Goal: Information Seeking & Learning: Learn about a topic

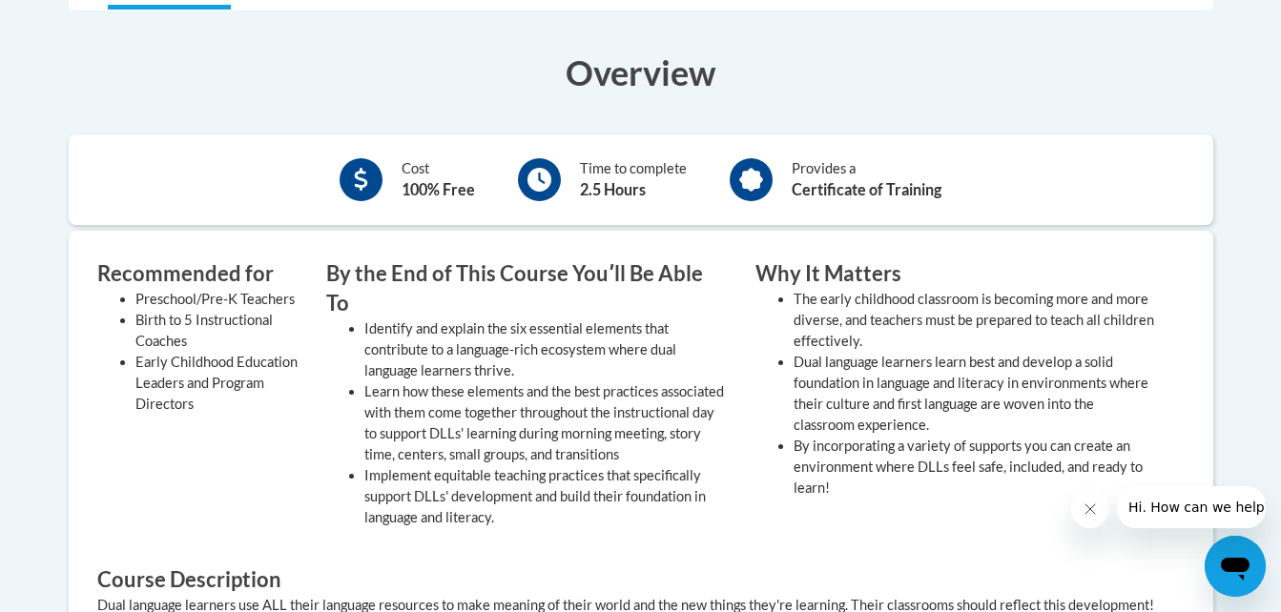
scroll to position [404, 0]
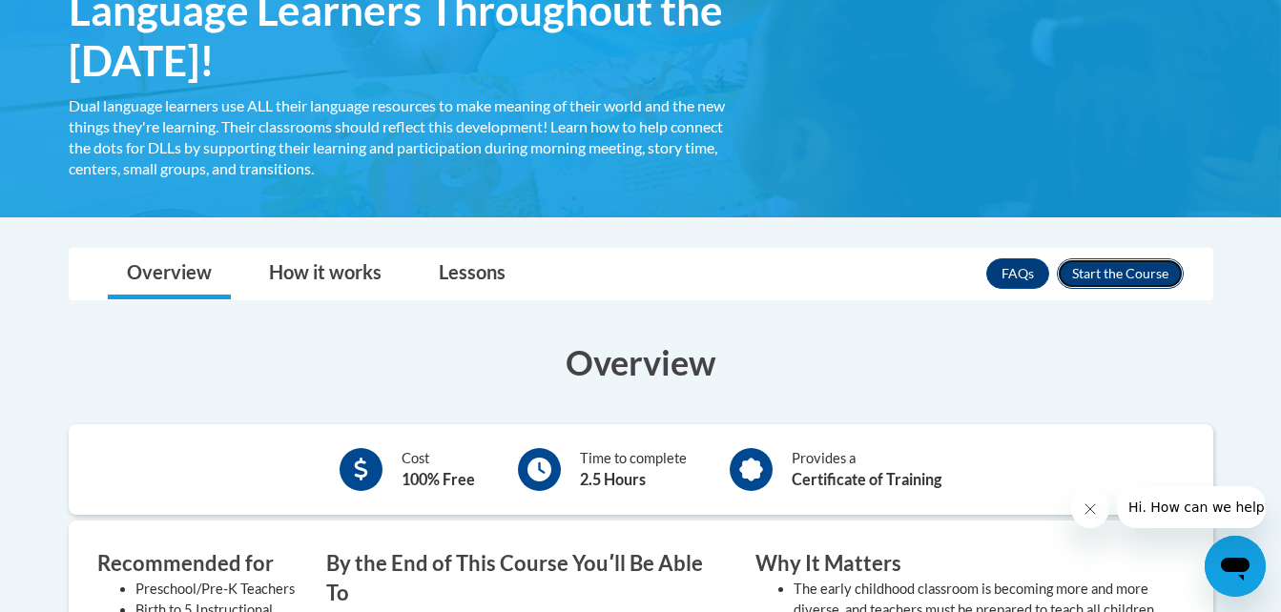
click at [1132, 271] on button "Enroll" at bounding box center [1120, 273] width 127 height 31
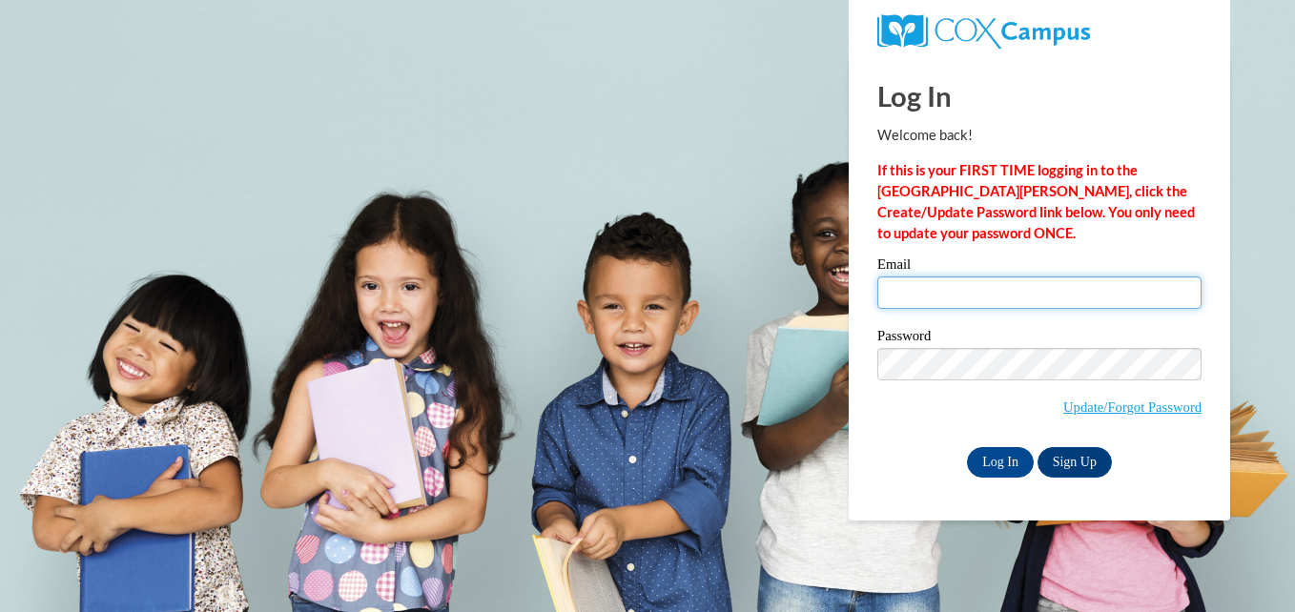
click at [1120, 296] on input "Email" at bounding box center [1039, 293] width 324 height 32
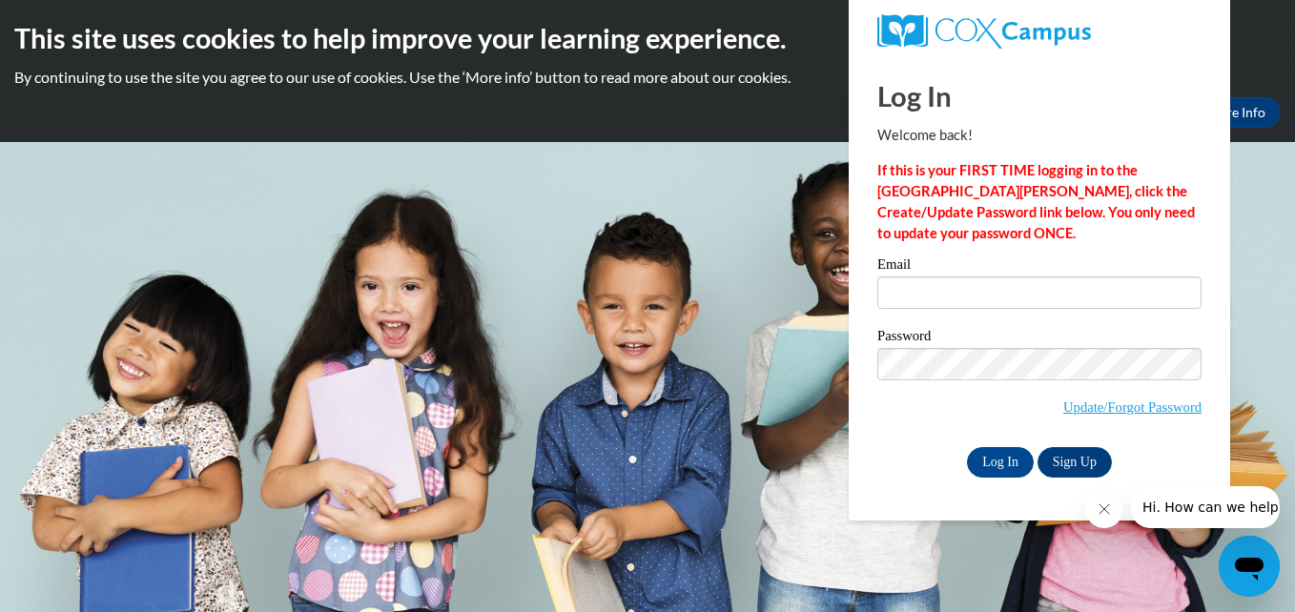
click at [880, 433] on div "Password Update/Forgot Password" at bounding box center [1039, 385] width 324 height 113
click at [1037, 295] on input "Email" at bounding box center [1039, 293] width 324 height 32
type input "catereaves20@gmail.com"
click at [1012, 453] on input "Log In" at bounding box center [1000, 462] width 67 height 31
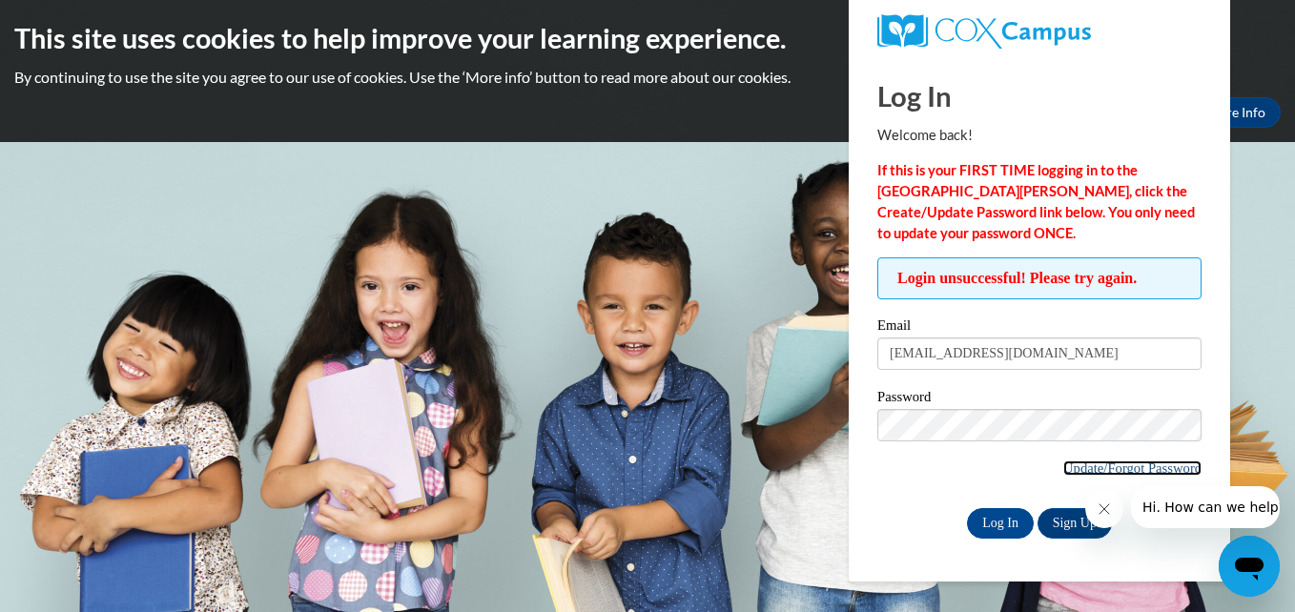
click at [1092, 469] on link "Update/Forgot Password" at bounding box center [1132, 468] width 138 height 15
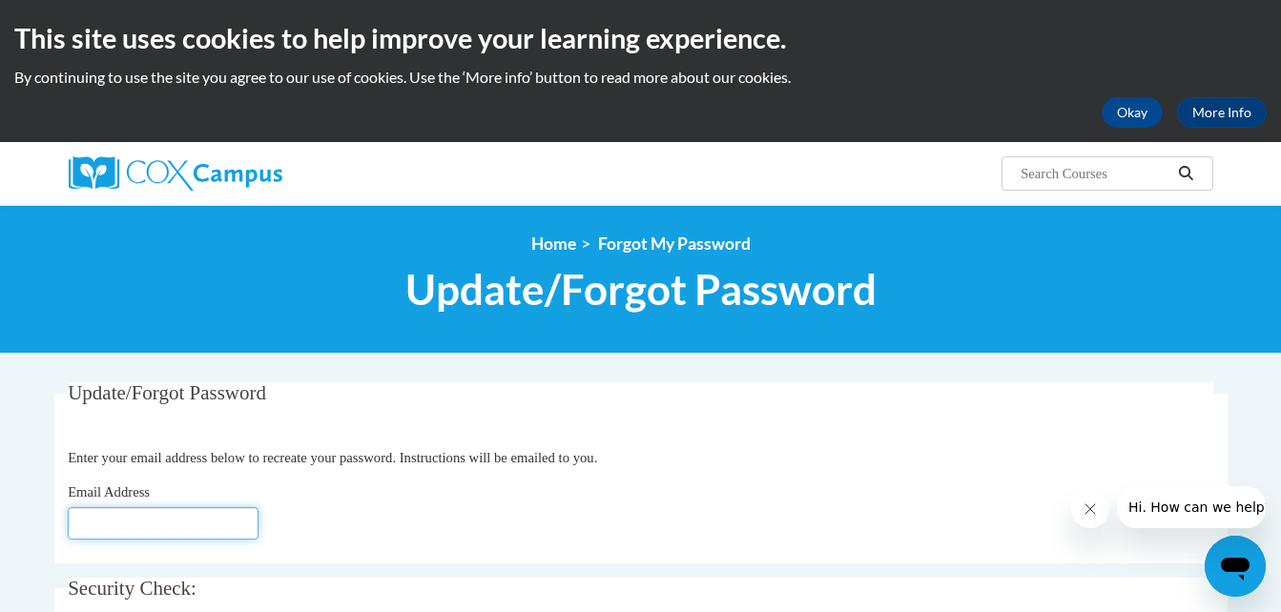
click at [180, 520] on input "Email Address" at bounding box center [163, 523] width 191 height 32
type input "catereaves20@gmail.com"
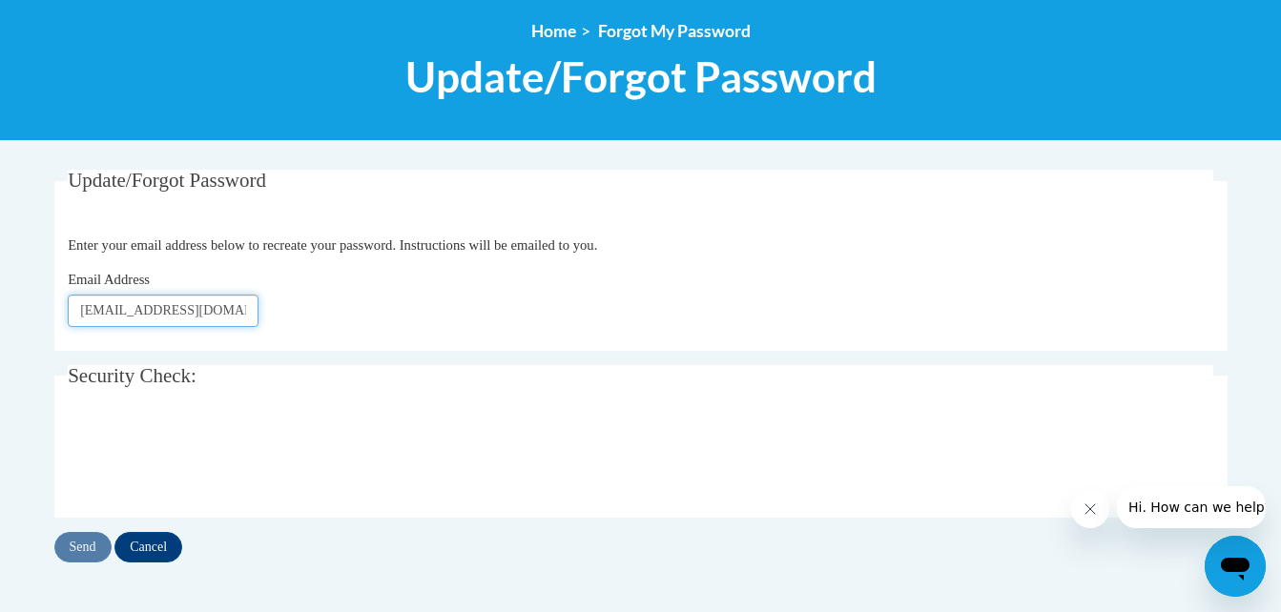
scroll to position [246, 0]
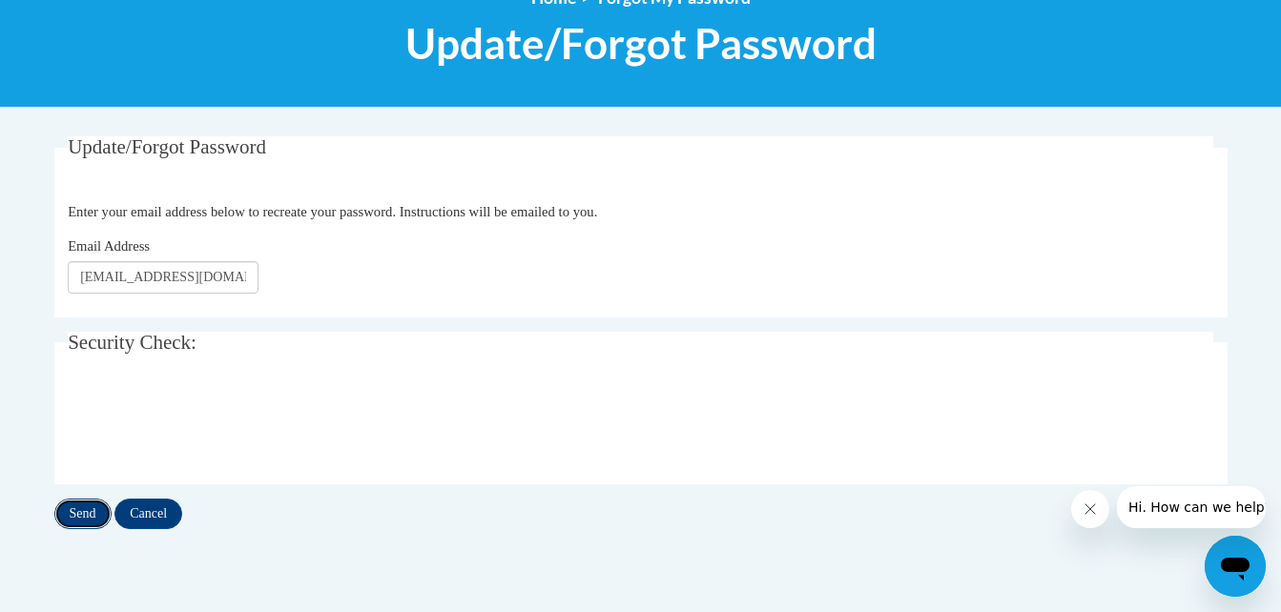
click at [99, 516] on input "Send" at bounding box center [82, 514] width 57 height 31
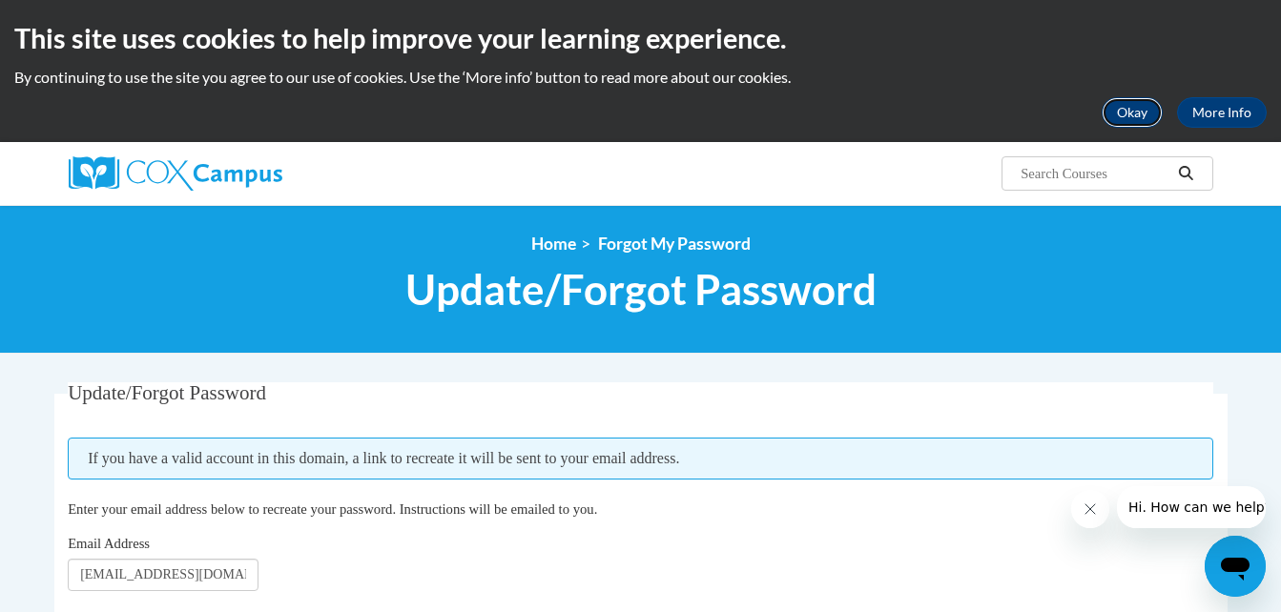
click at [1120, 110] on button "Okay" at bounding box center [1131, 112] width 61 height 31
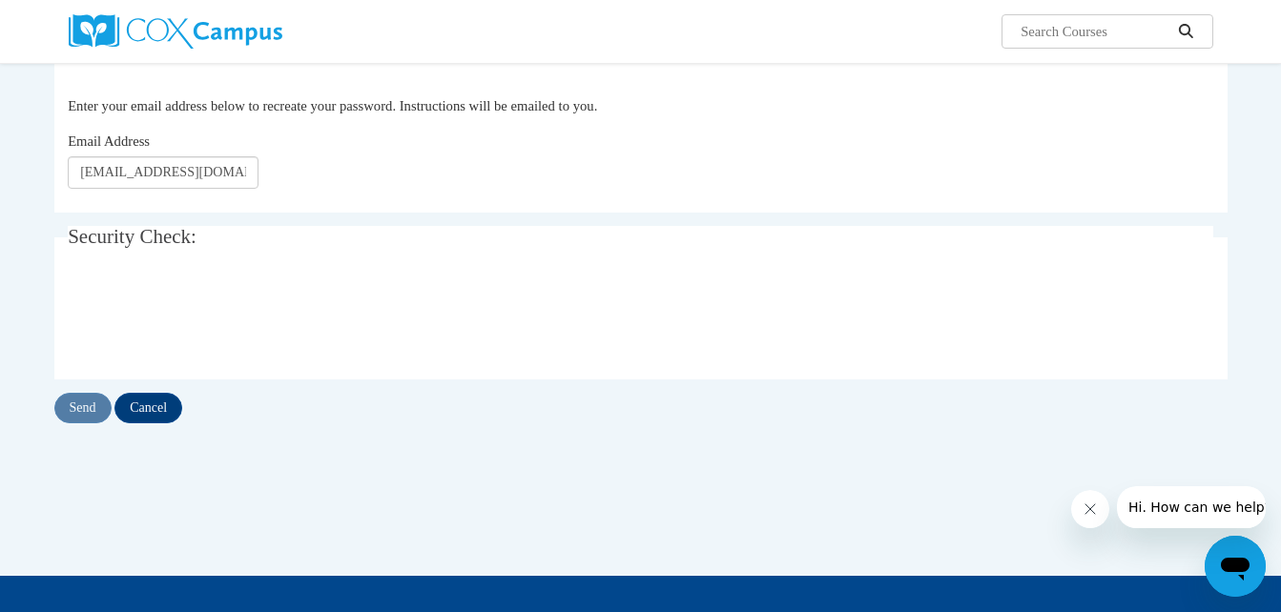
scroll to position [216, 0]
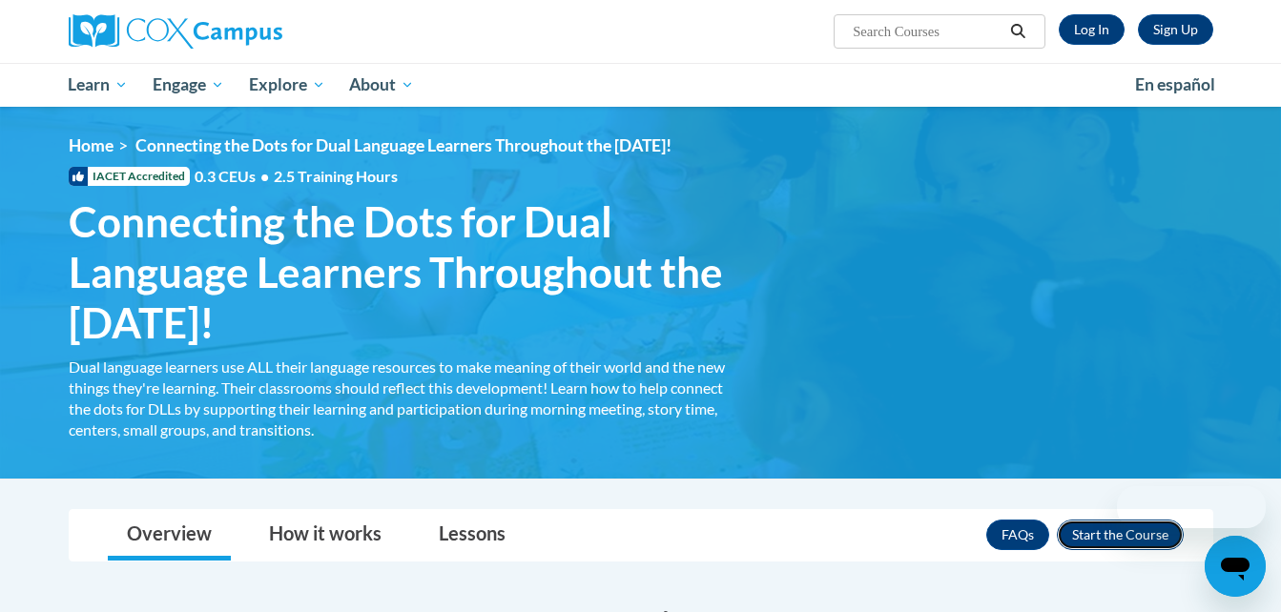
click at [1137, 542] on button "Enroll" at bounding box center [1120, 535] width 127 height 31
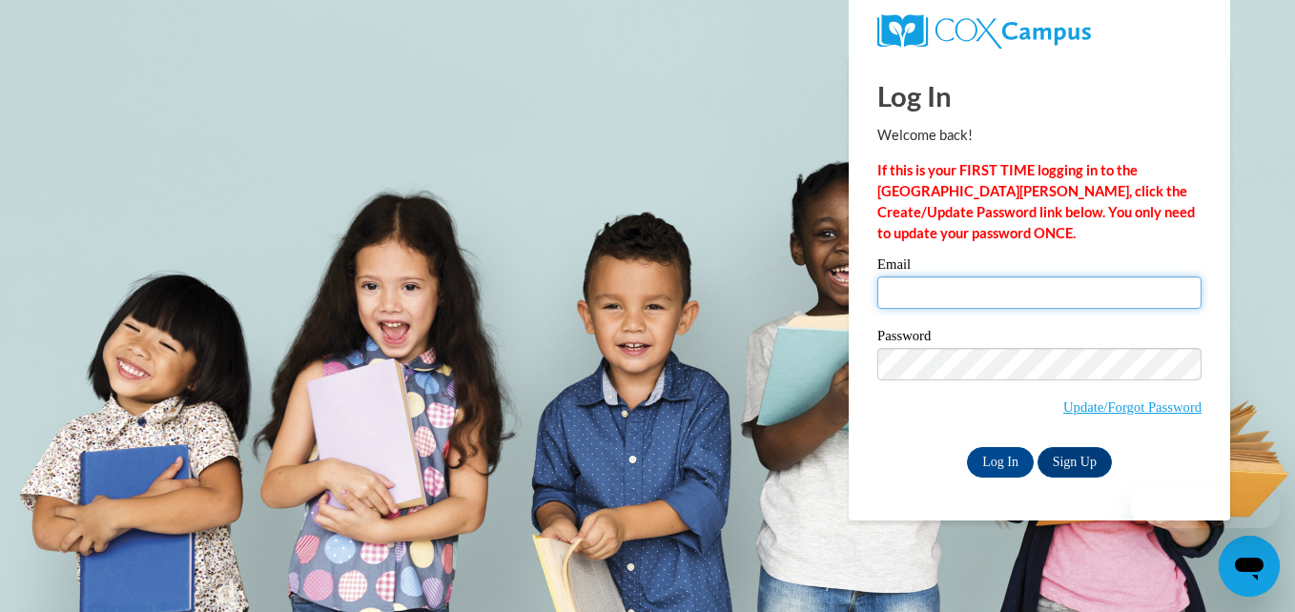
click at [1023, 298] on input "Email" at bounding box center [1039, 293] width 324 height 32
type input "catereaves20@gmail.com"
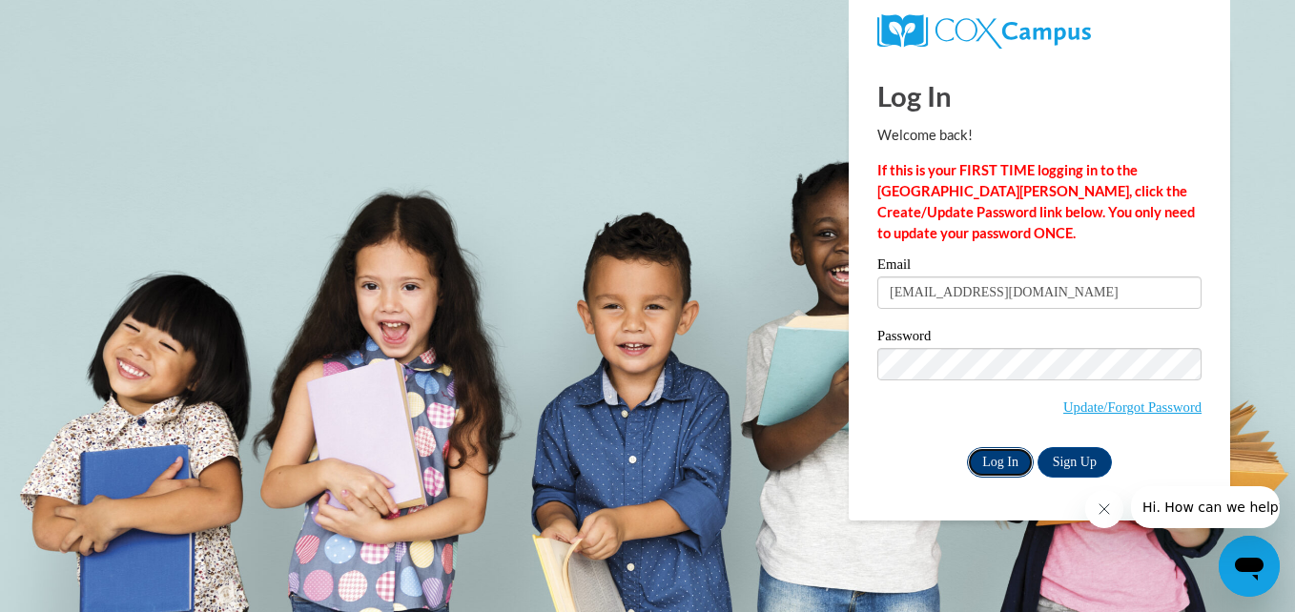
click at [995, 456] on input "Log In" at bounding box center [1000, 462] width 67 height 31
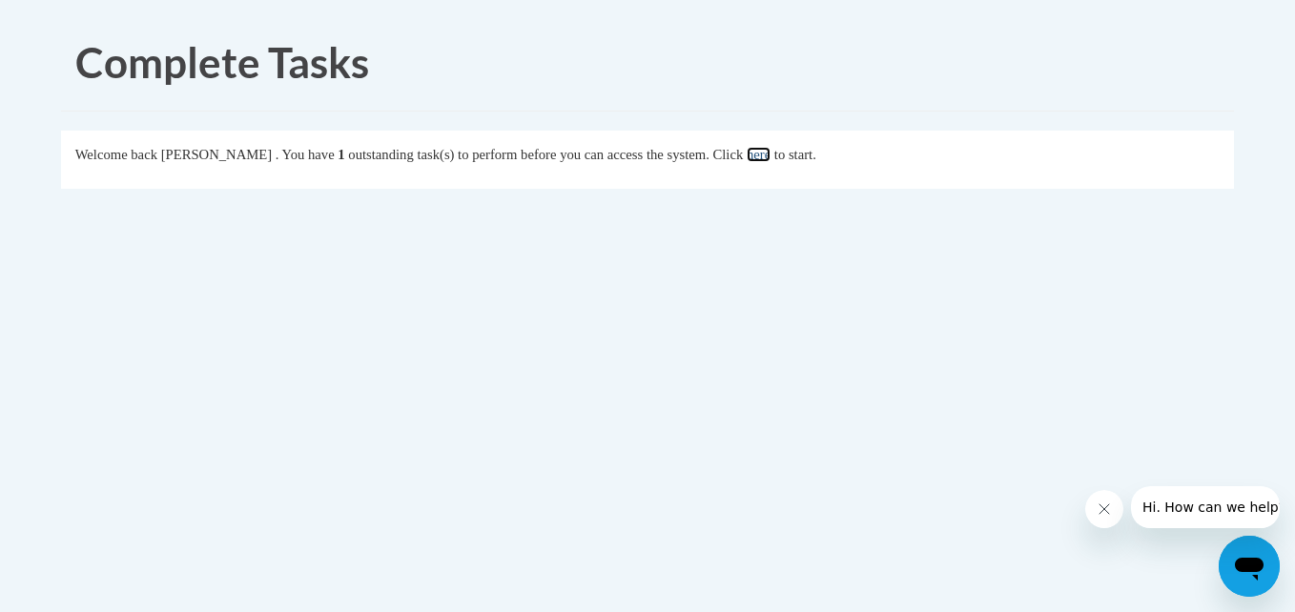
click at [771, 156] on link "here" at bounding box center [759, 154] width 24 height 15
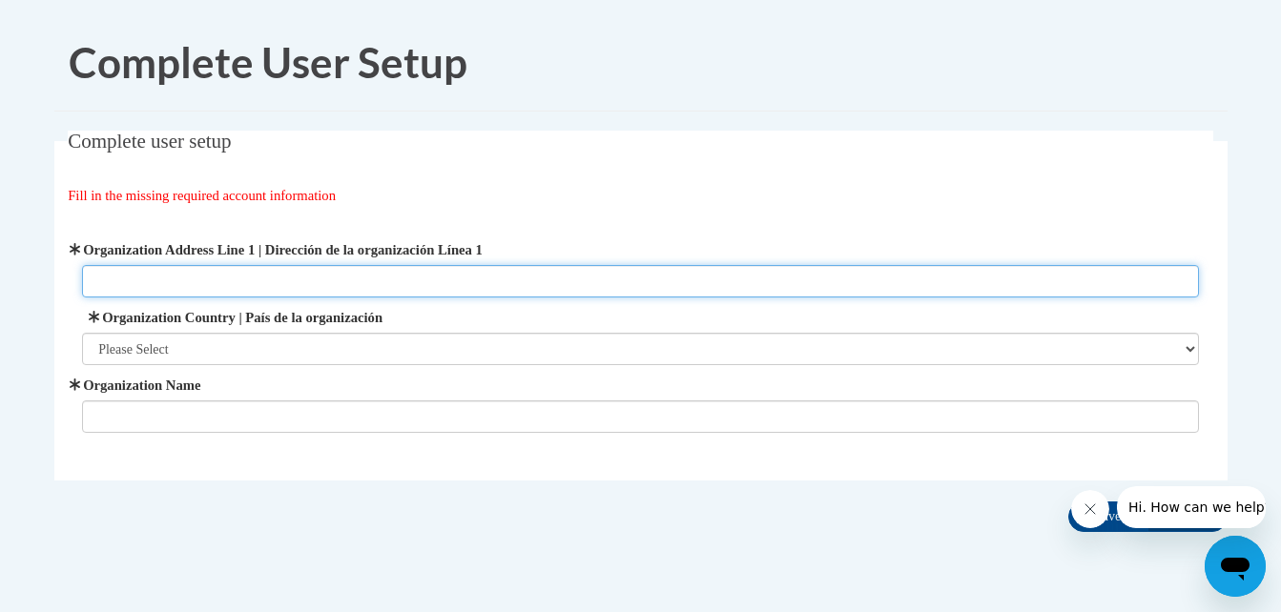
click at [422, 282] on input "Organization Address Line 1 | Dirección de la organización Línea 1" at bounding box center [640, 281] width 1117 height 32
click at [428, 284] on input "4952 Lanier Islands Parkway" at bounding box center [640, 281] width 1117 height 32
type input "4952 Lanier Islands Parkway Buford GA 30518"
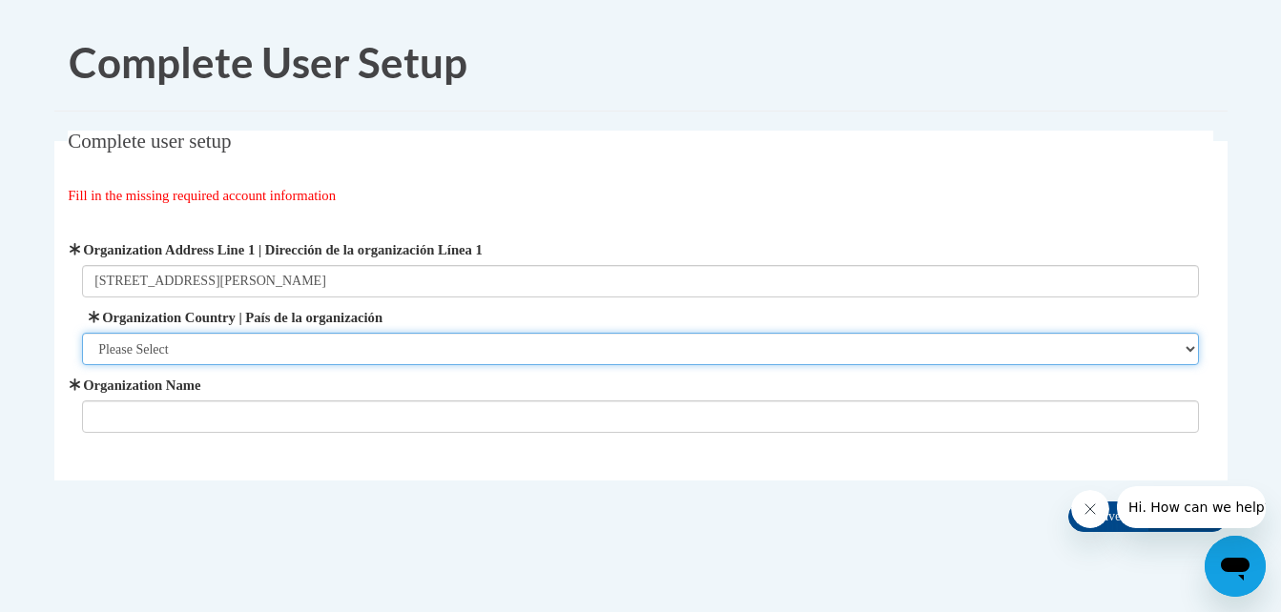
click at [444, 346] on select "Please Select United States | Estados Unidos Outside of the United States | Fue…" at bounding box center [640, 349] width 1117 height 32
select select "ad49bcad-a171-4b2e-b99c-48b446064914"
click at [82, 333] on select "Please Select United States | Estados Unidos Outside of the United States | Fue…" at bounding box center [640, 349] width 1117 height 32
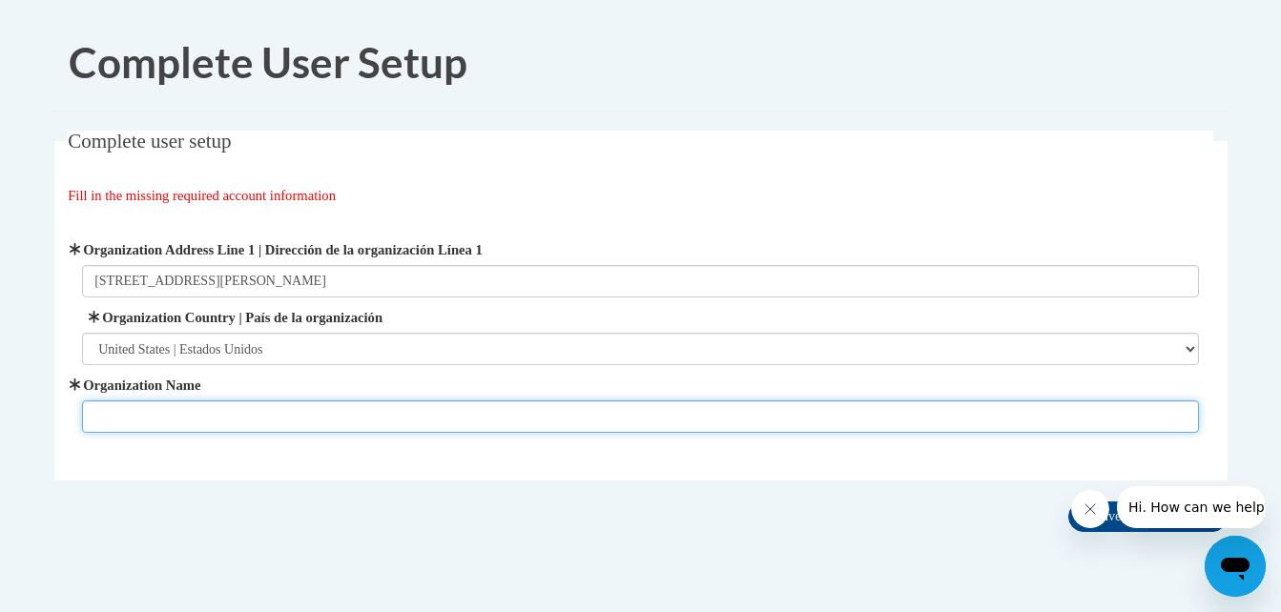
click at [423, 412] on input "Organization Name" at bounding box center [640, 417] width 1117 height 32
type input "Friendship Learning Center"
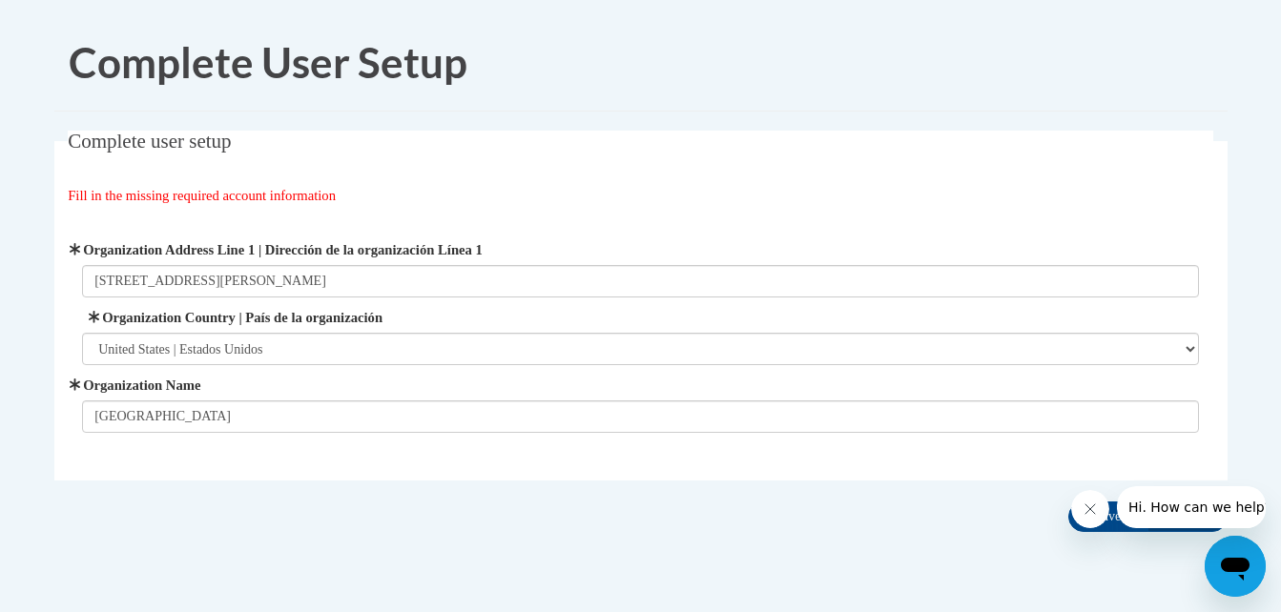
click at [1085, 503] on icon "Close message from company" at bounding box center [1088, 509] width 15 height 15
click at [1093, 515] on input "Save" at bounding box center [1108, 517] width 80 height 31
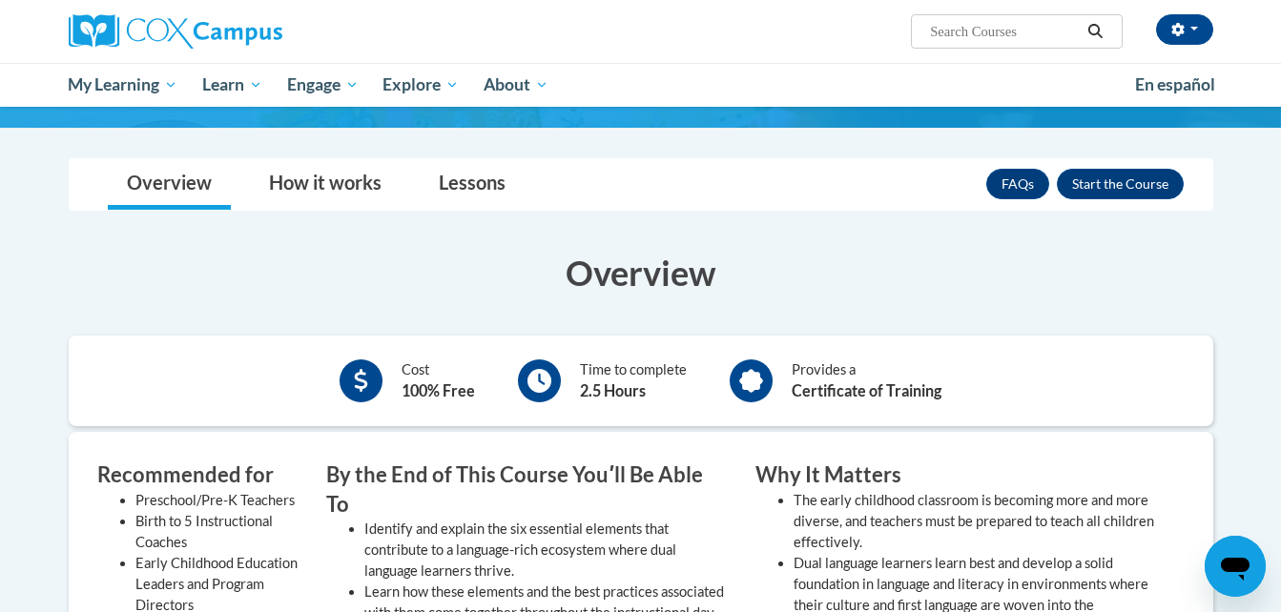
scroll to position [354, 0]
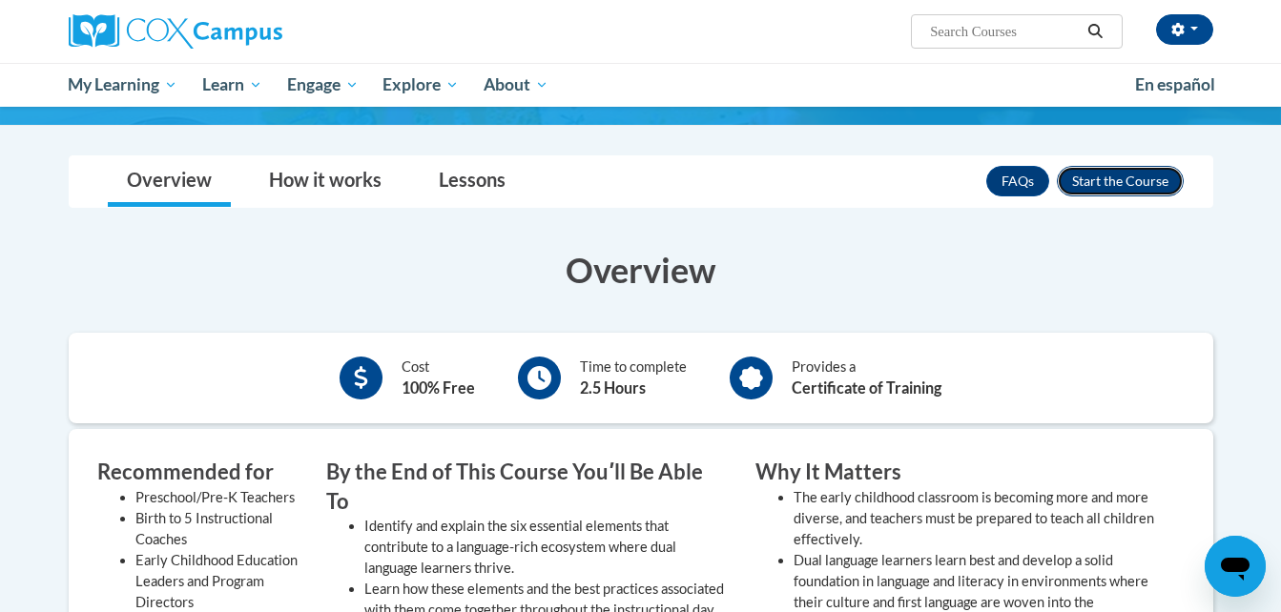
click at [1119, 181] on button "Enroll" at bounding box center [1120, 181] width 127 height 31
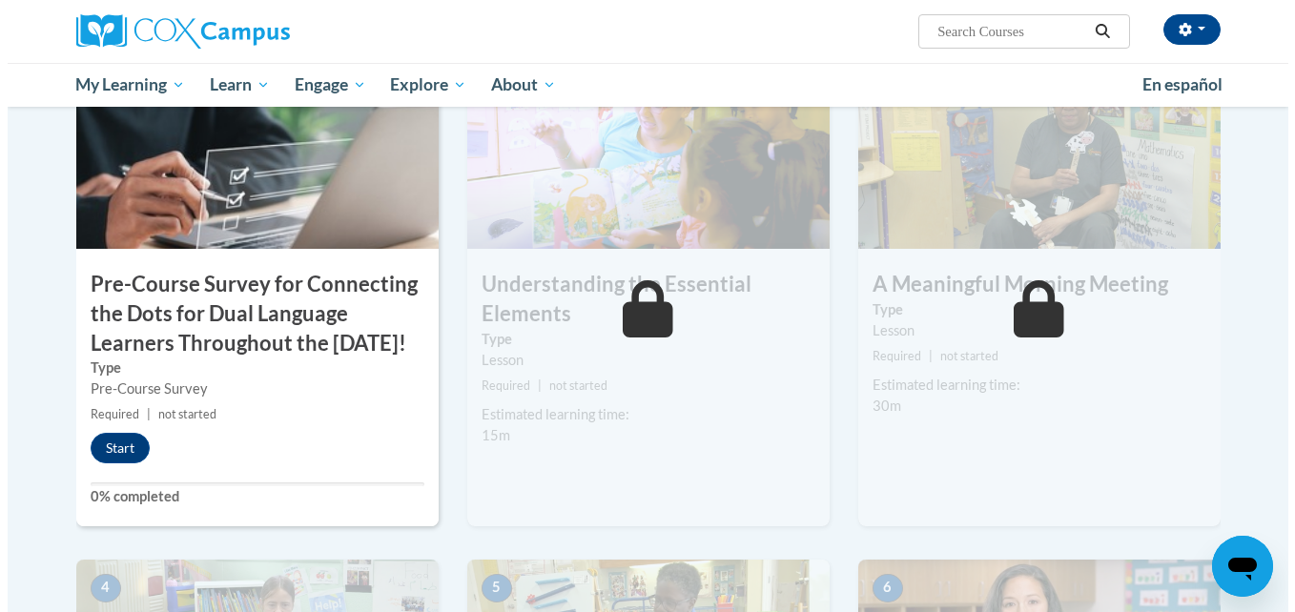
scroll to position [405, 0]
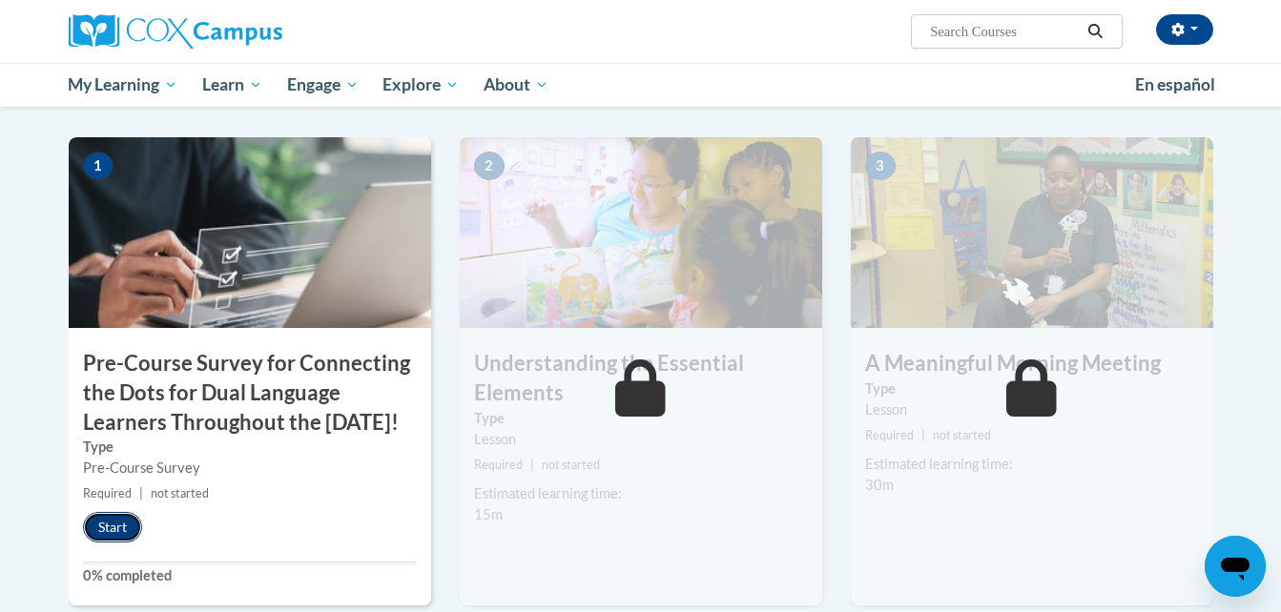
click at [100, 543] on button "Start" at bounding box center [112, 527] width 59 height 31
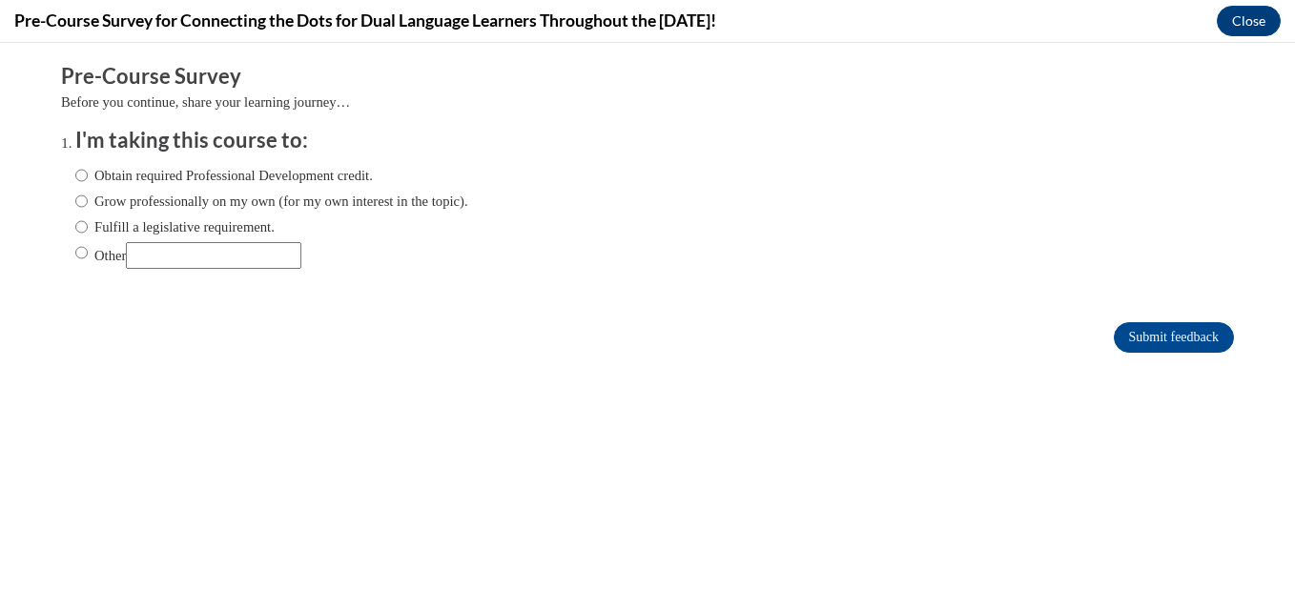
scroll to position [0, 0]
click at [251, 173] on label "Obtain required Professional Development credit." at bounding box center [224, 175] width 298 height 21
click at [88, 173] on input "Obtain required Professional Development credit." at bounding box center [81, 175] width 12 height 21
radio input "true"
click at [1193, 343] on input "Submit feedback" at bounding box center [1174, 337] width 120 height 31
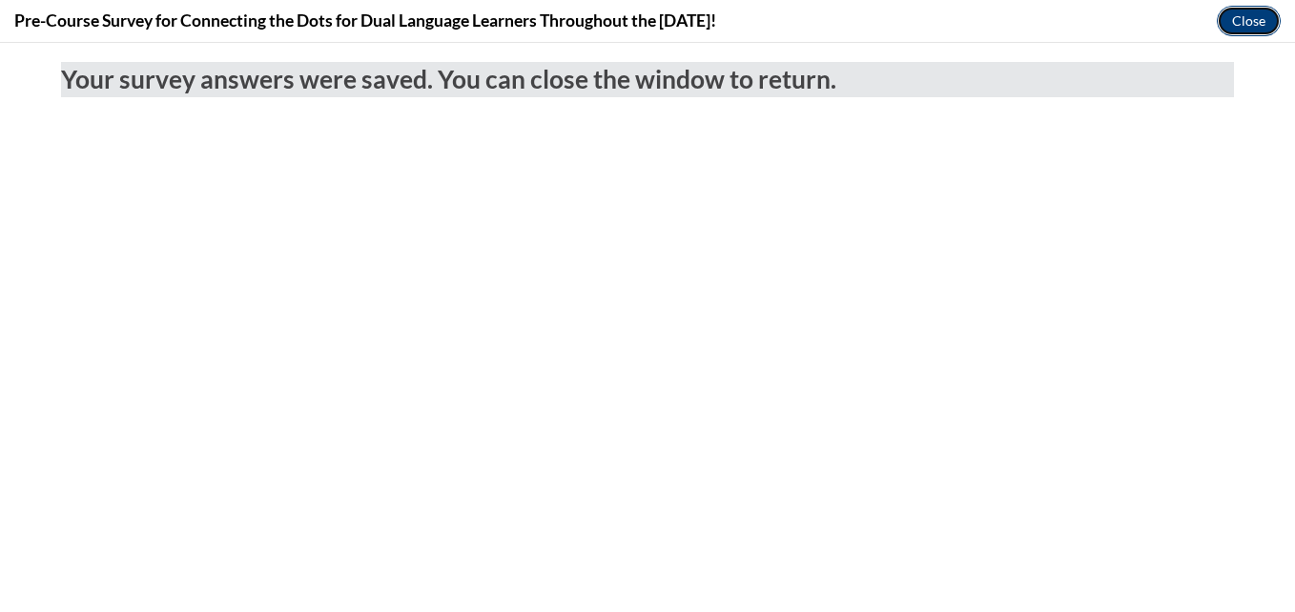
click at [1245, 17] on button "Close" at bounding box center [1249, 21] width 64 height 31
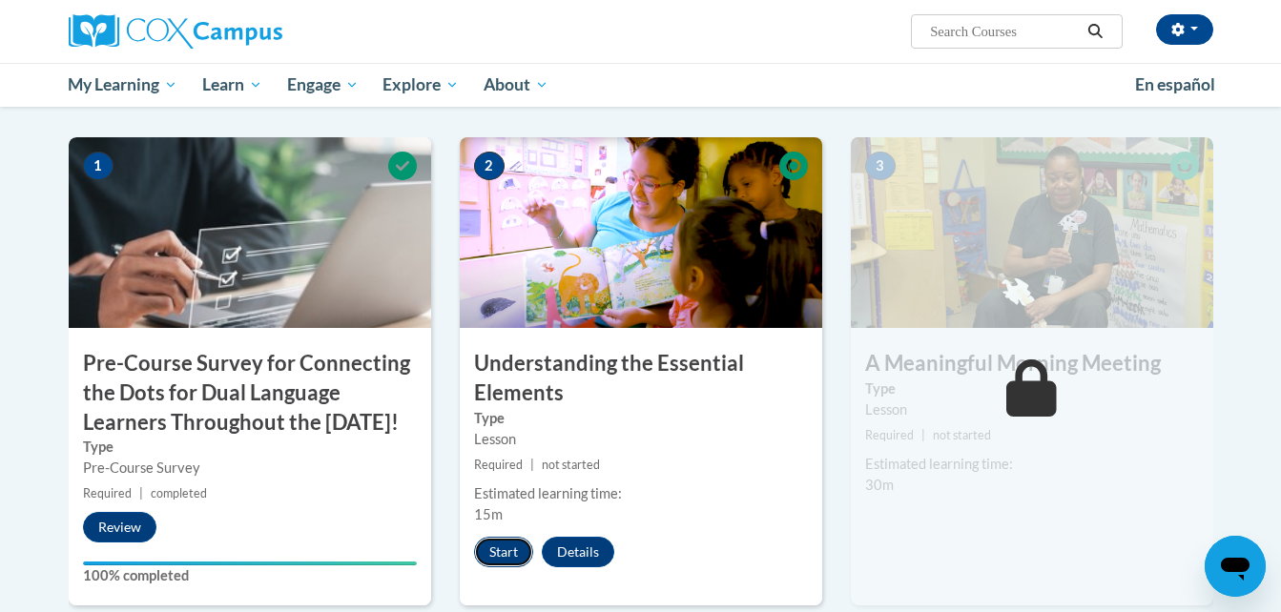
click at [505, 548] on button "Start" at bounding box center [503, 552] width 59 height 31
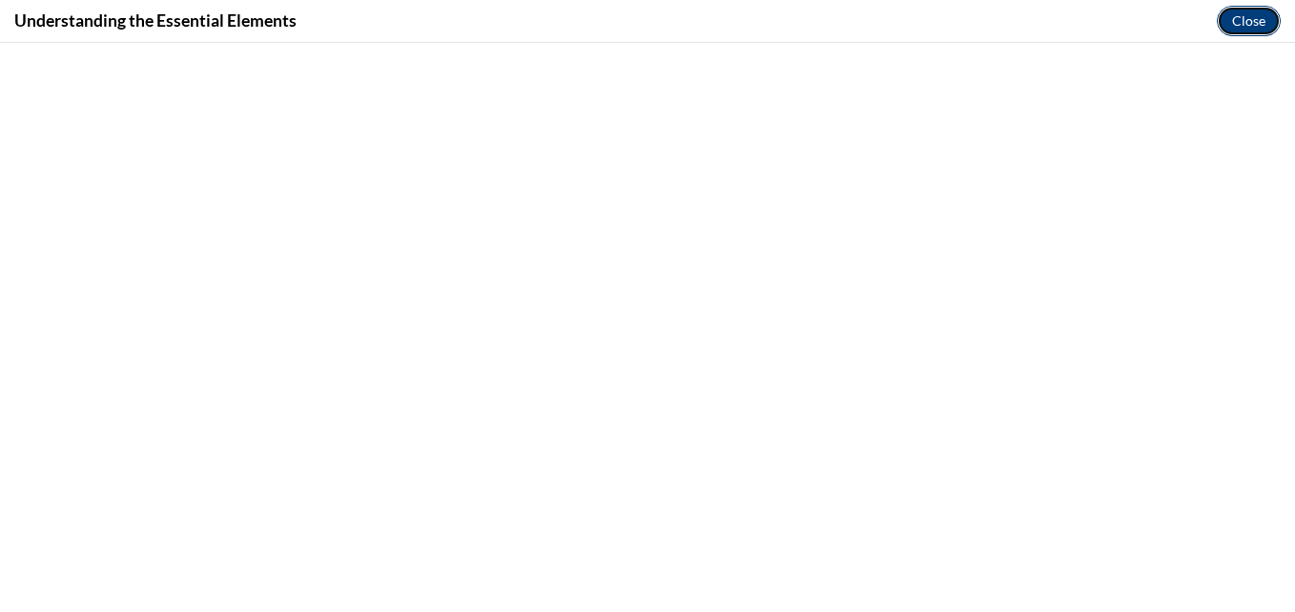
click at [1249, 21] on button "Close" at bounding box center [1249, 21] width 64 height 31
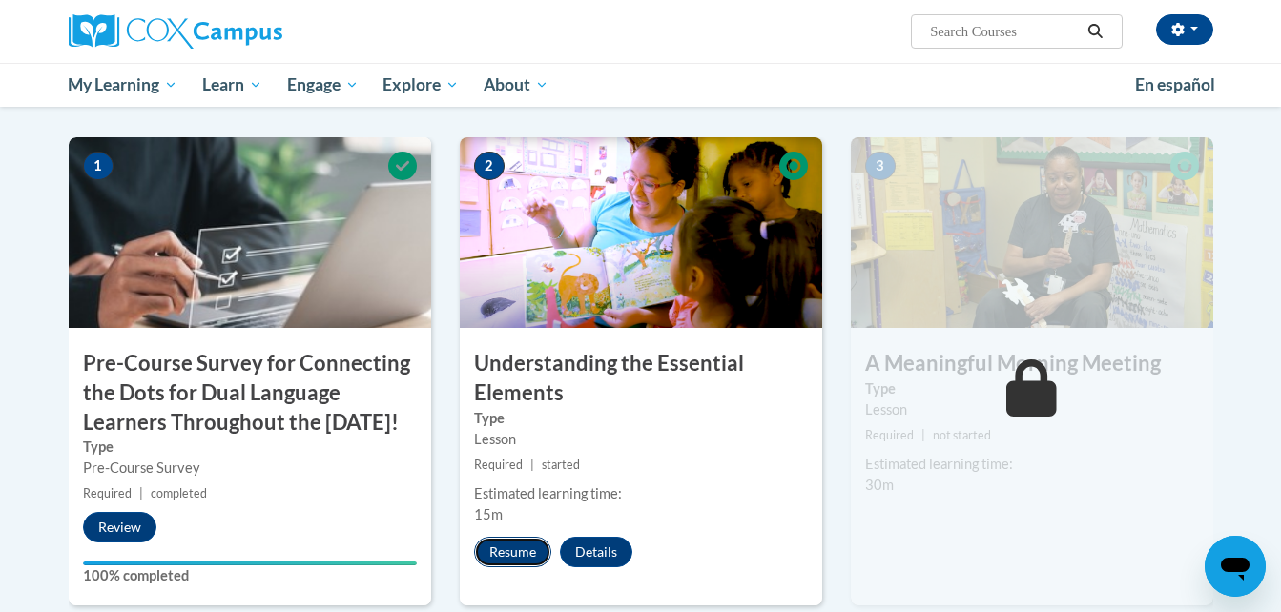
click at [508, 549] on button "Resume" at bounding box center [512, 552] width 77 height 31
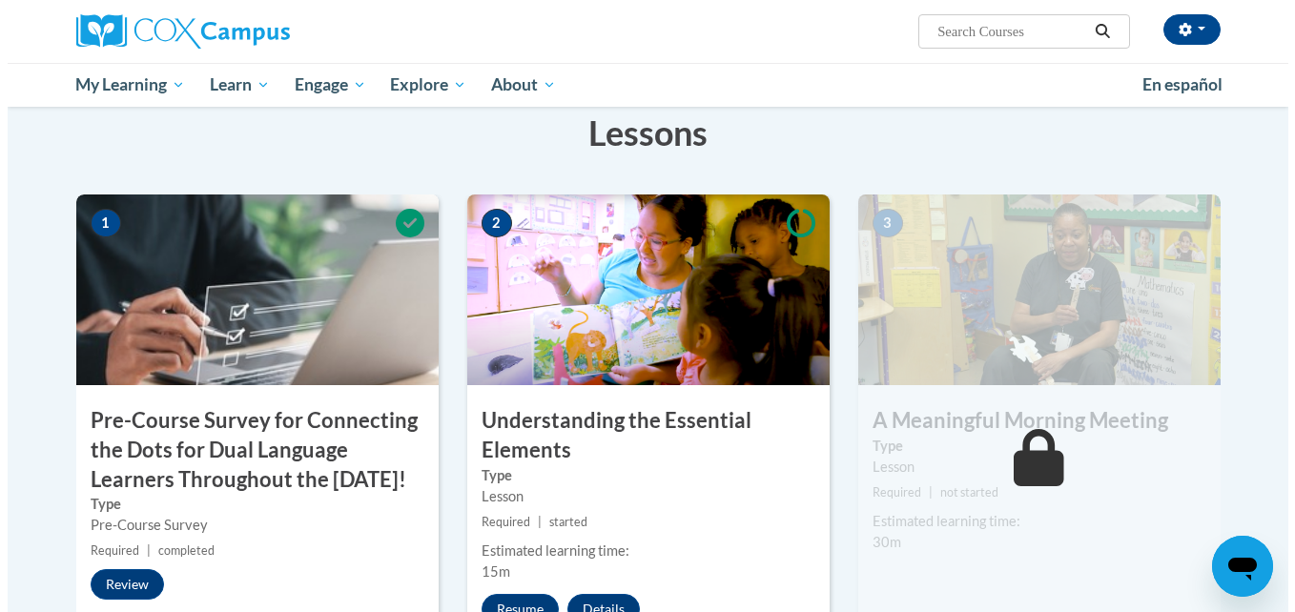
scroll to position [368, 0]
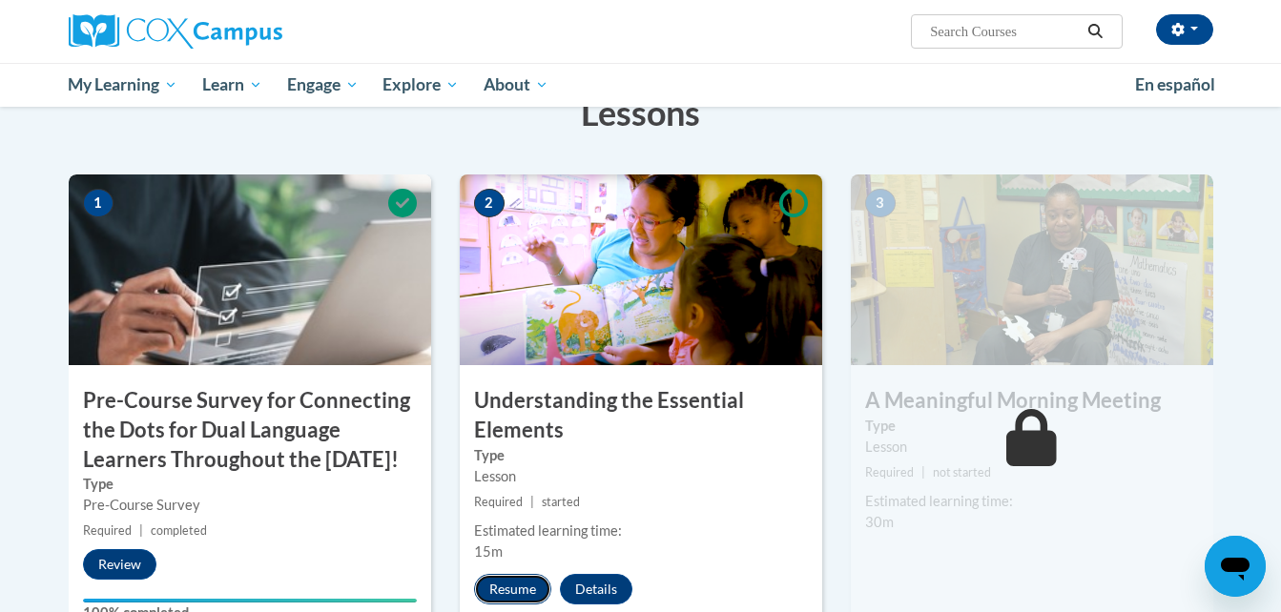
click at [533, 588] on button "Resume" at bounding box center [512, 589] width 77 height 31
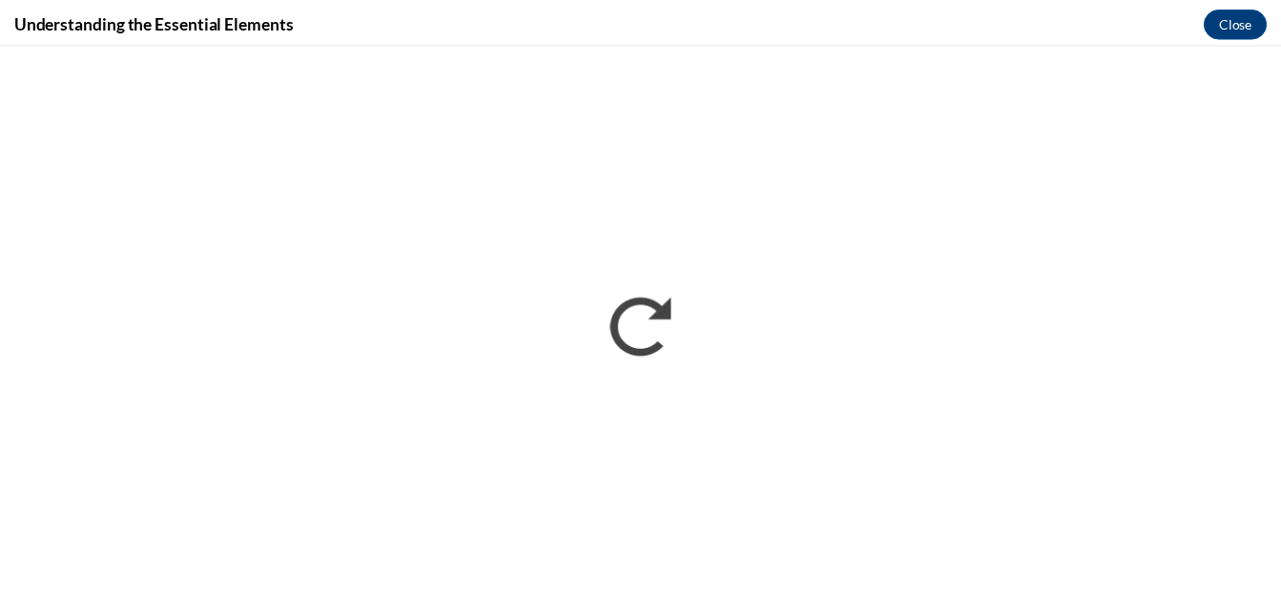
scroll to position [0, 0]
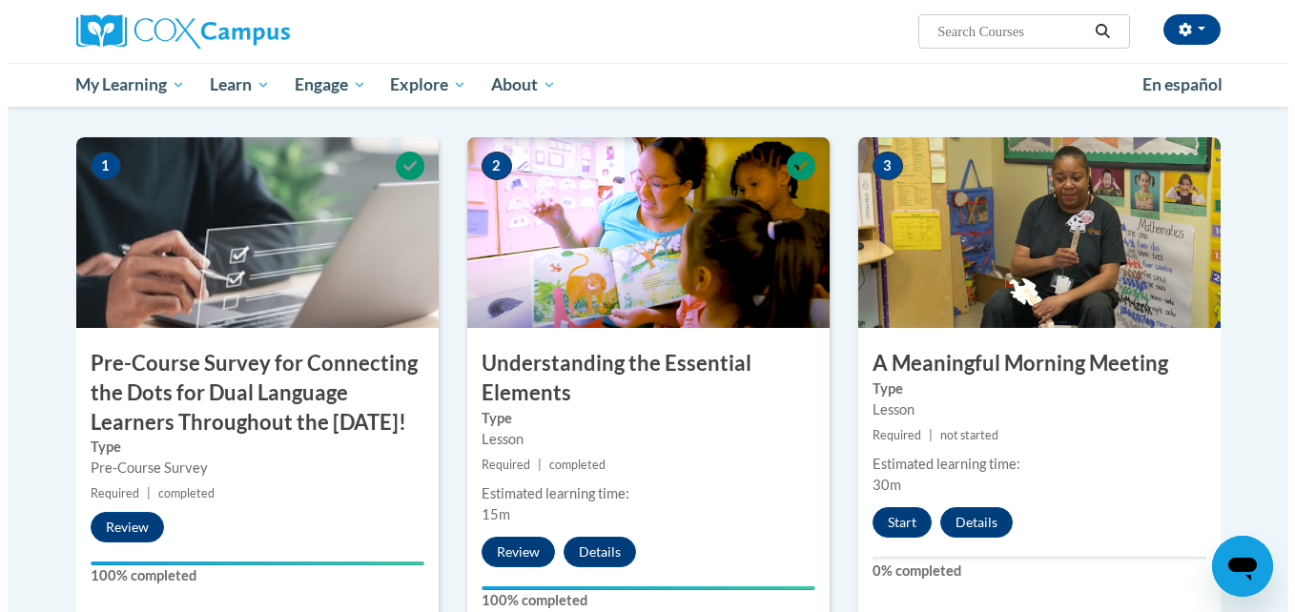
scroll to position [484, 0]
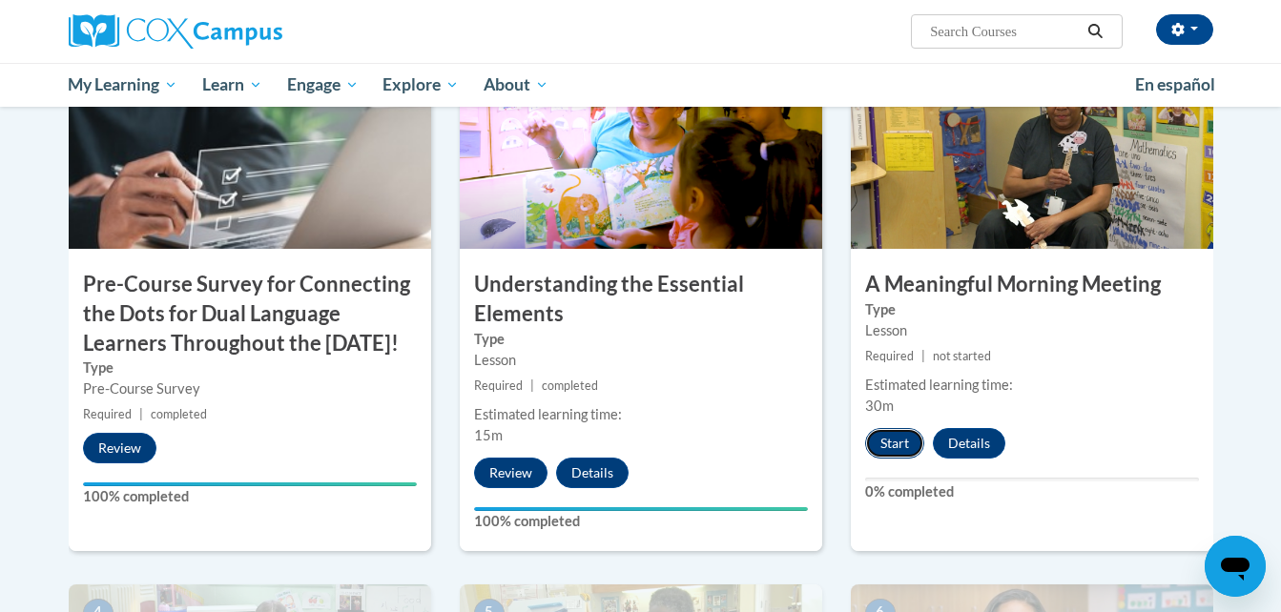
click at [896, 442] on button "Start" at bounding box center [894, 443] width 59 height 31
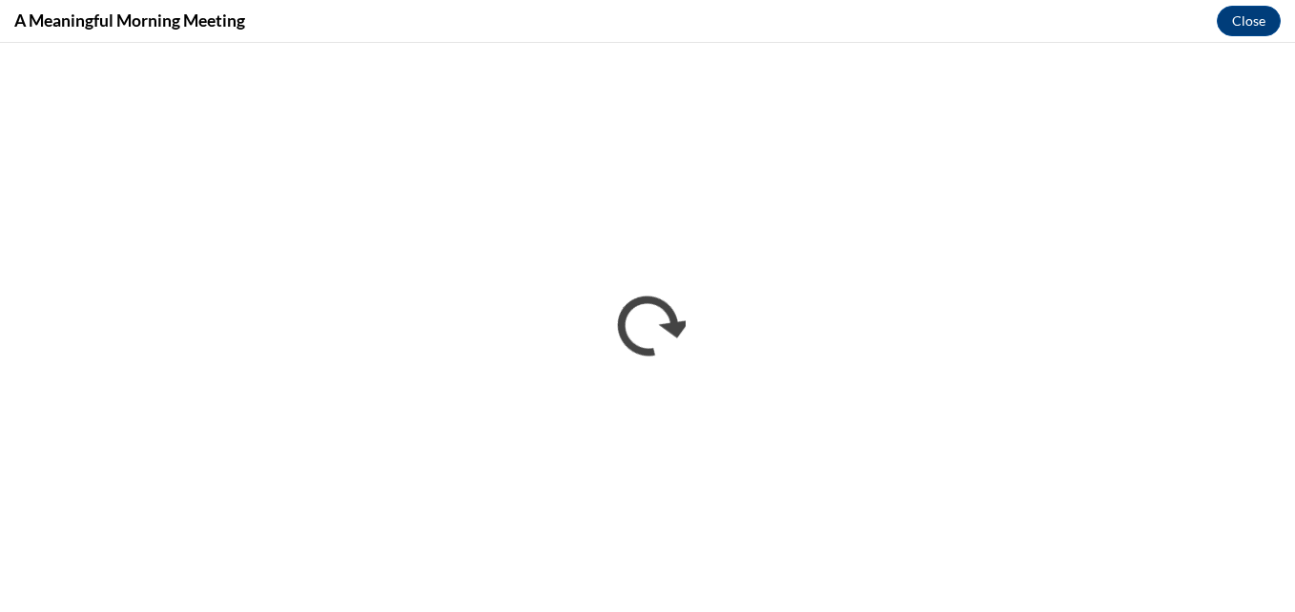
scroll to position [0, 0]
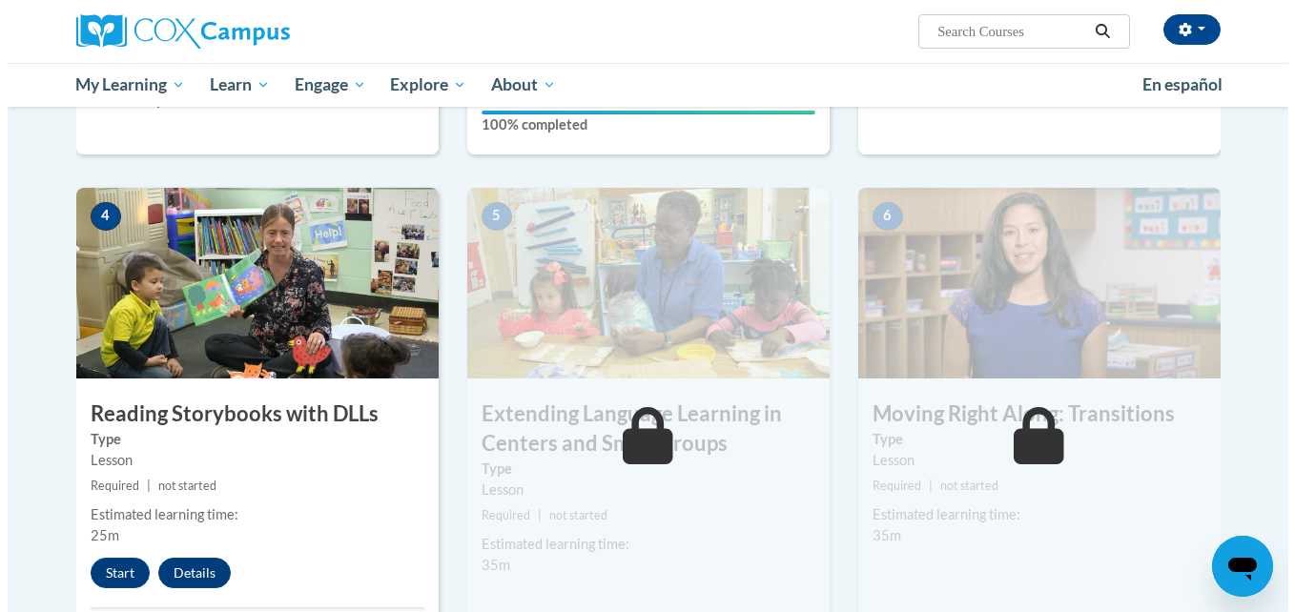
scroll to position [933, 0]
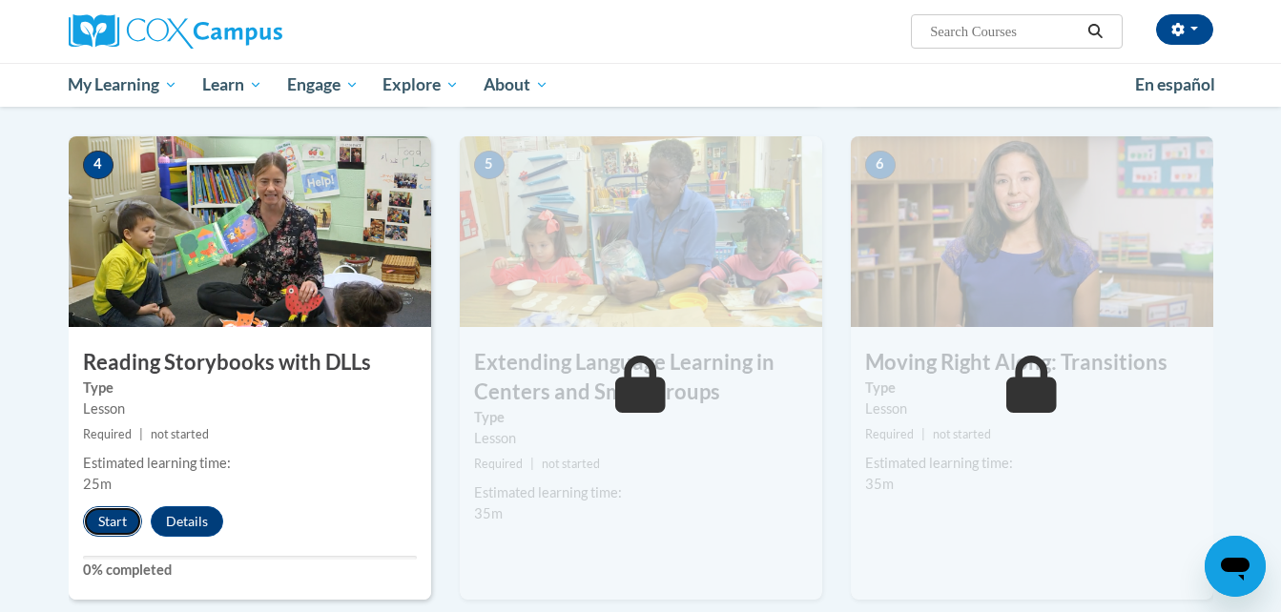
click at [116, 525] on button "Start" at bounding box center [112, 521] width 59 height 31
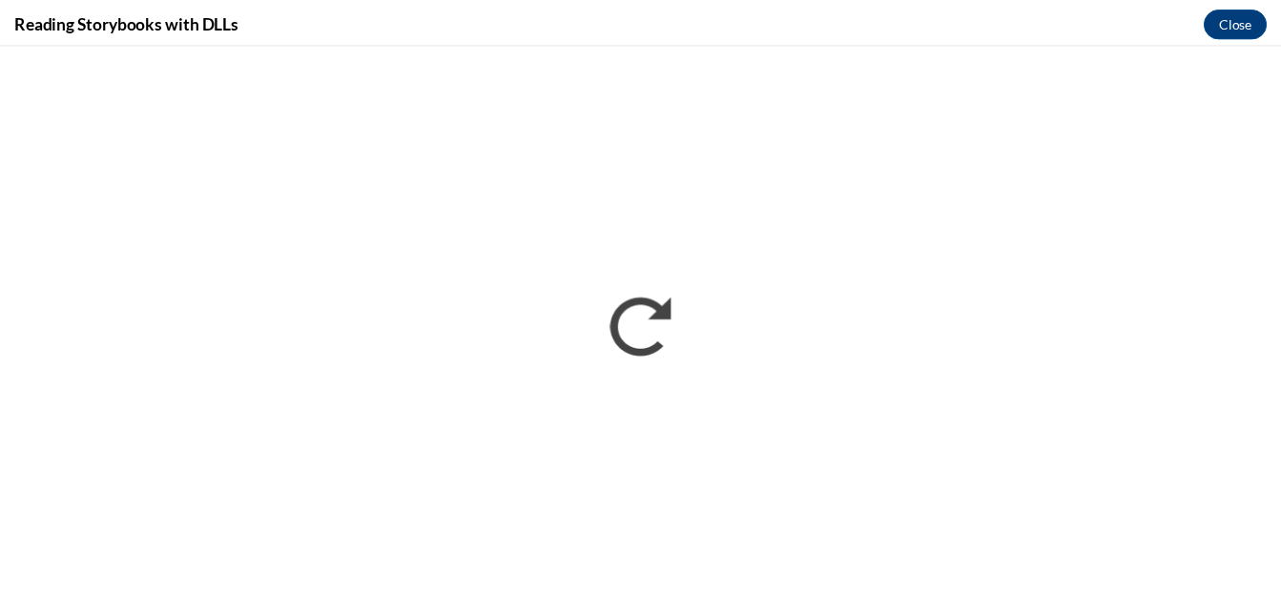
scroll to position [0, 0]
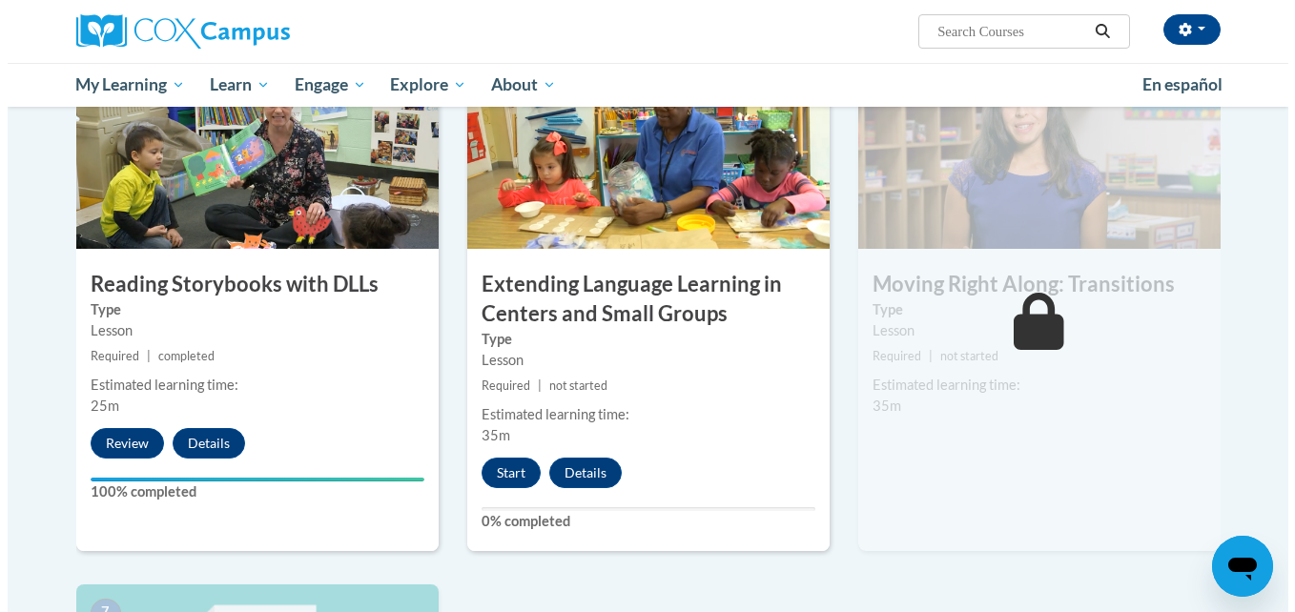
scroll to position [985, 0]
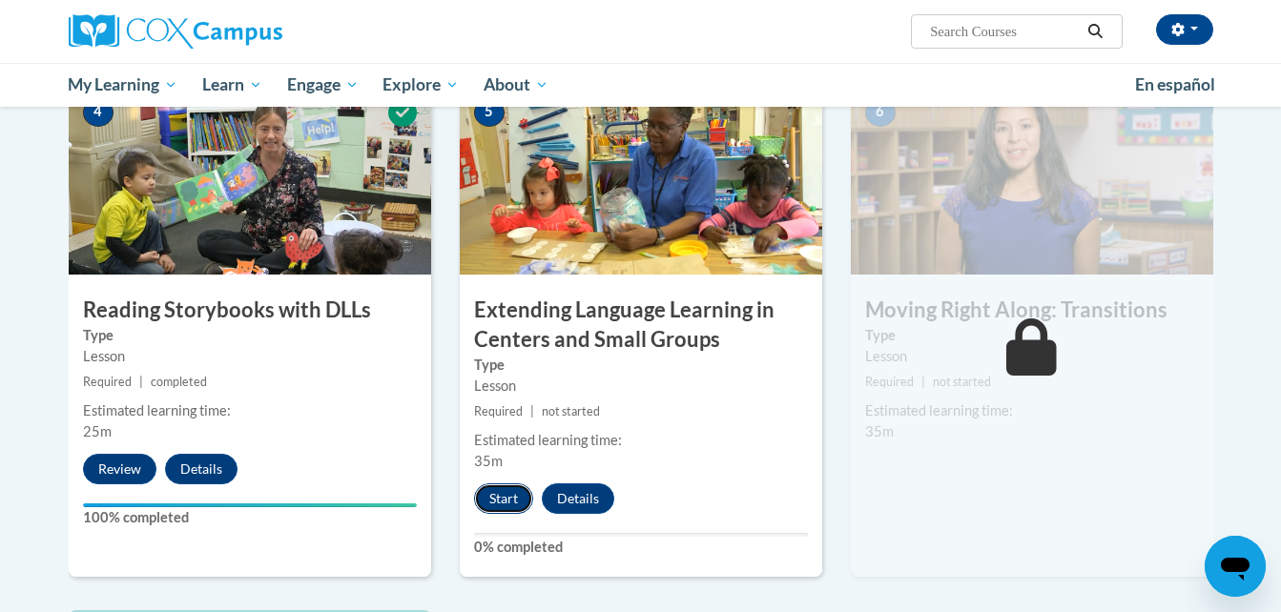
click at [501, 507] on button "Start" at bounding box center [503, 499] width 59 height 31
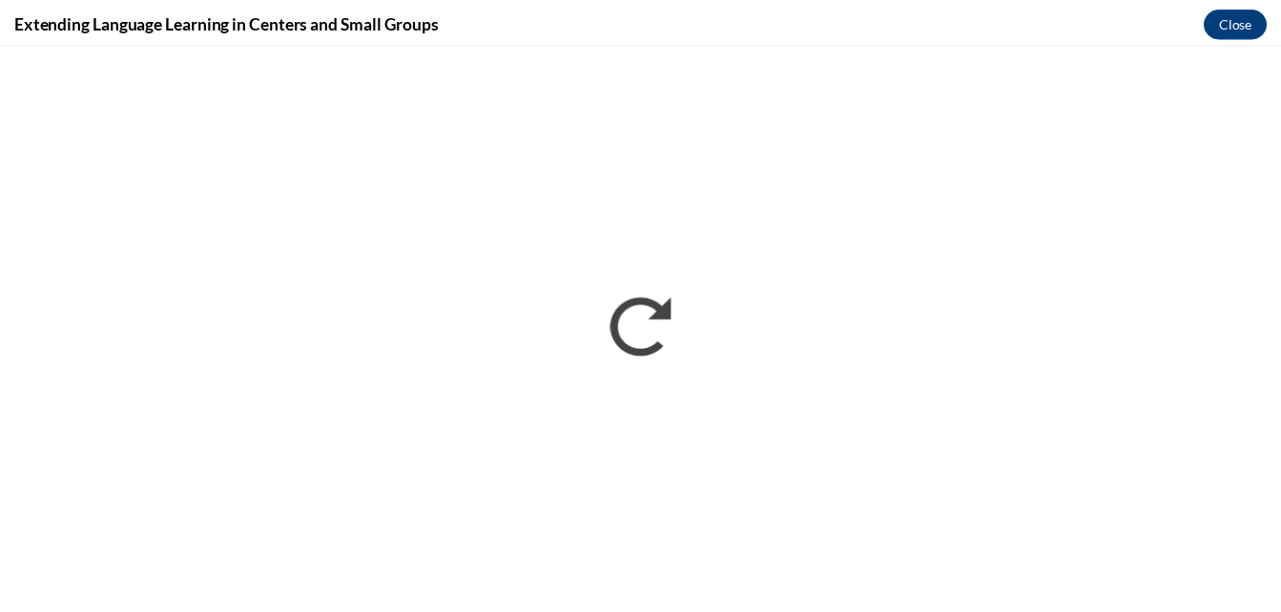
scroll to position [0, 0]
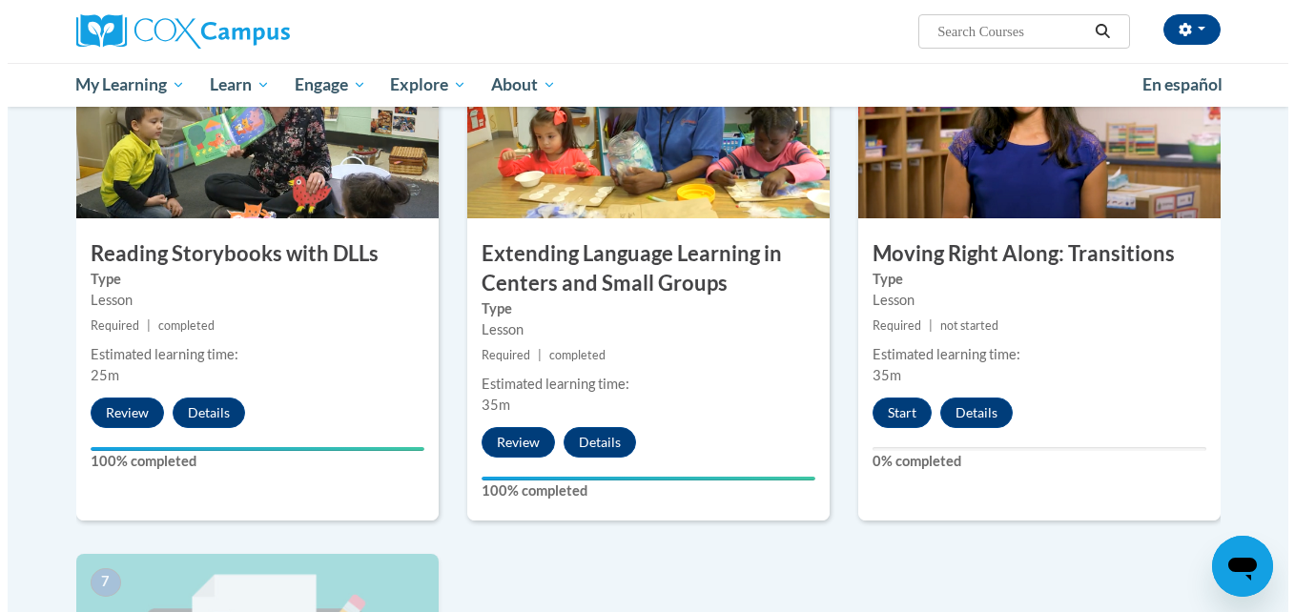
scroll to position [1045, 0]
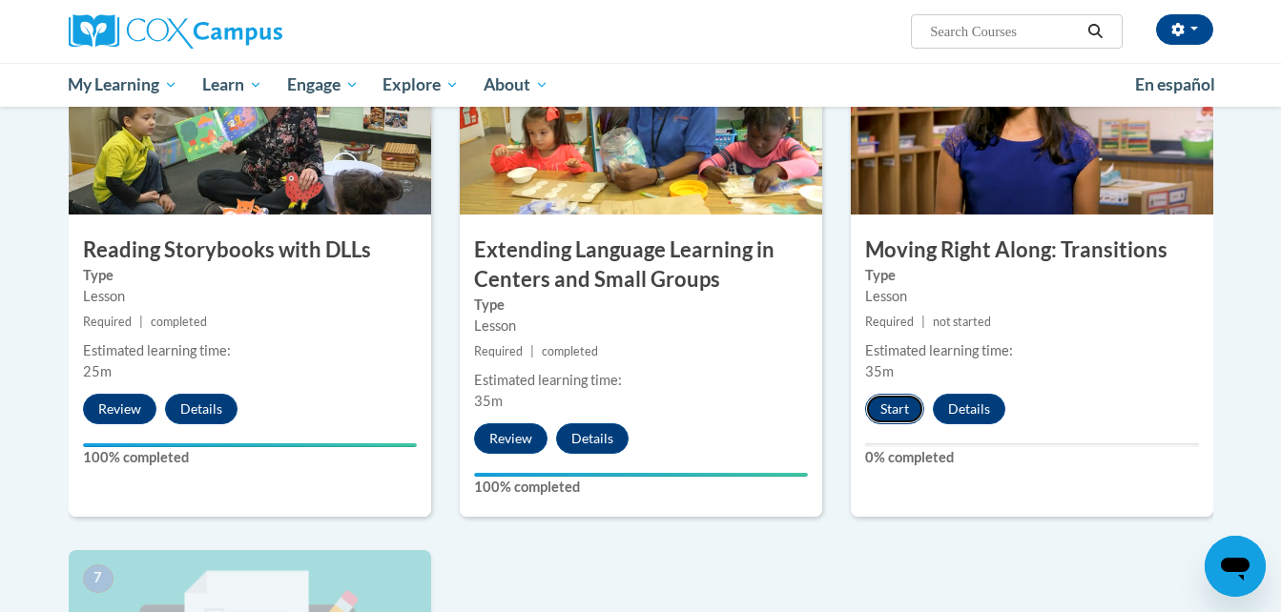
click at [889, 412] on button "Start" at bounding box center [894, 409] width 59 height 31
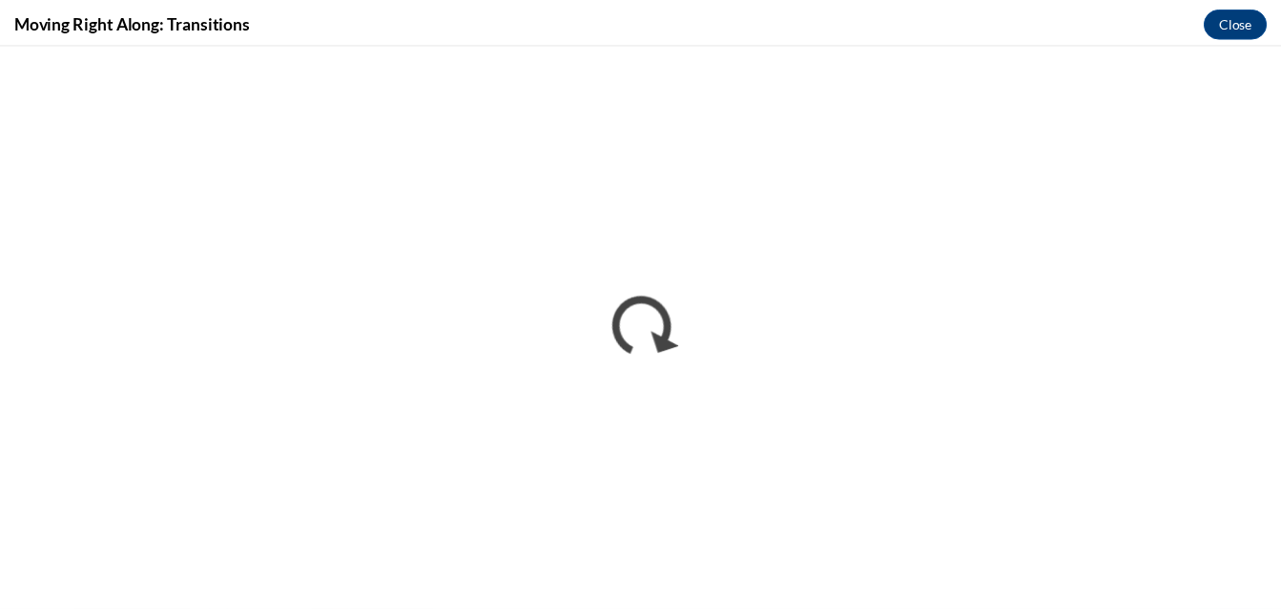
scroll to position [0, 0]
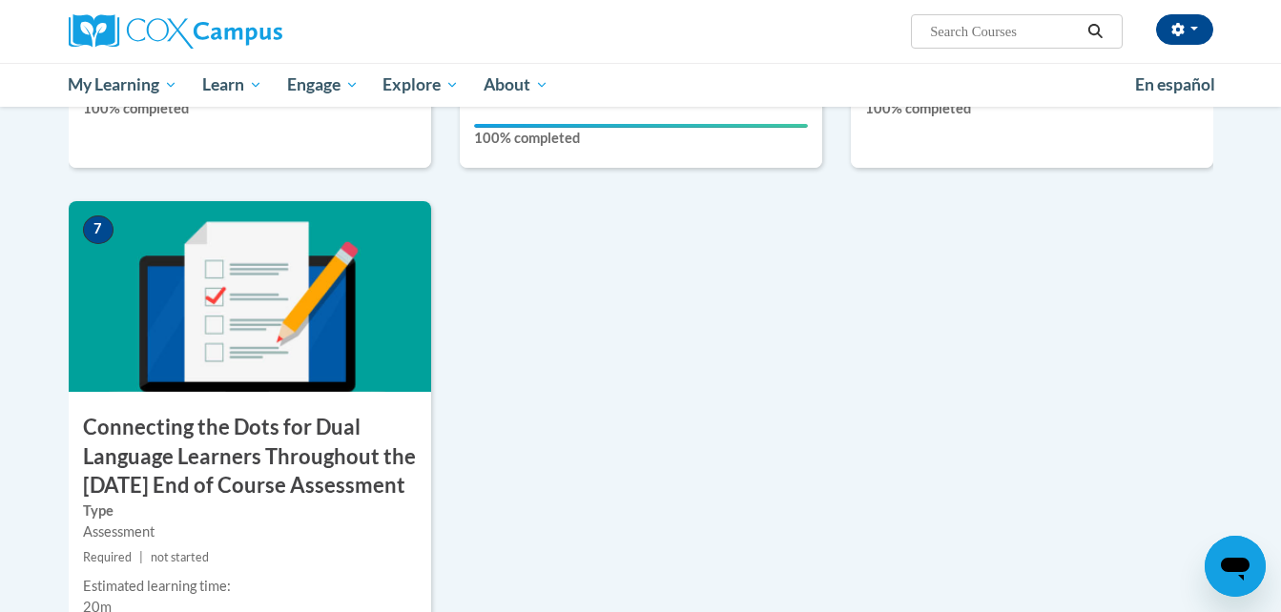
scroll to position [1448, 0]
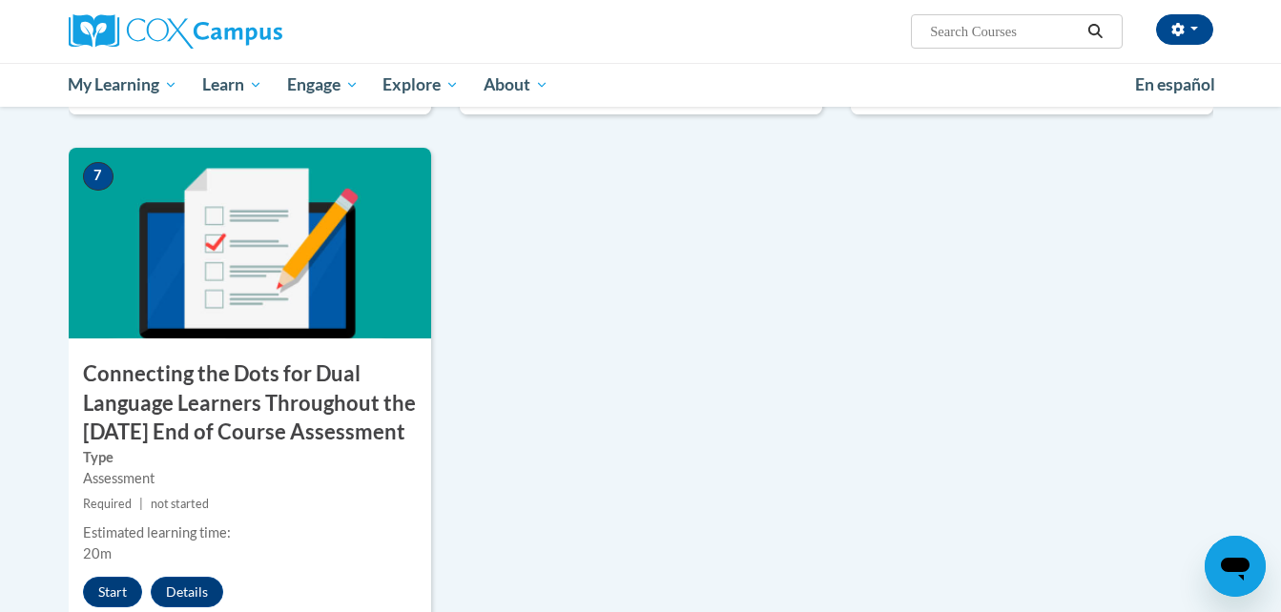
click at [280, 226] on img at bounding box center [250, 243] width 362 height 191
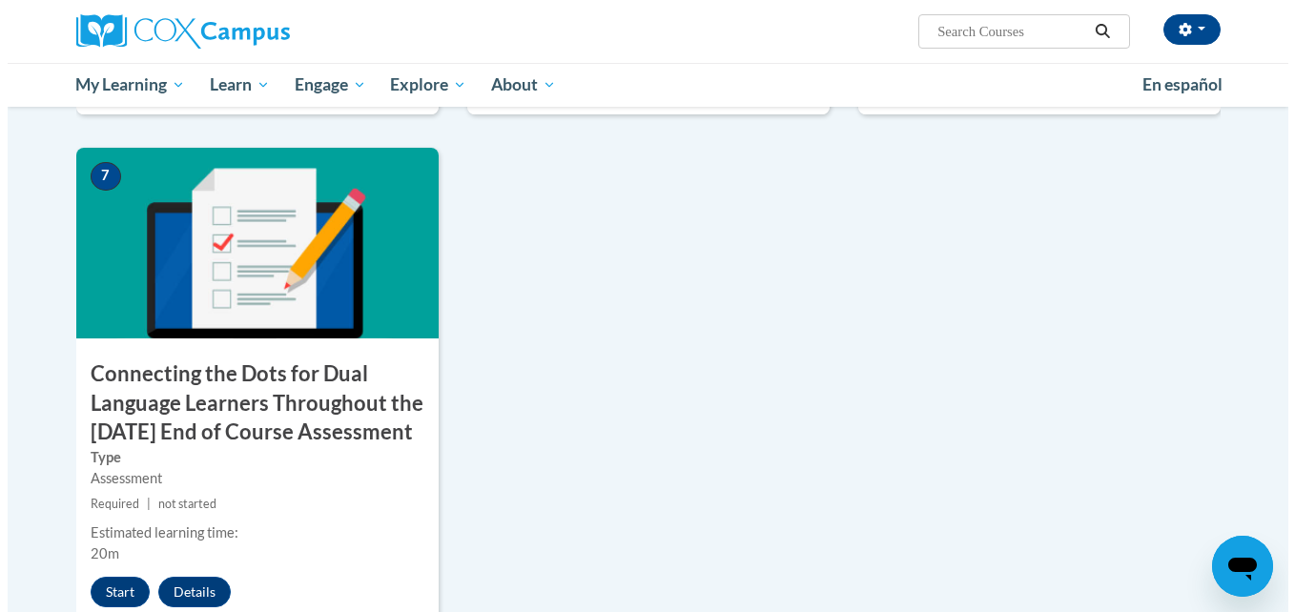
scroll to position [1625, 0]
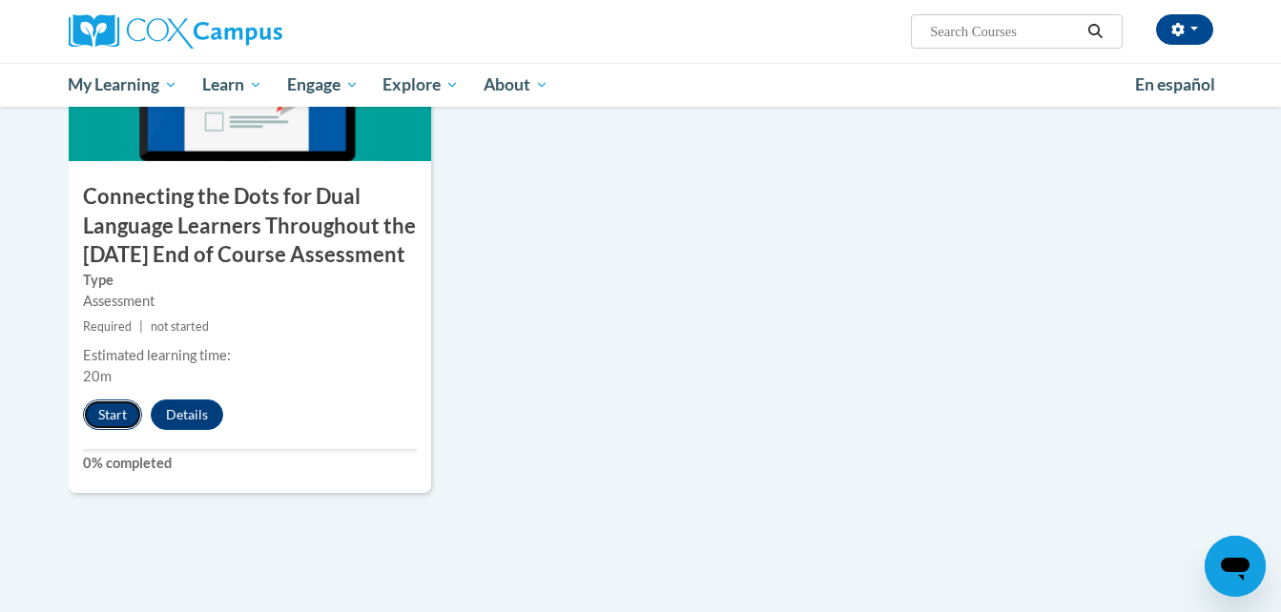
click at [105, 430] on button "Start" at bounding box center [112, 415] width 59 height 31
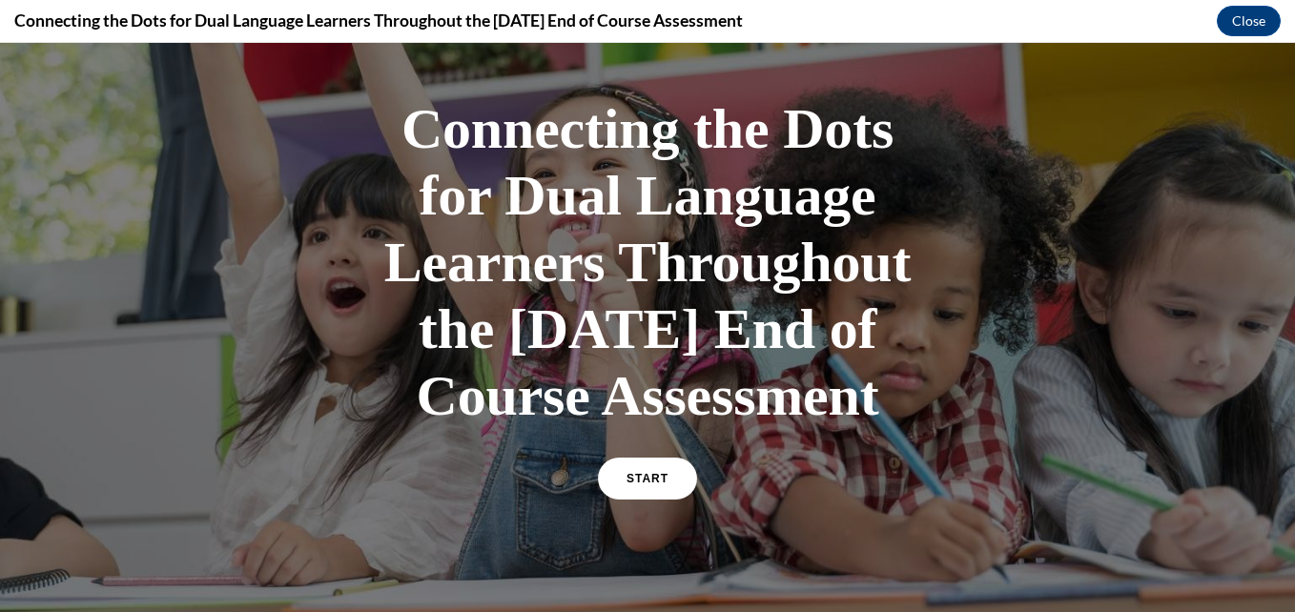
scroll to position [145, 0]
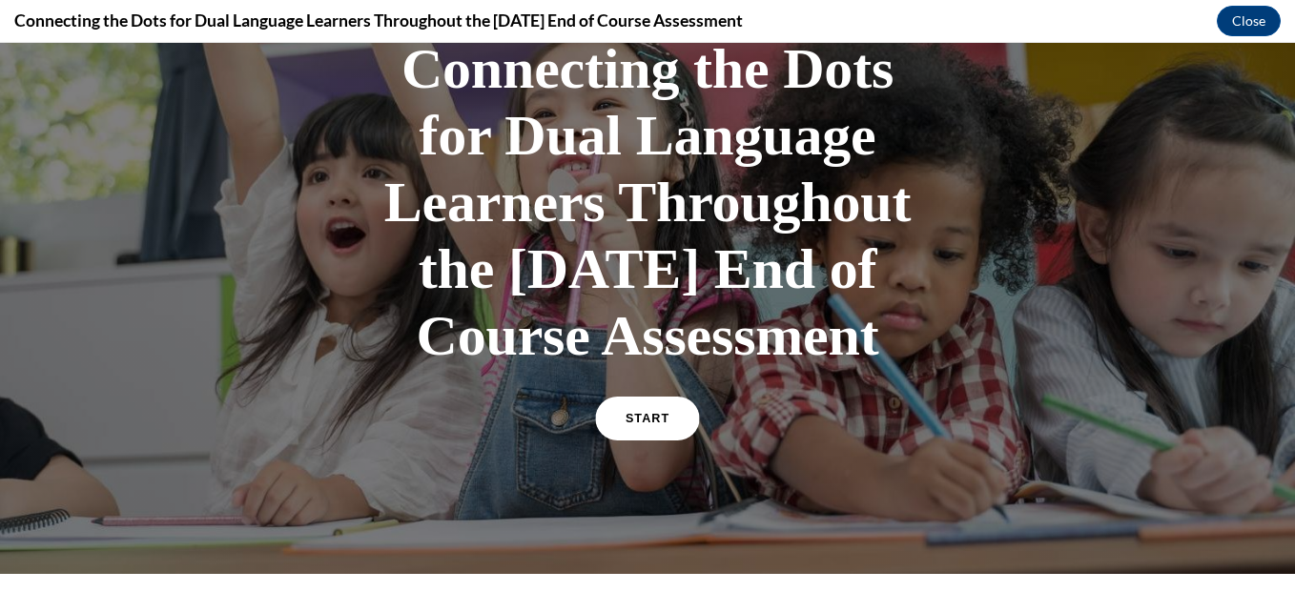
click at [678, 441] on link "START" at bounding box center [647, 419] width 104 height 44
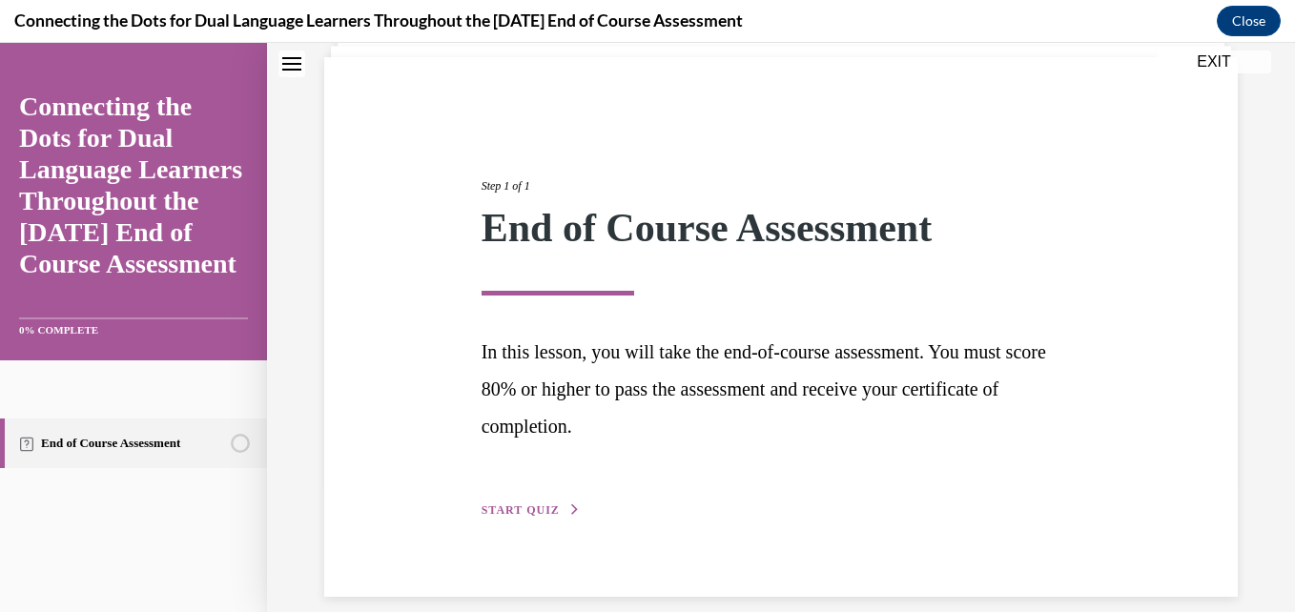
scroll to position [154, 0]
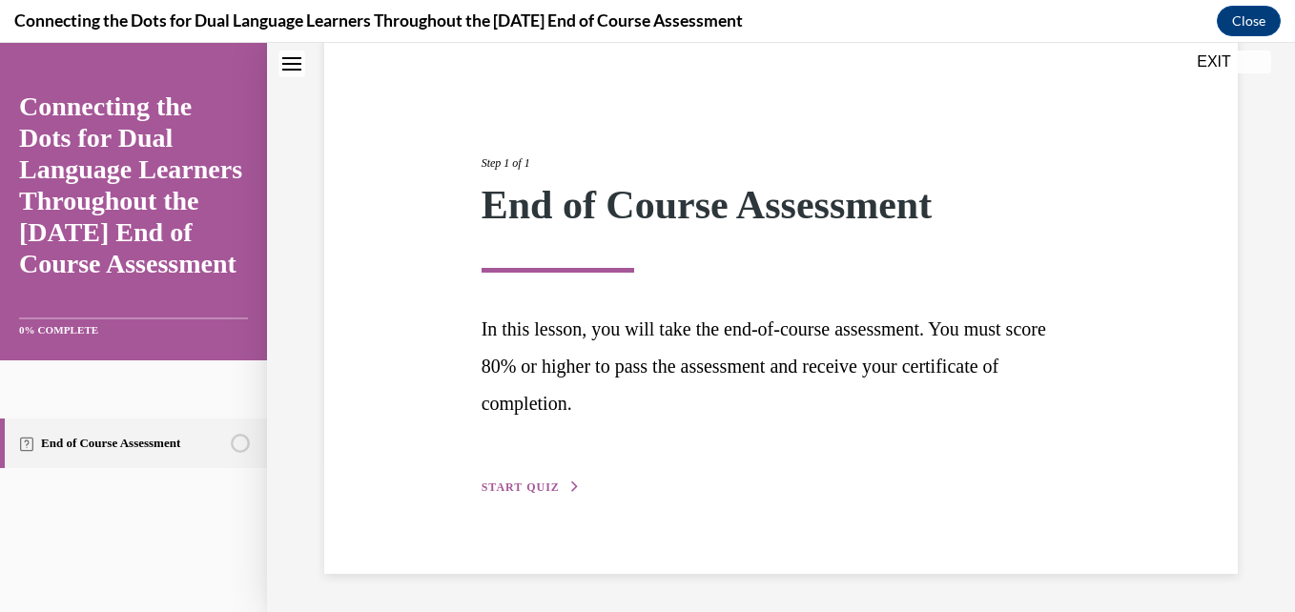
click at [503, 494] on button "START QUIZ" at bounding box center [531, 487] width 99 height 17
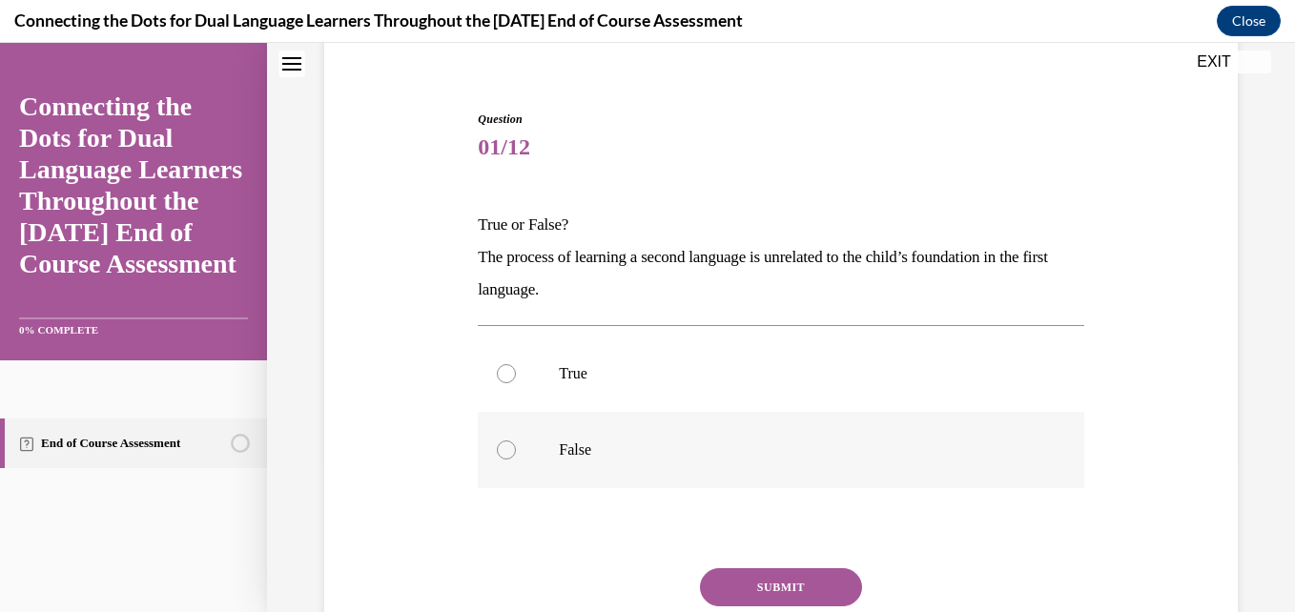
click at [506, 450] on div at bounding box center [506, 450] width 19 height 19
click at [506, 450] on input "False" at bounding box center [506, 450] width 19 height 19
radio input "true"
click at [731, 577] on button "SUBMIT" at bounding box center [781, 587] width 162 height 38
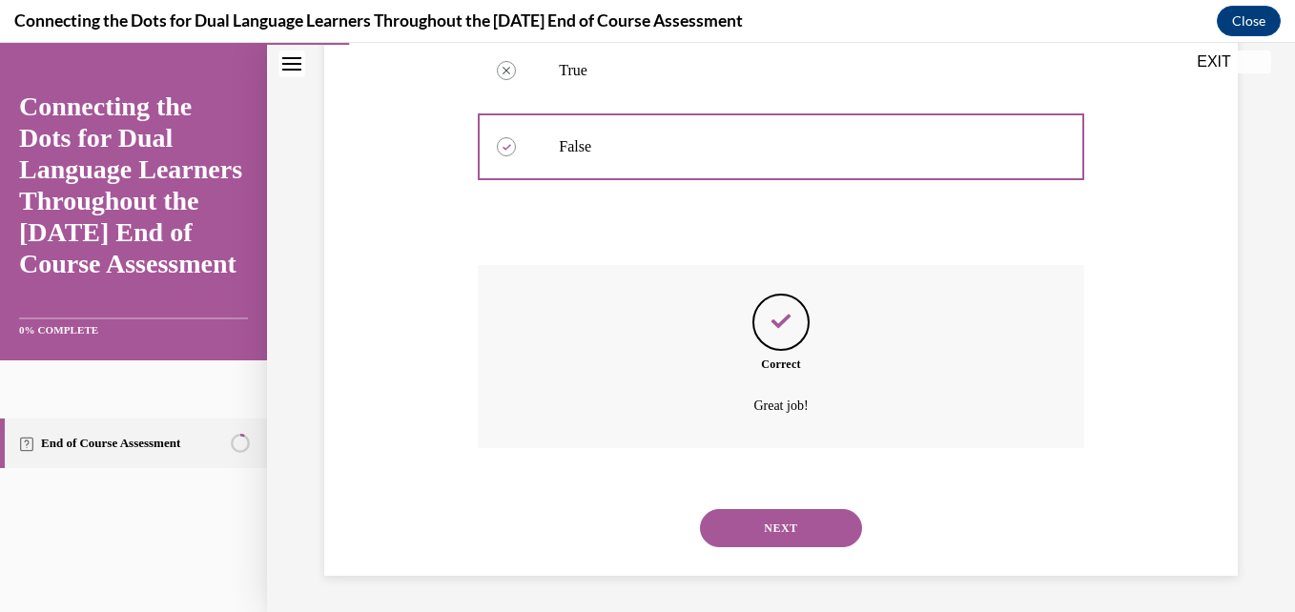
scroll to position [460, 0]
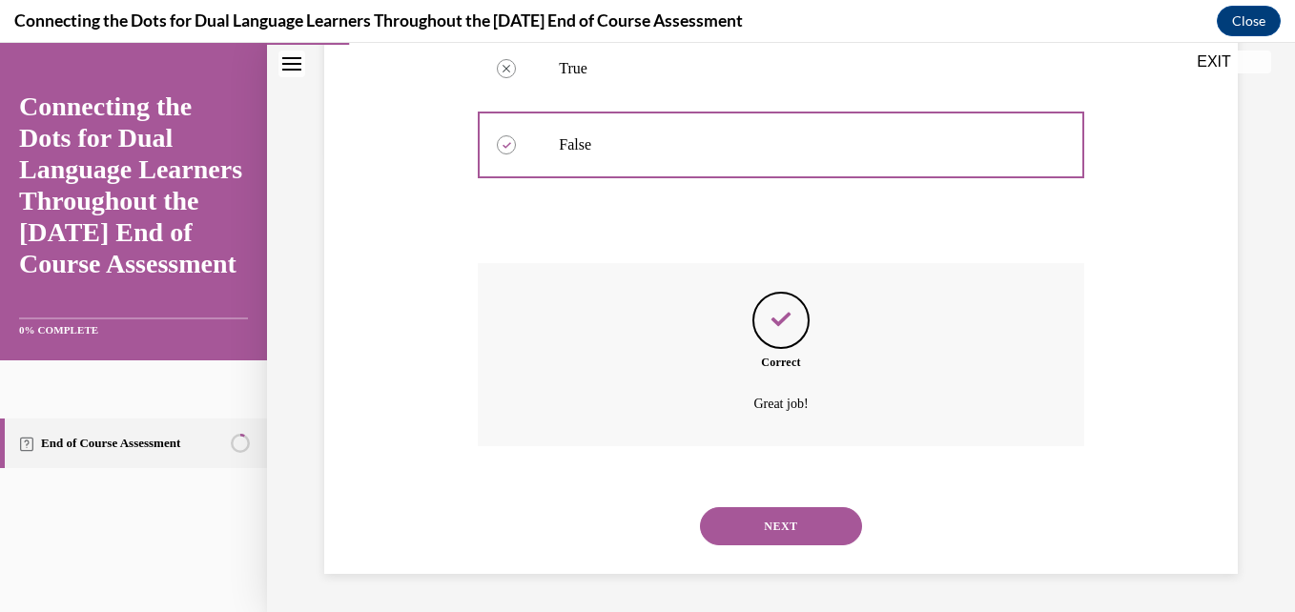
click at [742, 537] on button "NEXT" at bounding box center [781, 526] width 162 height 38
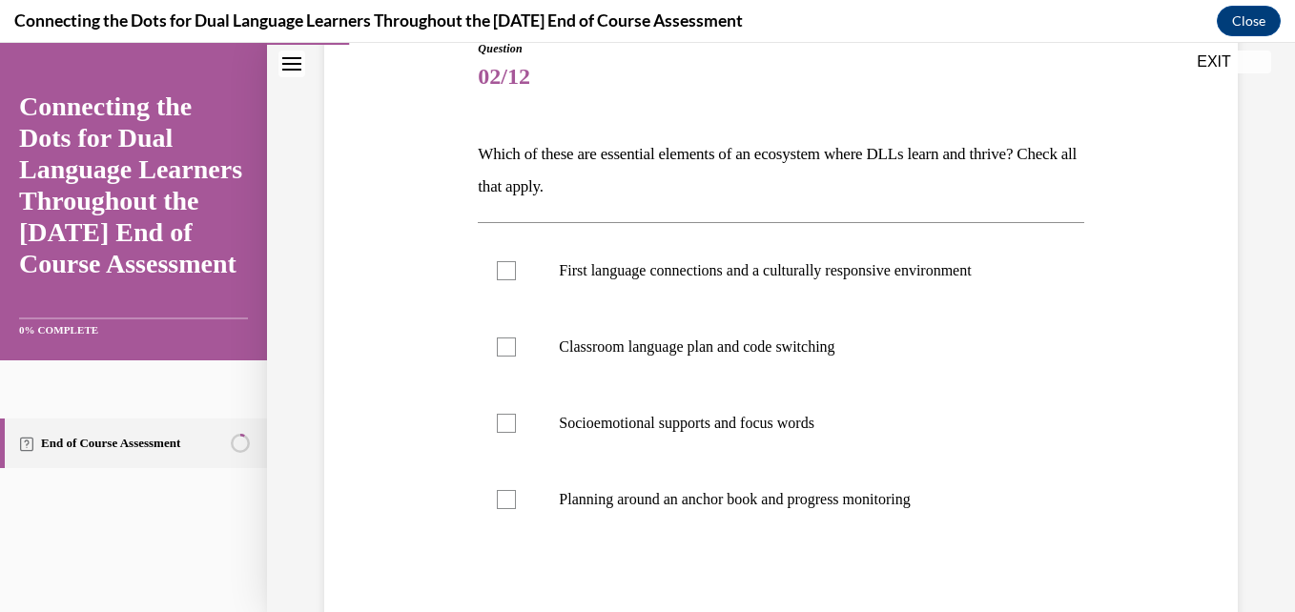
scroll to position [237, 0]
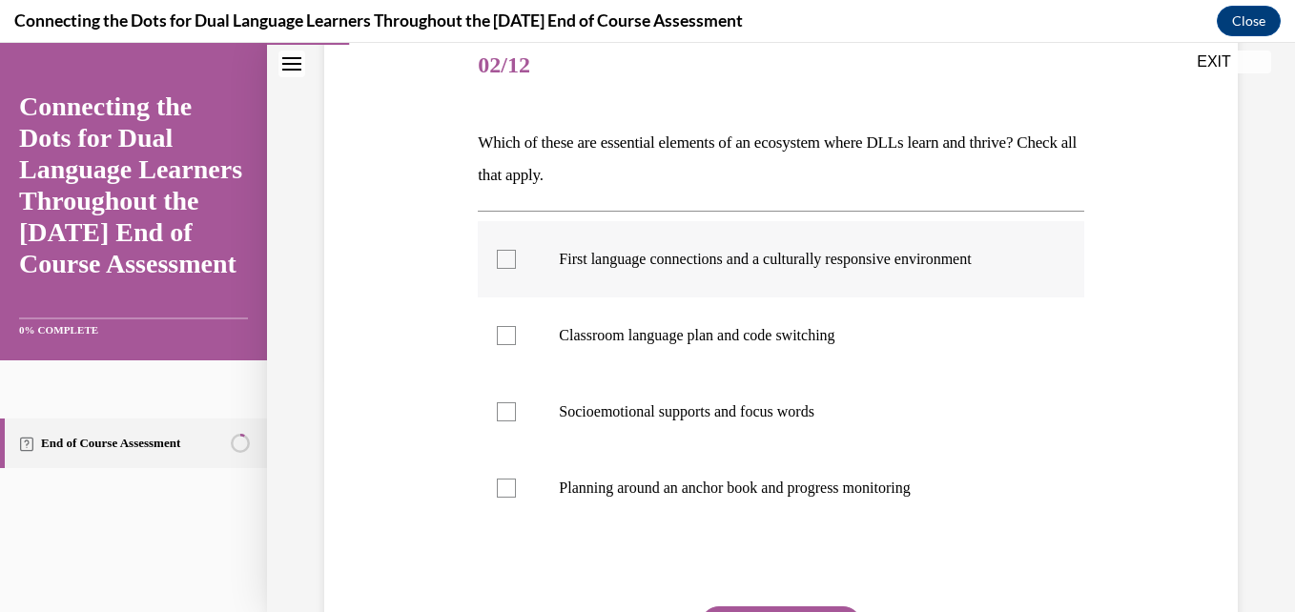
click at [509, 262] on div at bounding box center [506, 259] width 19 height 19
click at [509, 262] on input "First language connections and a culturally responsive environment" at bounding box center [506, 259] width 19 height 19
checkbox input "true"
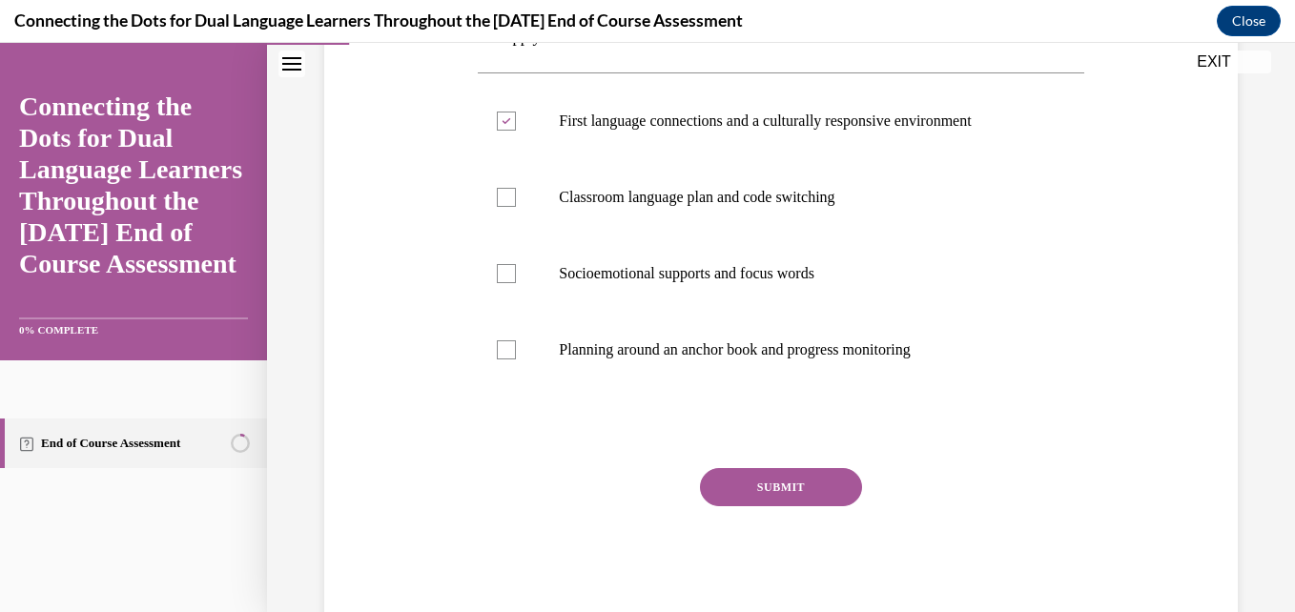
scroll to position [381, 0]
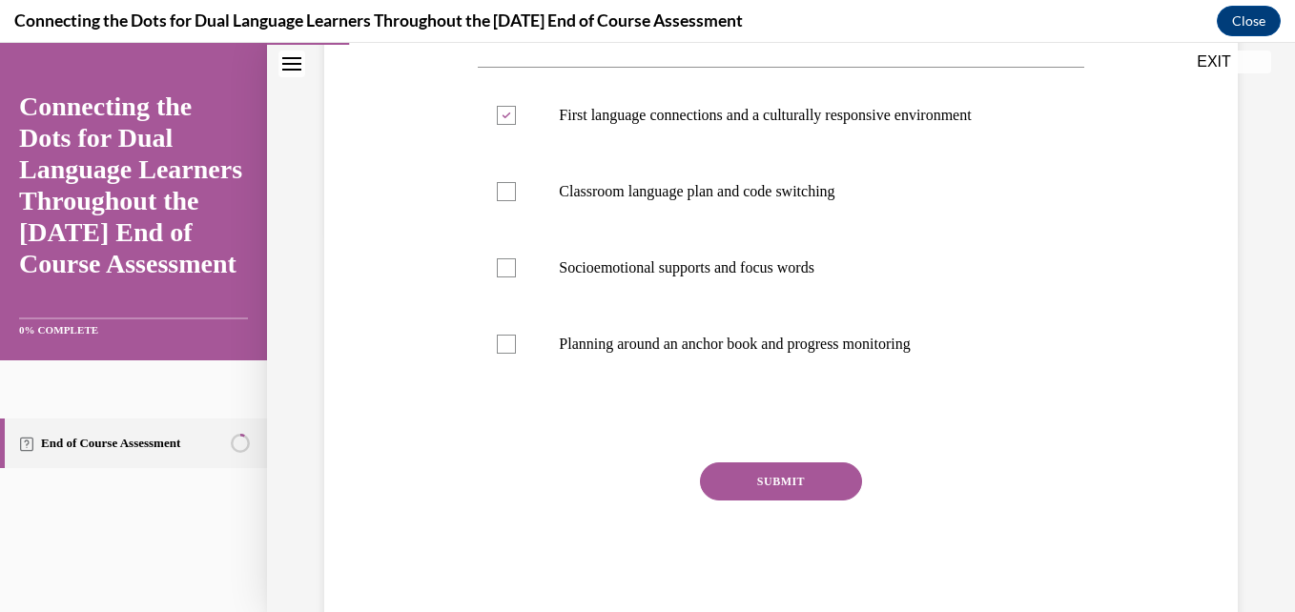
click at [775, 484] on button "SUBMIT" at bounding box center [781, 482] width 162 height 38
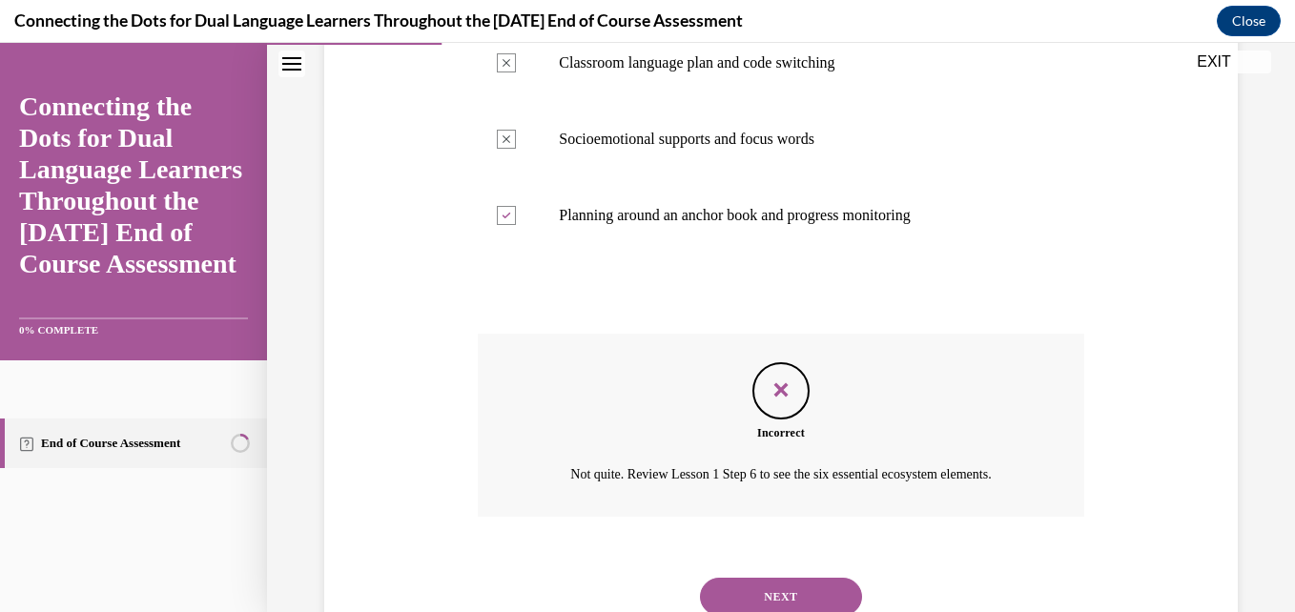
scroll to position [580, 0]
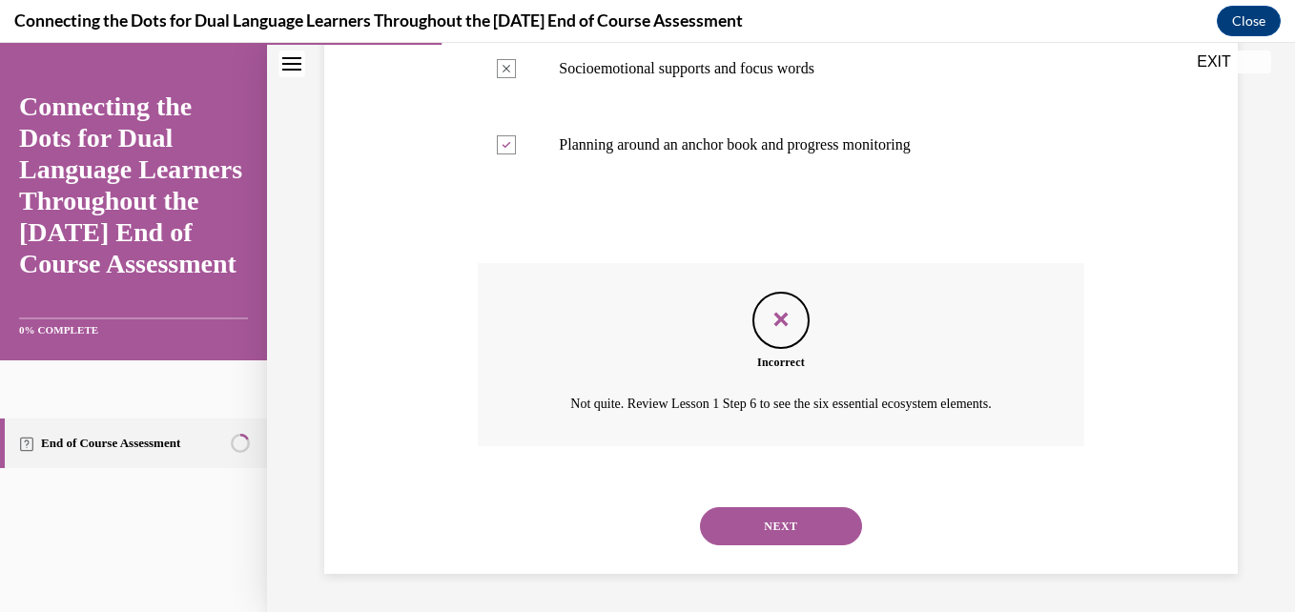
click at [774, 530] on button "NEXT" at bounding box center [781, 526] width 162 height 38
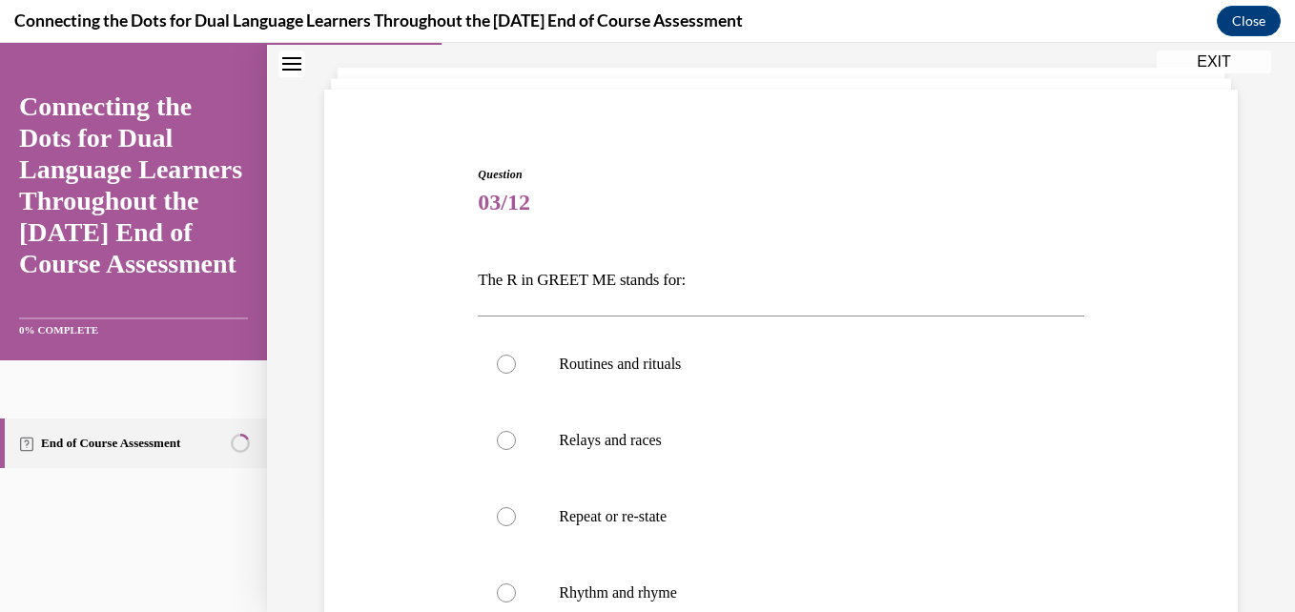
scroll to position [112, 0]
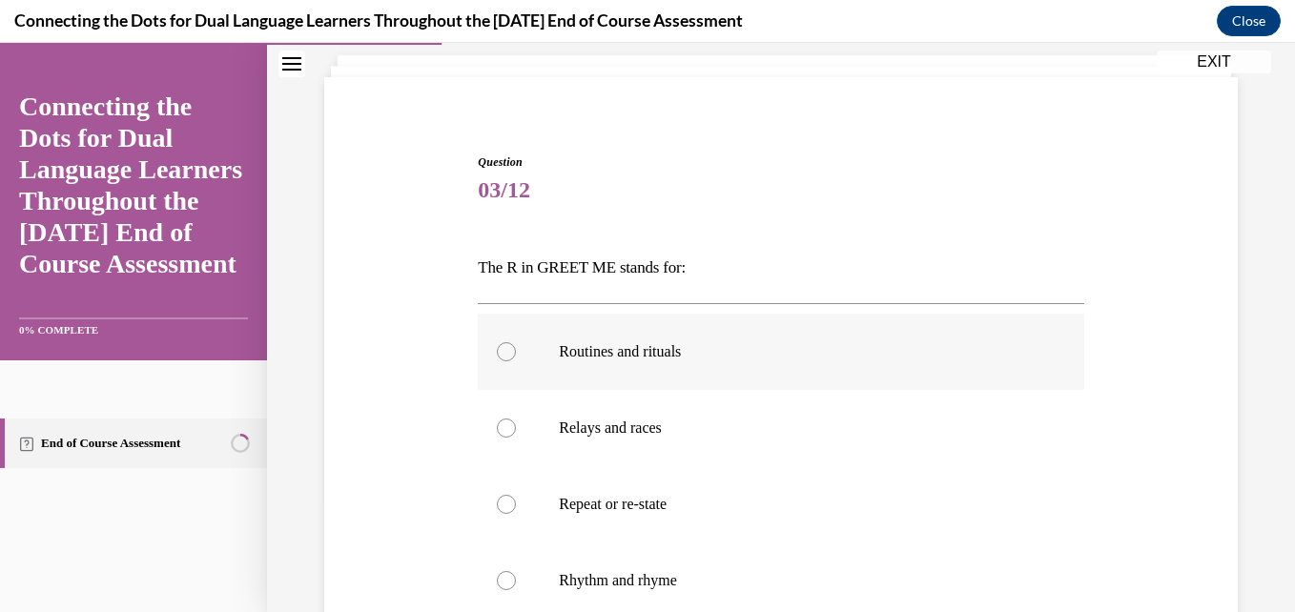
click at [613, 349] on p "Routines and rituals" at bounding box center [797, 351] width 477 height 19
click at [516, 349] on input "Routines and rituals" at bounding box center [506, 351] width 19 height 19
radio input "true"
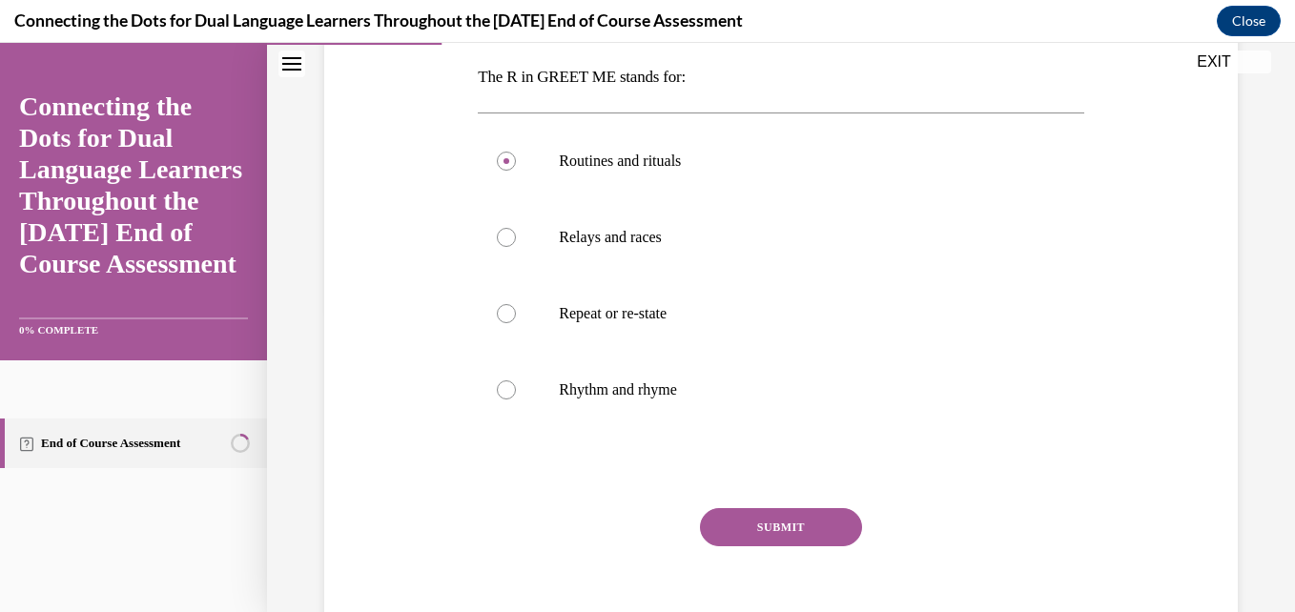
scroll to position [330, 0]
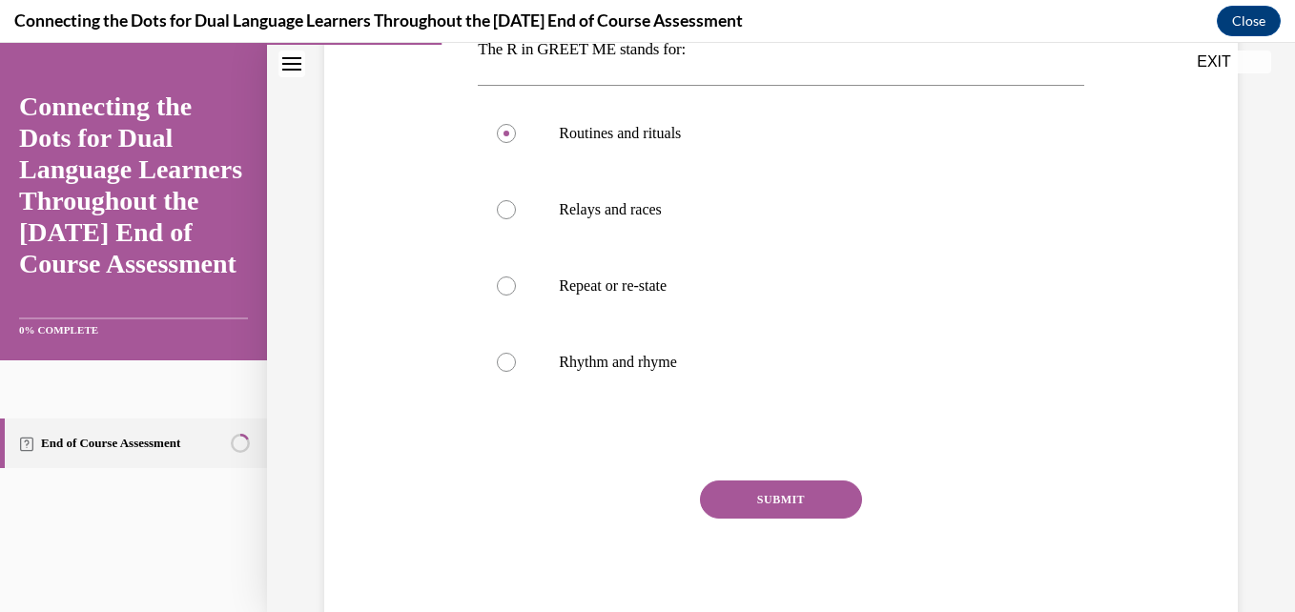
click at [813, 498] on button "SUBMIT" at bounding box center [781, 500] width 162 height 38
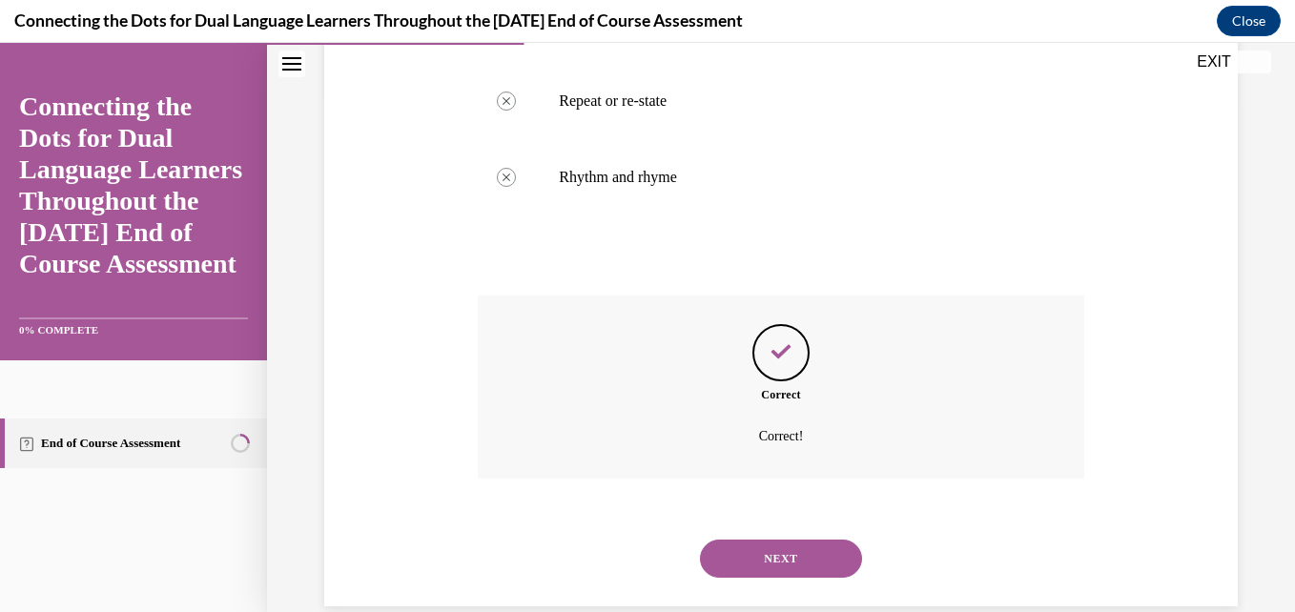
scroll to position [547, 0]
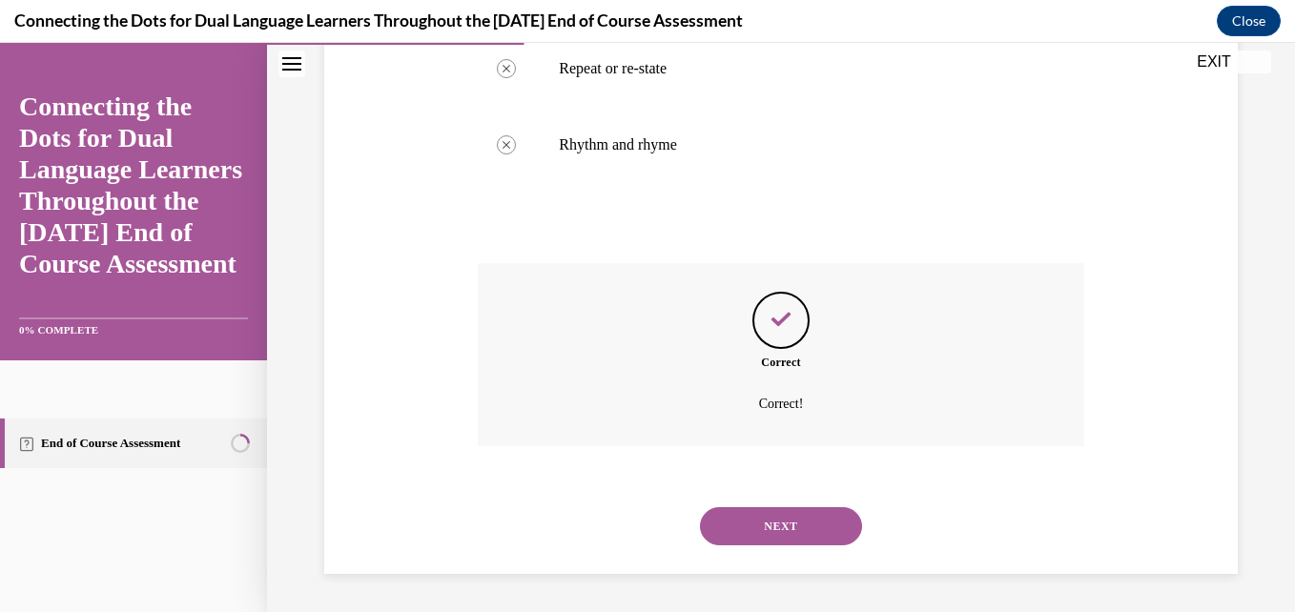
click at [810, 538] on button "NEXT" at bounding box center [781, 526] width 162 height 38
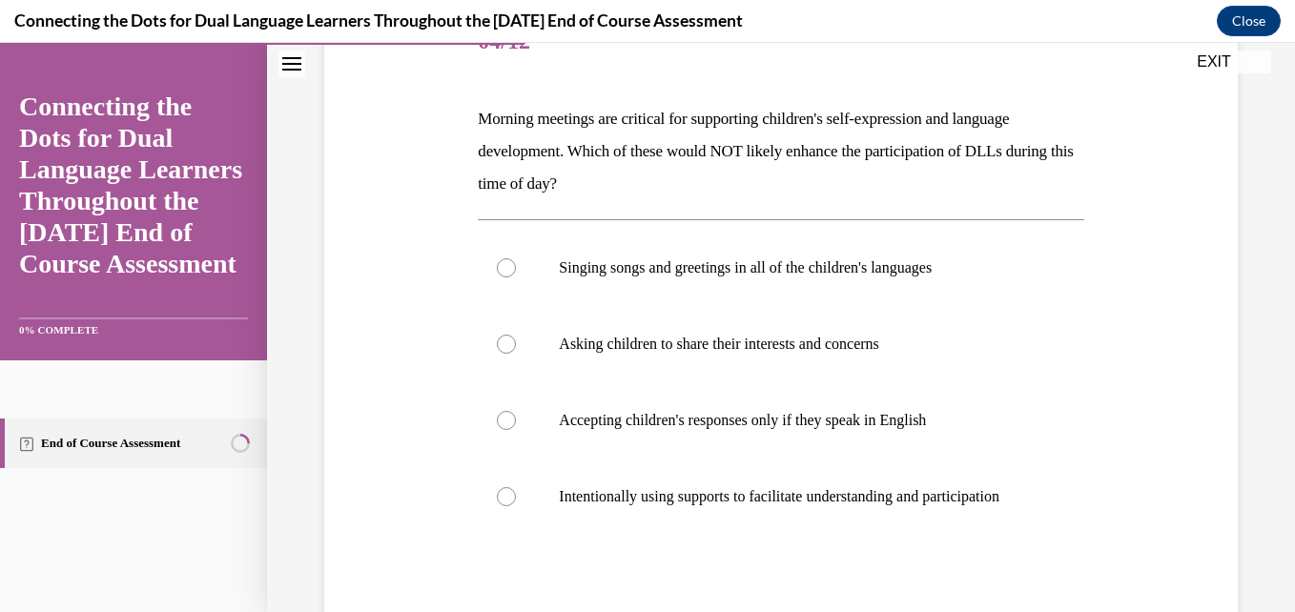
scroll to position [264, 0]
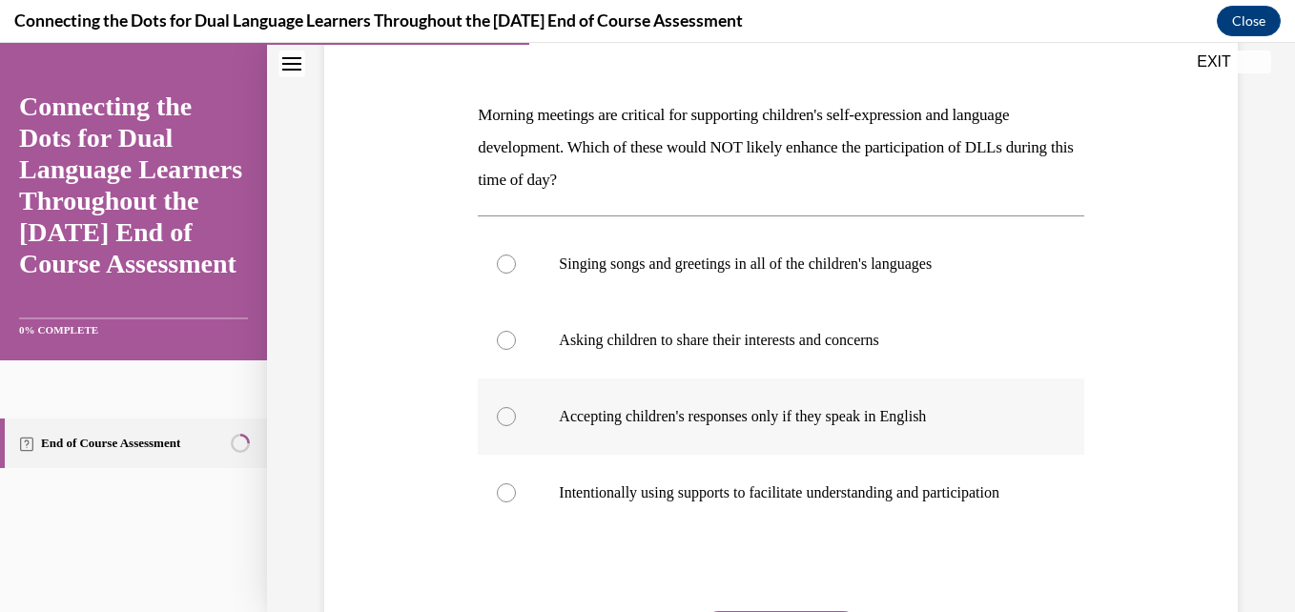
click at [605, 408] on p "Accepting children's responses only if they speak in English" at bounding box center [797, 416] width 477 height 19
click at [516, 408] on input "Accepting children's responses only if they speak in English" at bounding box center [506, 416] width 19 height 19
radio input "true"
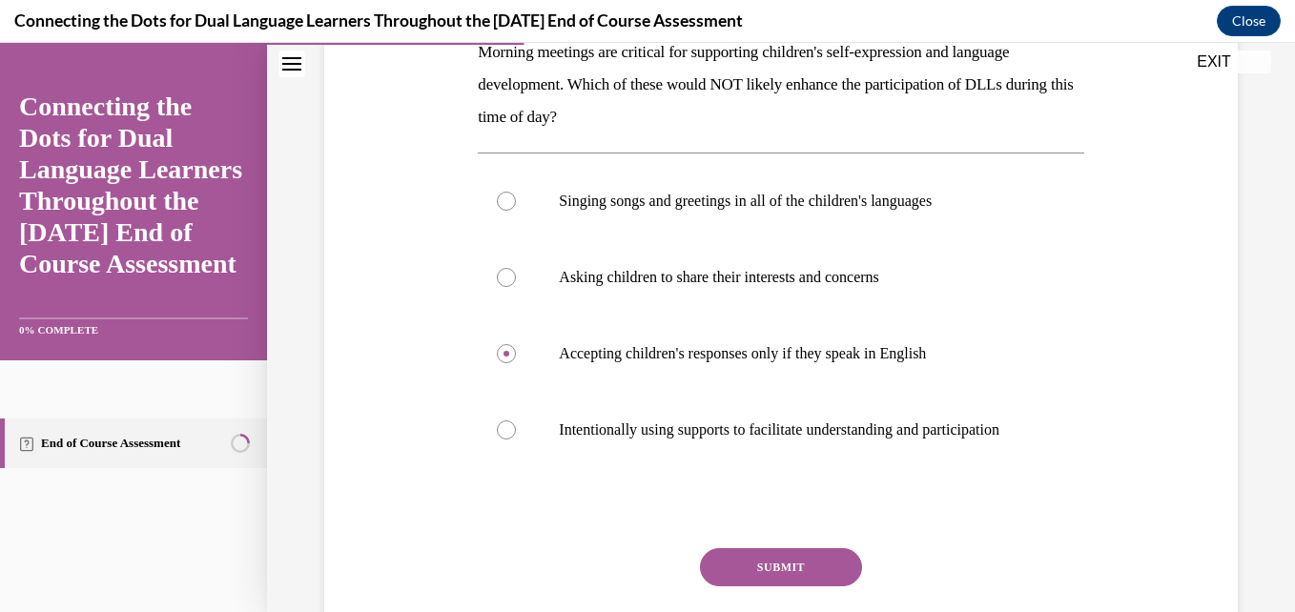
scroll to position [350, 0]
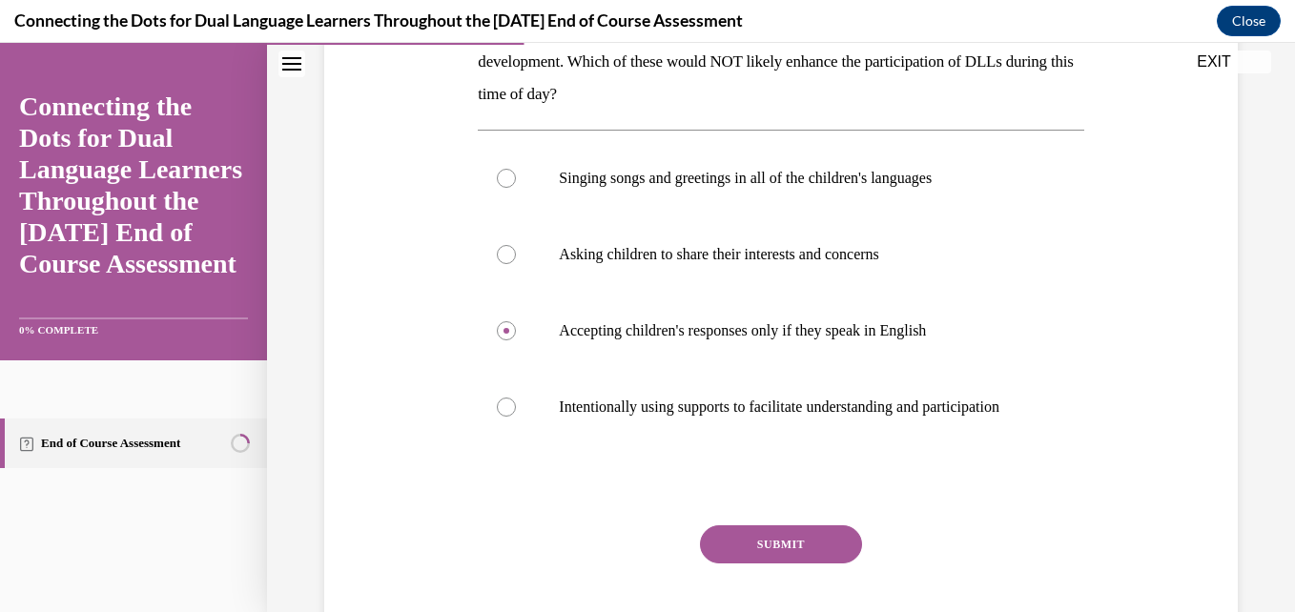
click at [828, 564] on button "SUBMIT" at bounding box center [781, 544] width 162 height 38
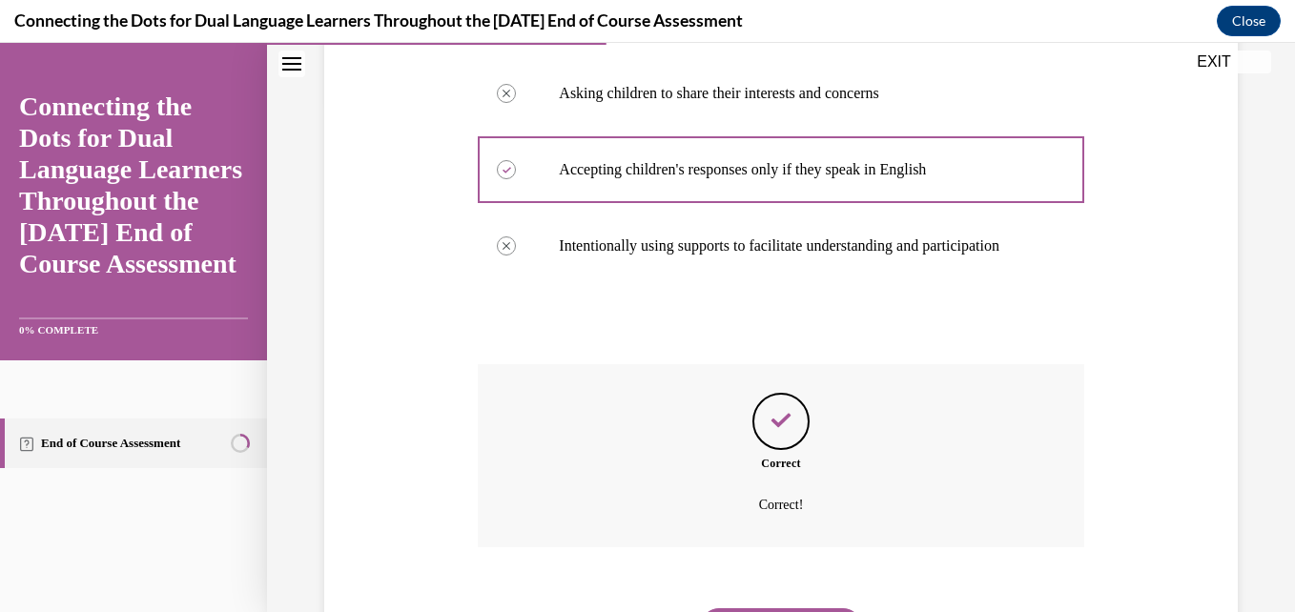
scroll to position [631, 0]
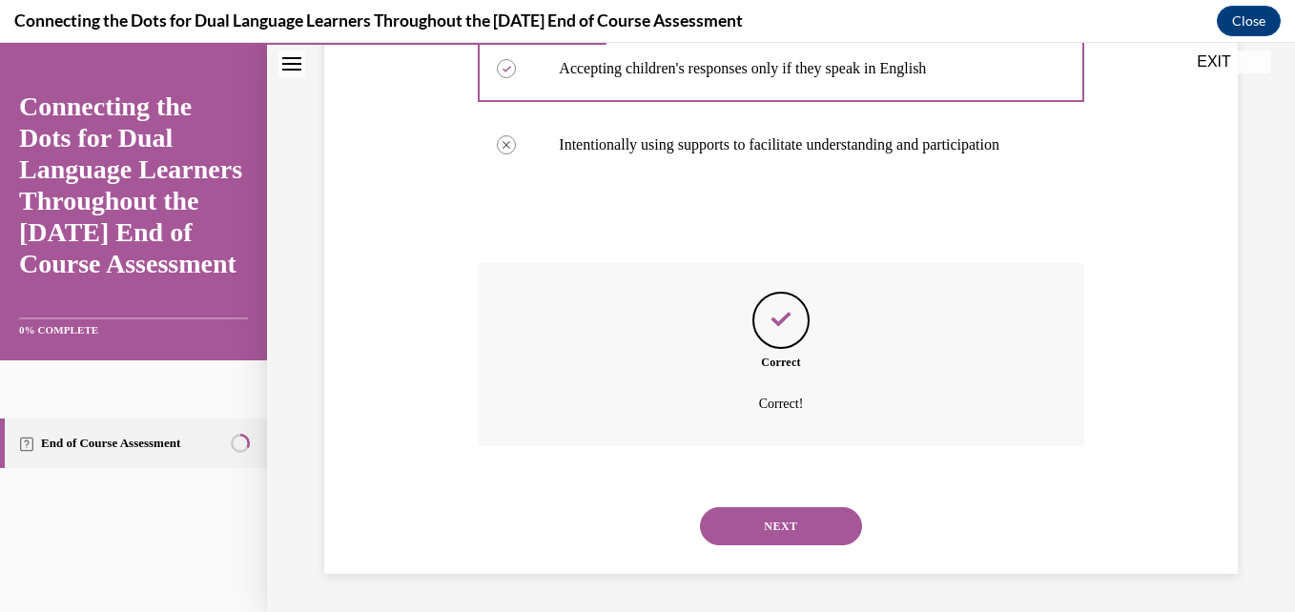
click at [819, 526] on button "NEXT" at bounding box center [781, 526] width 162 height 38
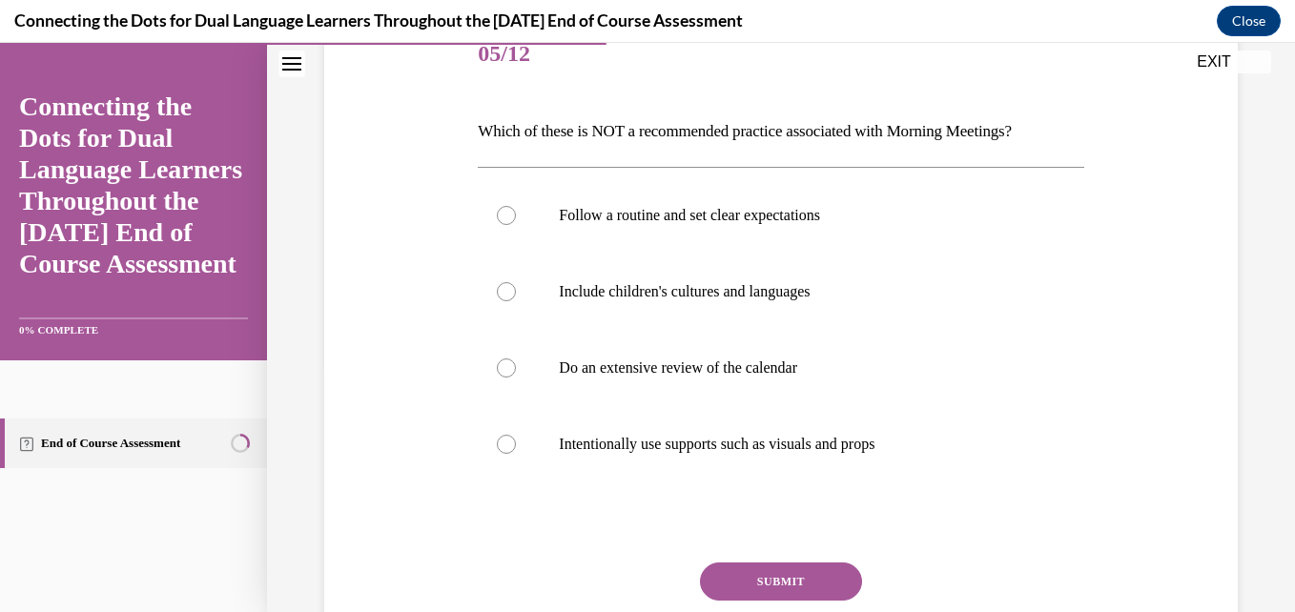
scroll to position [252, 0]
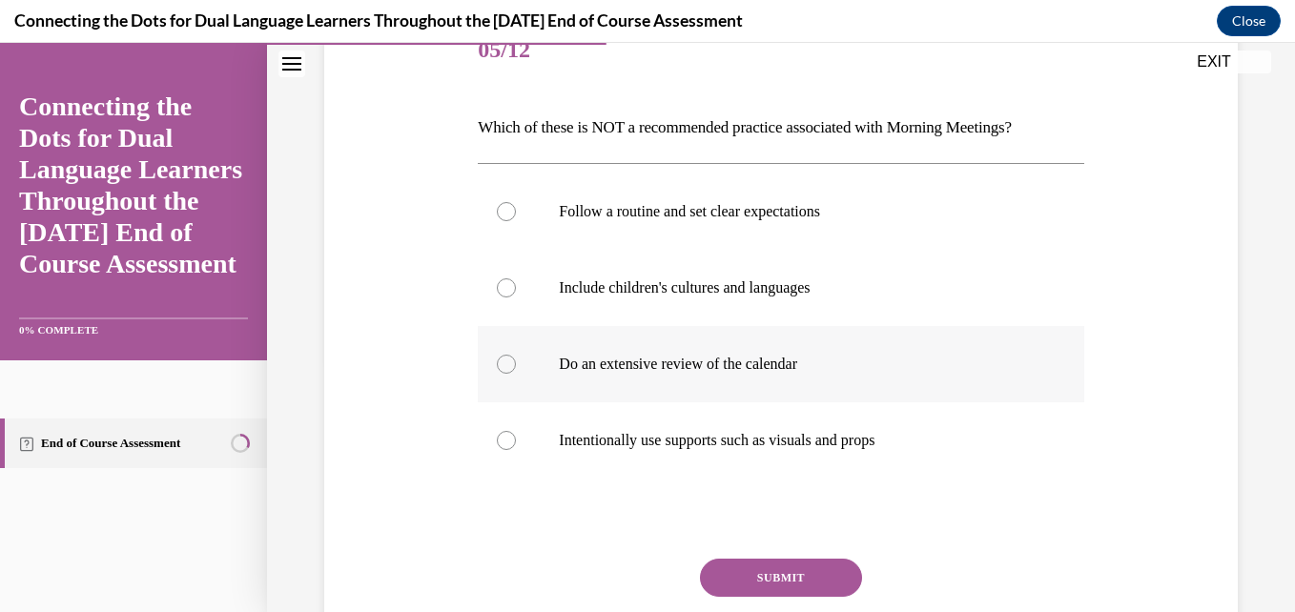
click at [778, 371] on p "Do an extensive review of the calendar" at bounding box center [797, 364] width 477 height 19
click at [516, 371] on input "Do an extensive review of the calendar" at bounding box center [506, 364] width 19 height 19
radio input "true"
click at [760, 576] on button "SUBMIT" at bounding box center [781, 578] width 162 height 38
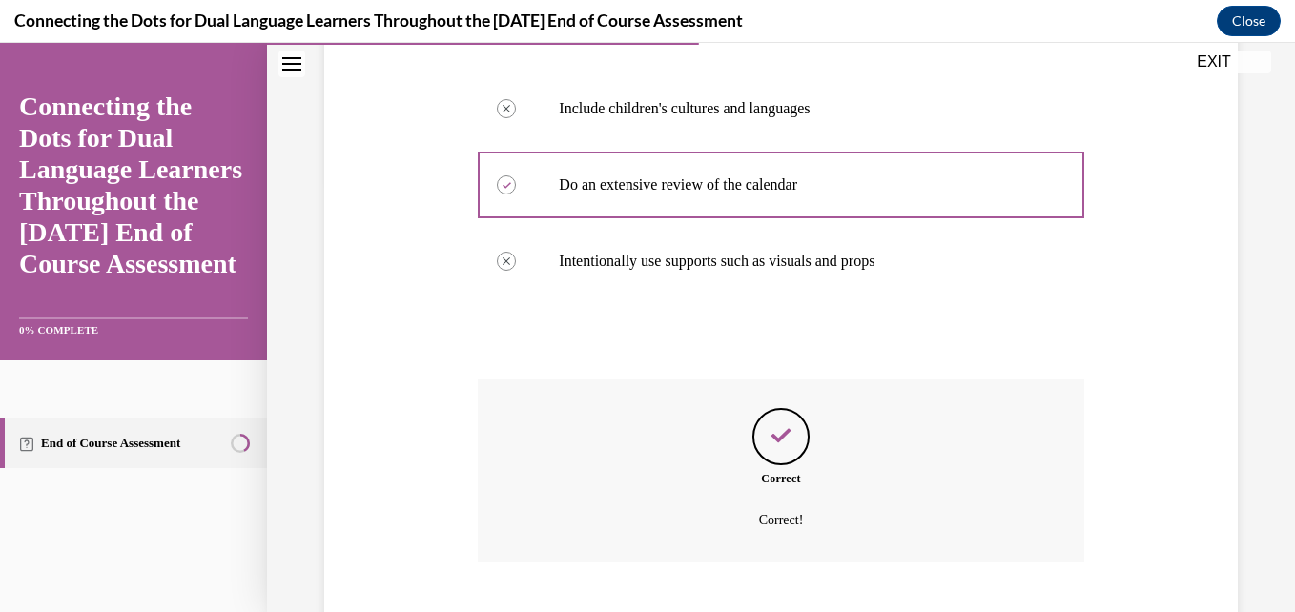
scroll to position [547, 0]
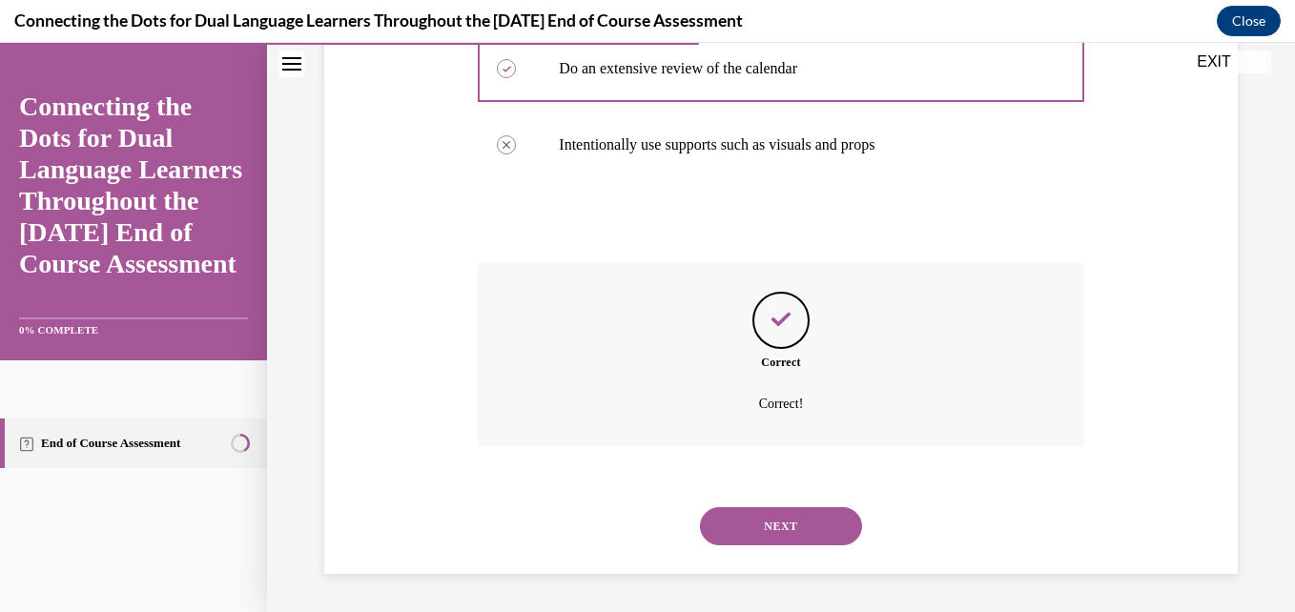
click at [825, 531] on button "NEXT" at bounding box center [781, 526] width 162 height 38
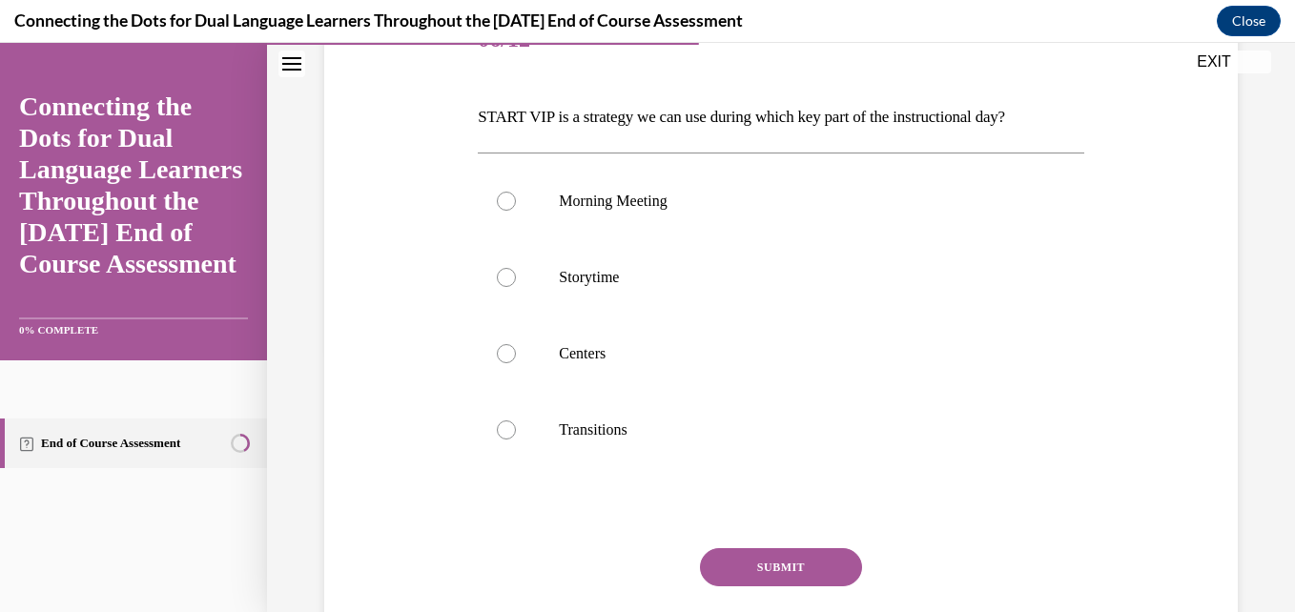
scroll to position [265, 0]
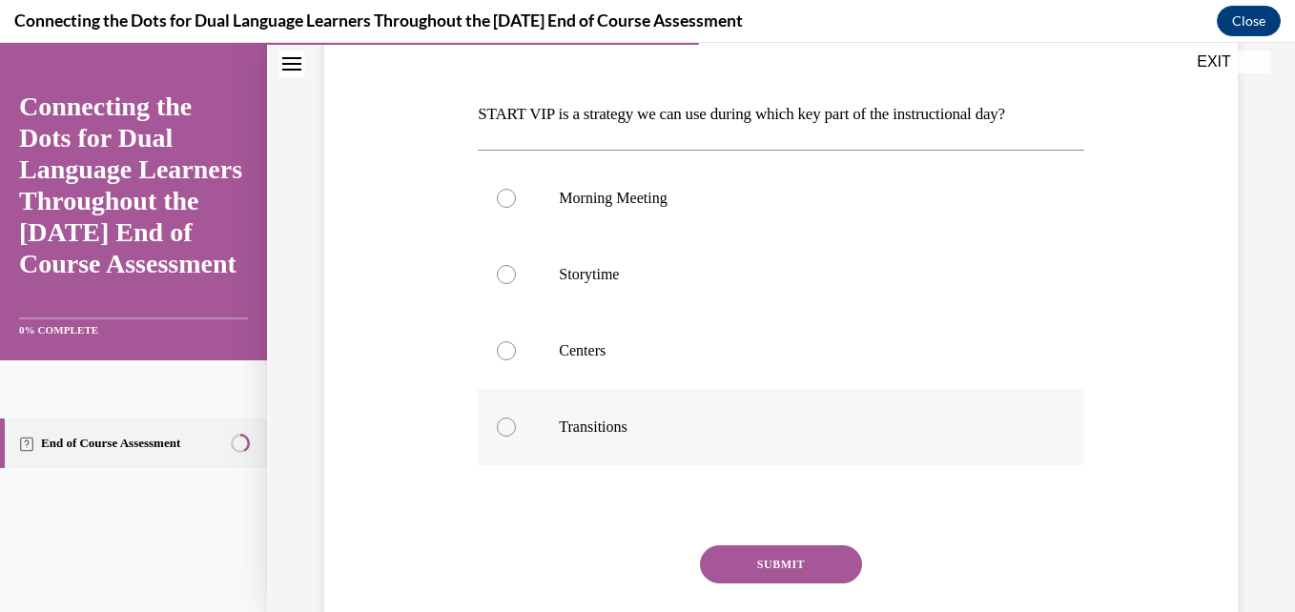
click at [529, 430] on label "Transitions" at bounding box center [781, 427] width 606 height 76
click at [516, 430] on input "Transitions" at bounding box center [506, 427] width 19 height 19
radio input "true"
click at [779, 565] on button "SUBMIT" at bounding box center [781, 564] width 162 height 38
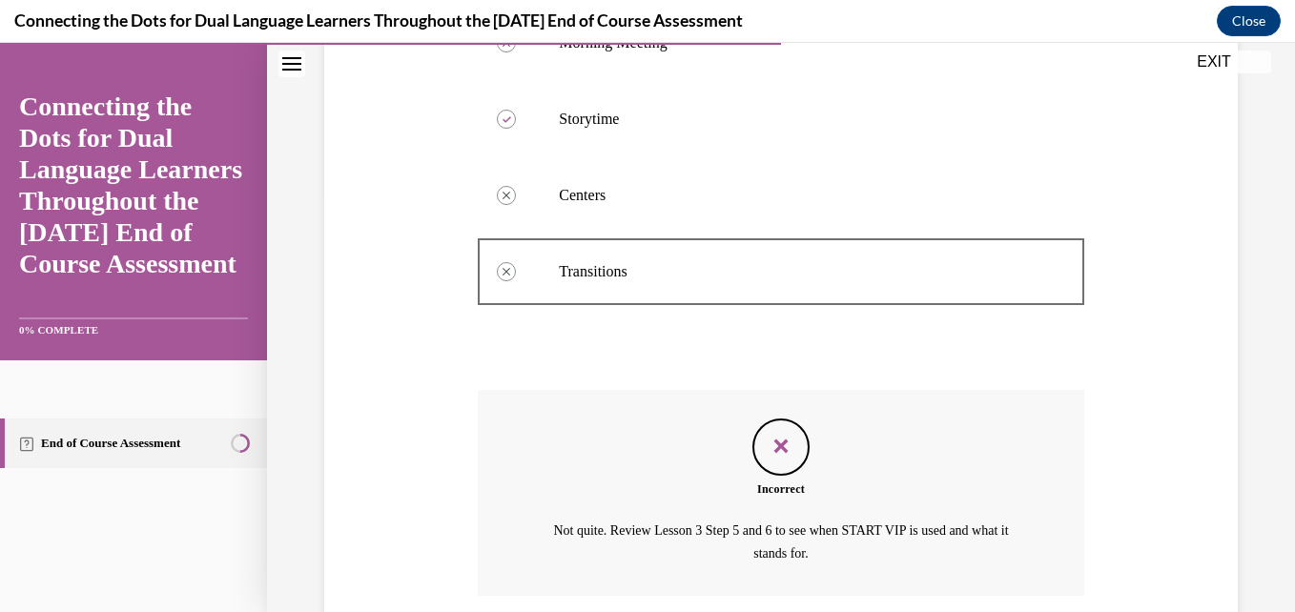
scroll to position [570, 0]
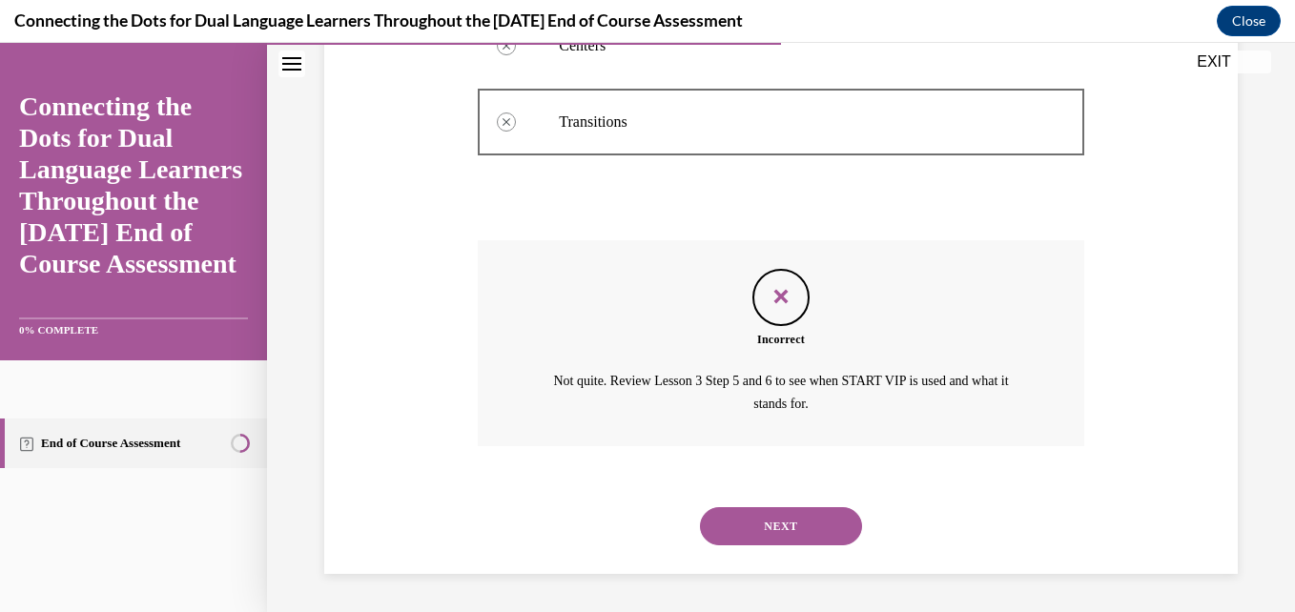
click at [779, 532] on button "NEXT" at bounding box center [781, 526] width 162 height 38
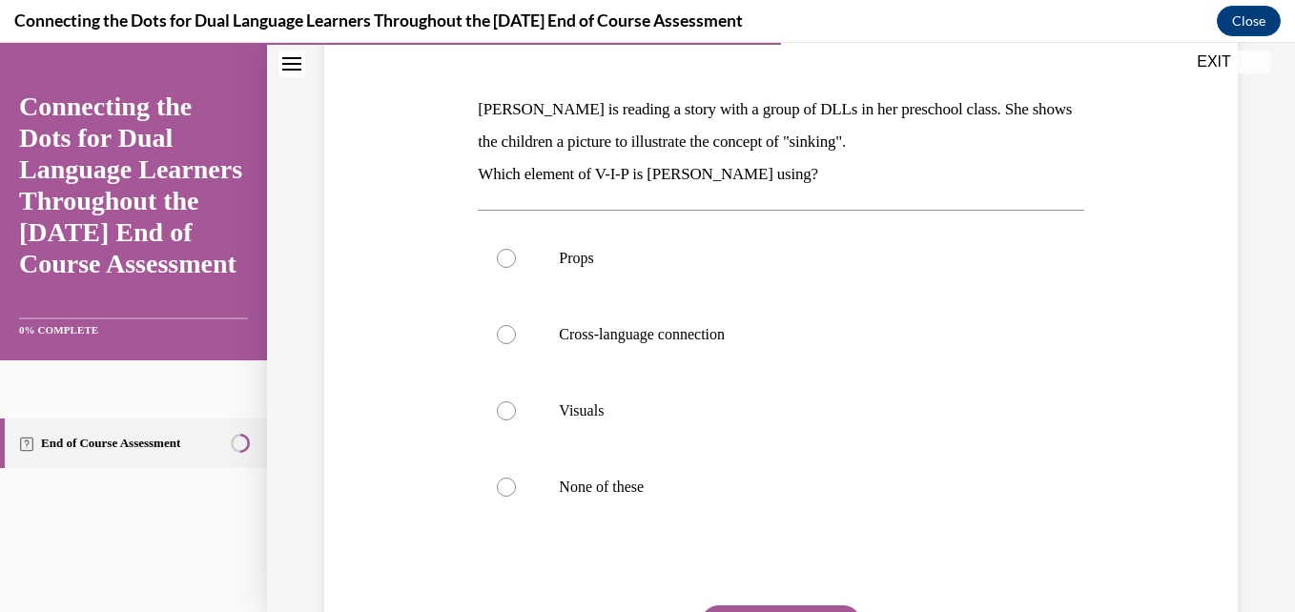
scroll to position [272, 0]
click at [586, 410] on p "Visuals" at bounding box center [797, 409] width 477 height 19
click at [516, 410] on input "Visuals" at bounding box center [506, 409] width 19 height 19
radio input "true"
click at [772, 605] on button "SUBMIT" at bounding box center [781, 623] width 162 height 38
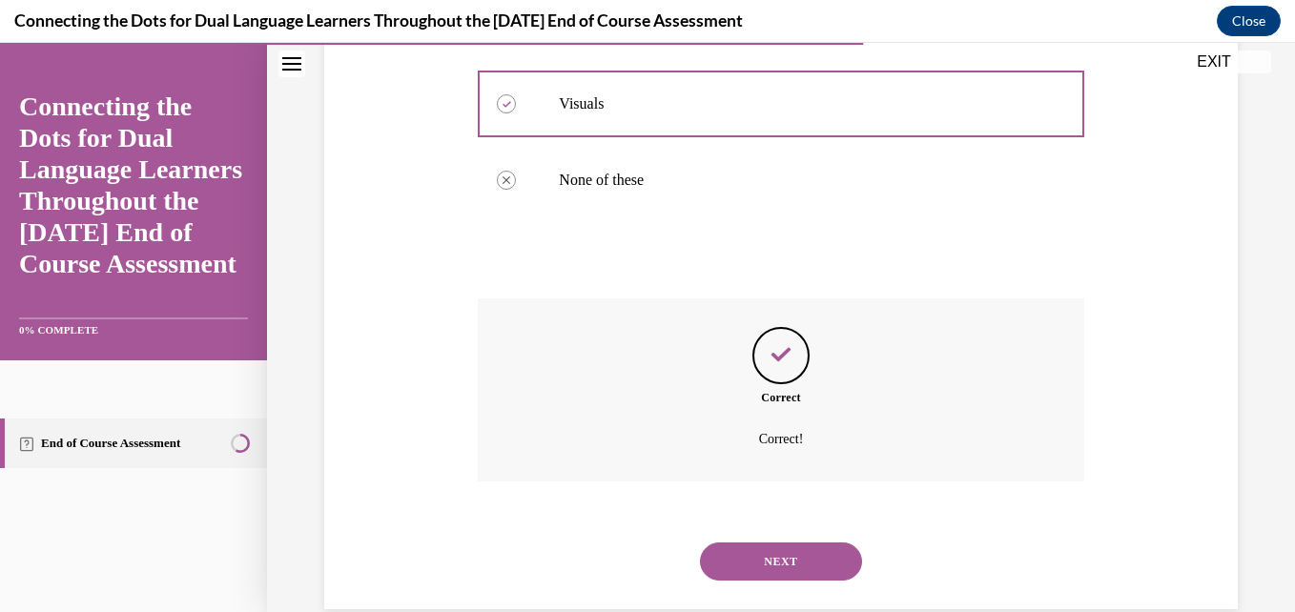
scroll to position [612, 0]
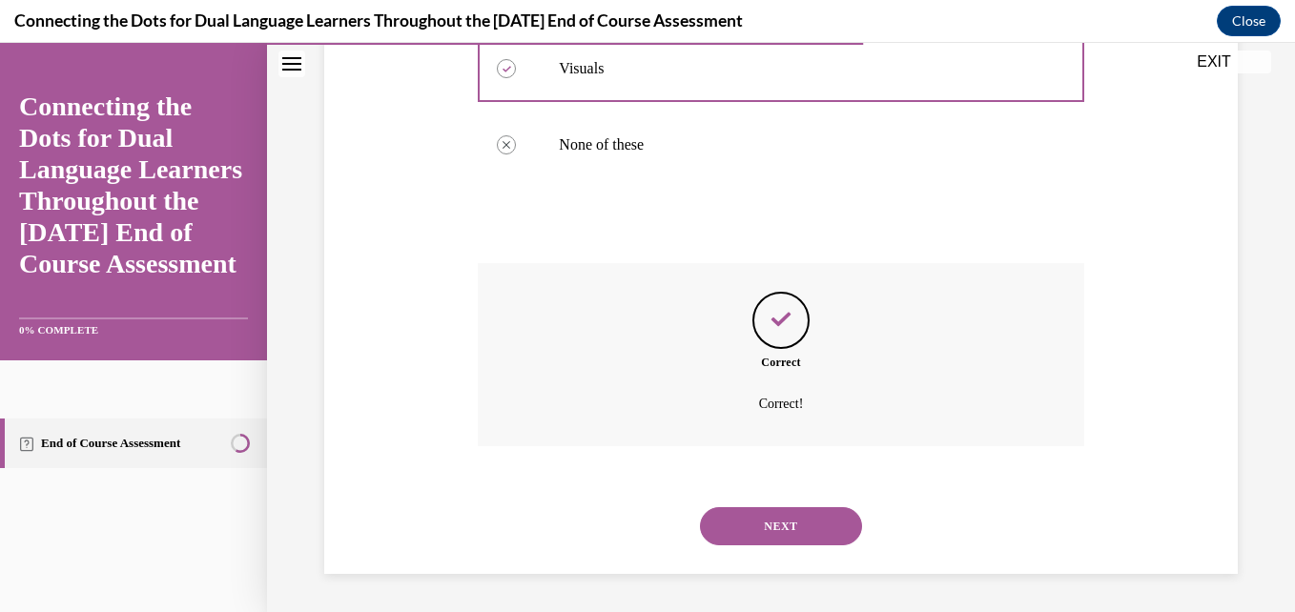
click at [778, 513] on button "NEXT" at bounding box center [781, 526] width 162 height 38
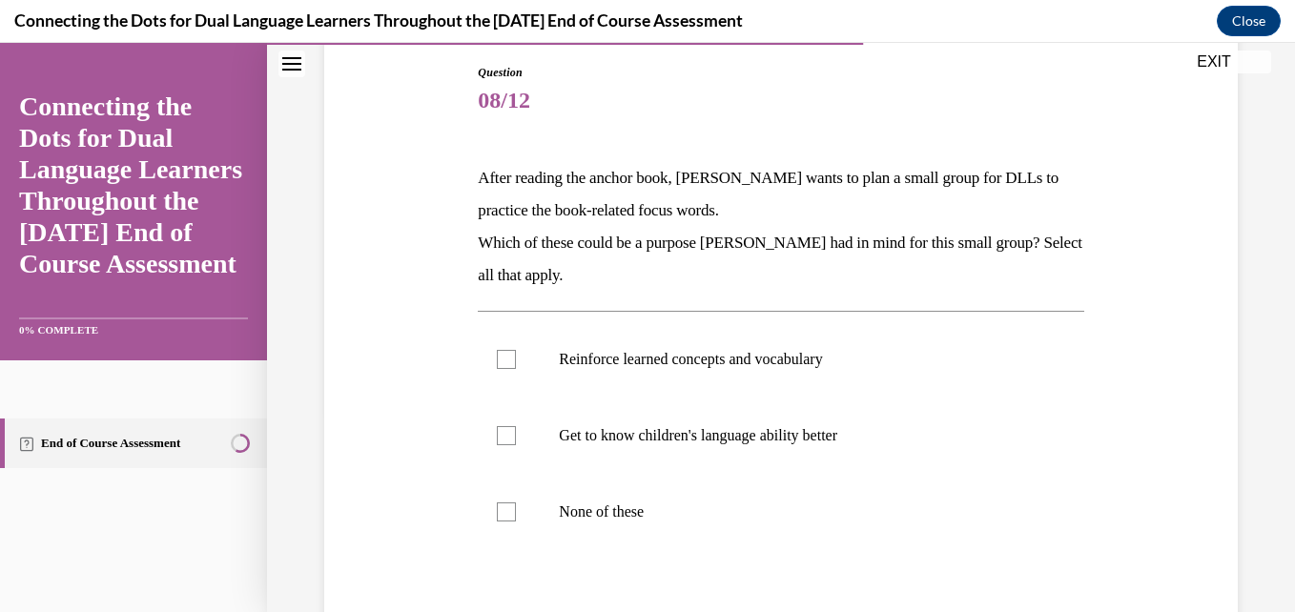
scroll to position [207, 0]
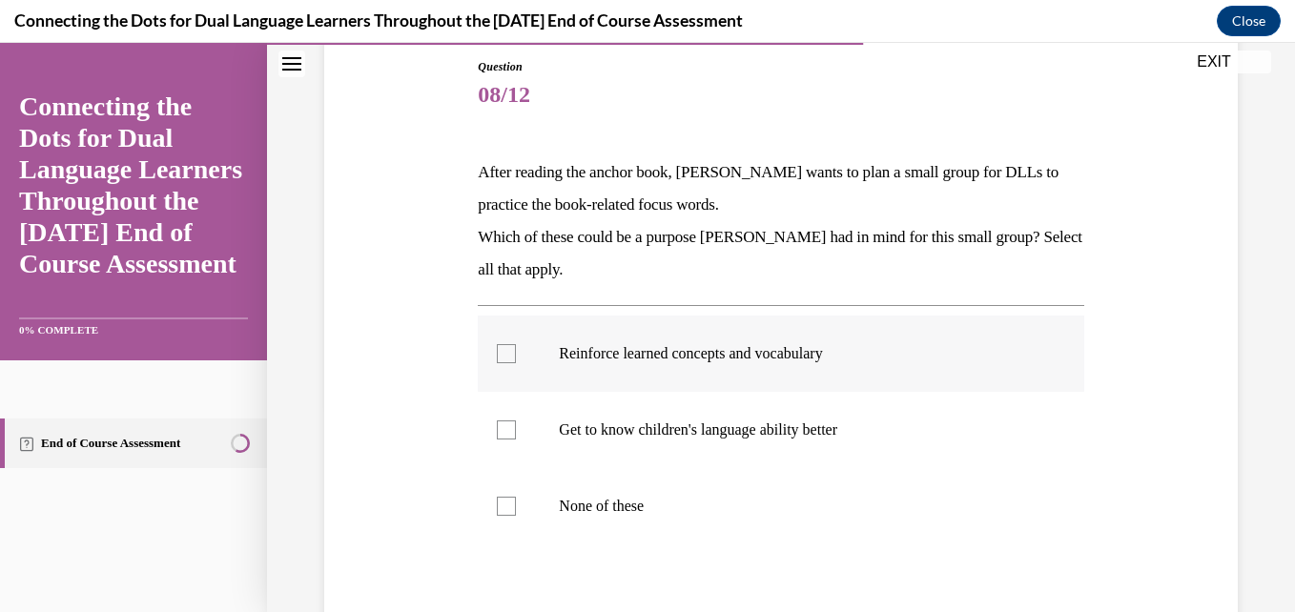
click at [505, 355] on div at bounding box center [506, 353] width 19 height 19
click at [505, 355] on input "Reinforce learned concepts and vocabulary" at bounding box center [506, 353] width 19 height 19
checkbox input "true"
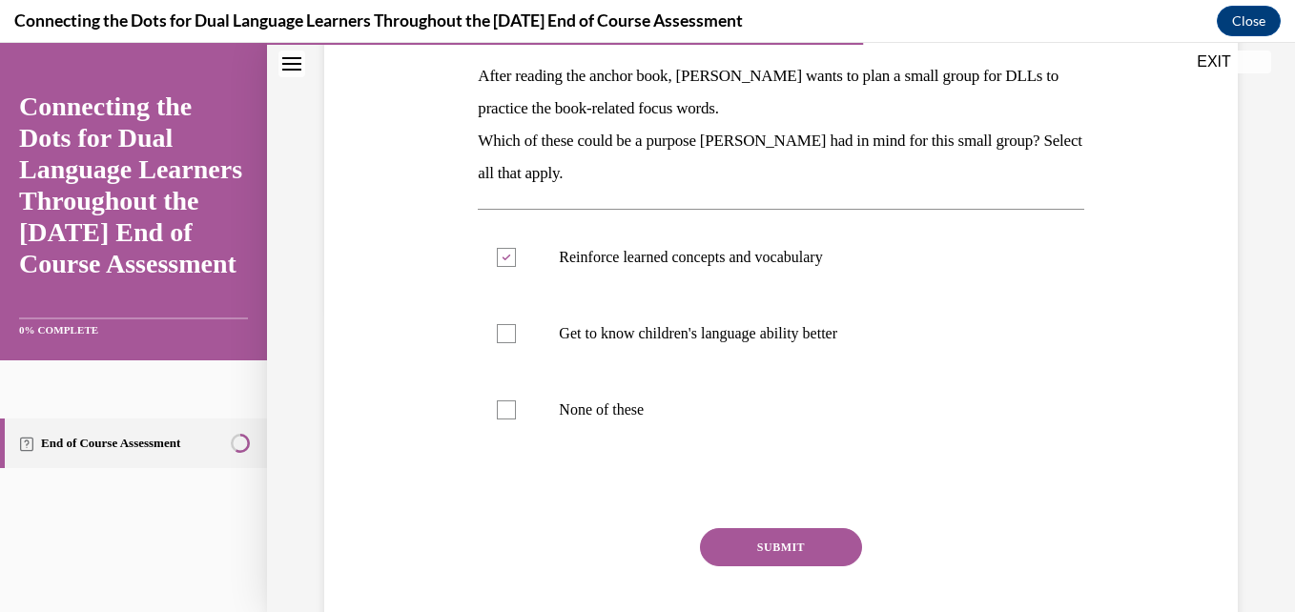
scroll to position [307, 0]
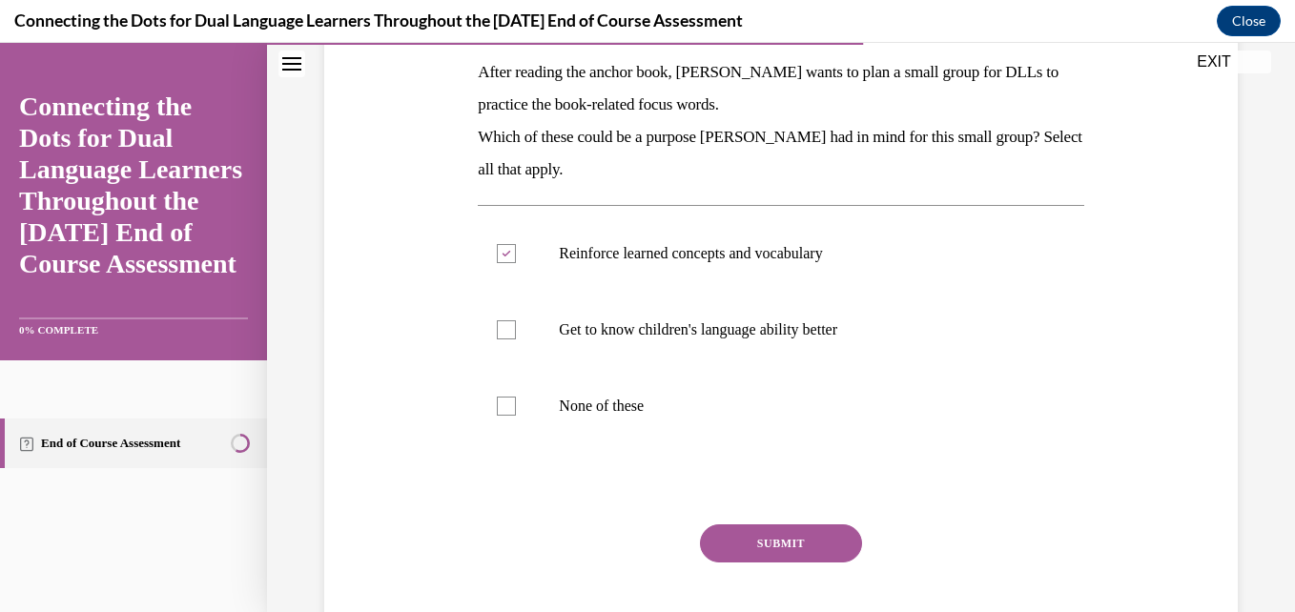
click at [791, 547] on button "SUBMIT" at bounding box center [781, 544] width 162 height 38
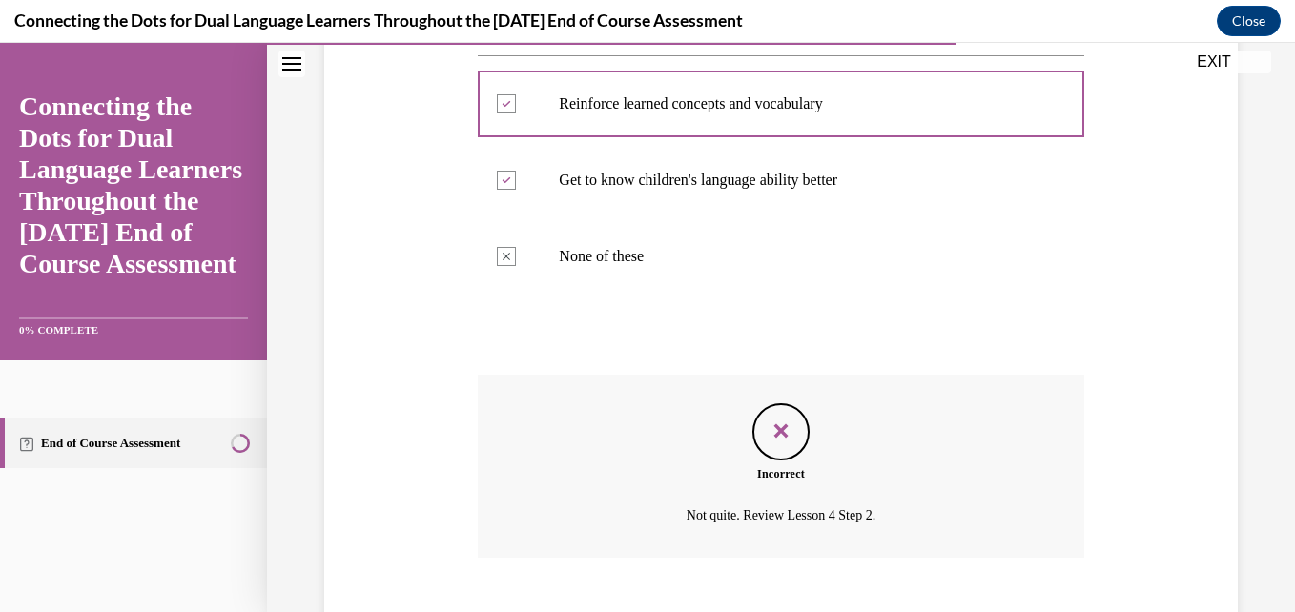
scroll to position [568, 0]
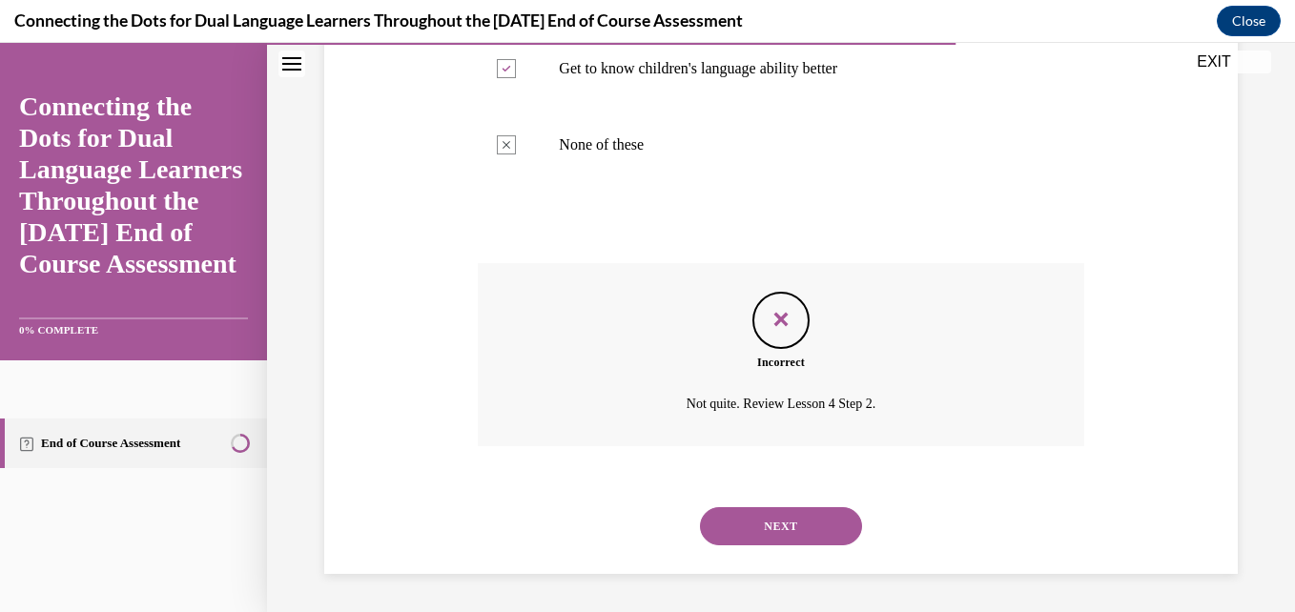
click at [803, 517] on button "NEXT" at bounding box center [781, 526] width 162 height 38
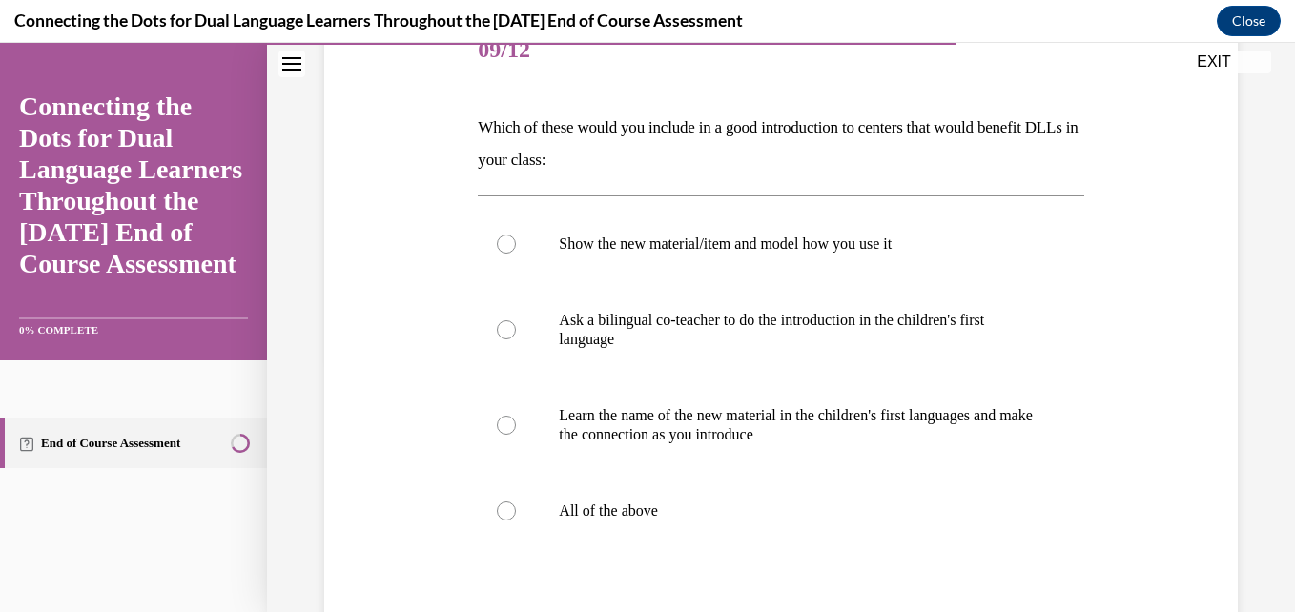
scroll to position [264, 0]
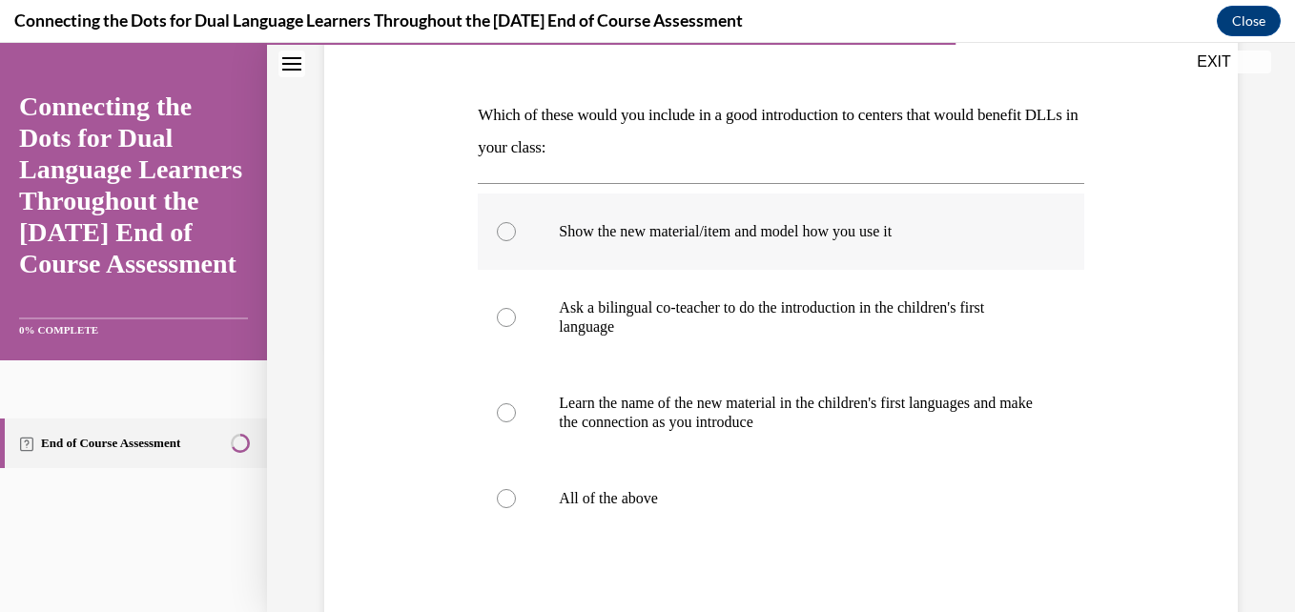
click at [906, 243] on label "Show the new material/item and model how you use it" at bounding box center [781, 232] width 606 height 76
click at [516, 241] on input "Show the new material/item and model how you use it" at bounding box center [506, 231] width 19 height 19
radio input "true"
click at [572, 489] on p "All of the above" at bounding box center [797, 498] width 477 height 19
click at [516, 489] on input "All of the above" at bounding box center [506, 498] width 19 height 19
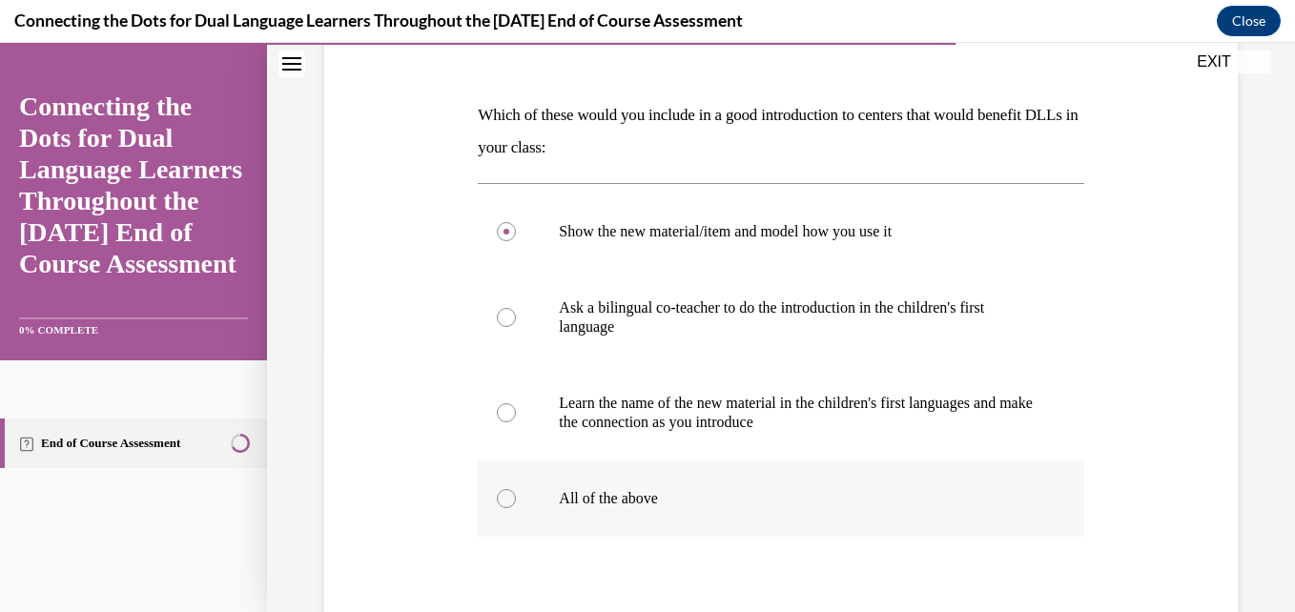
radio input "true"
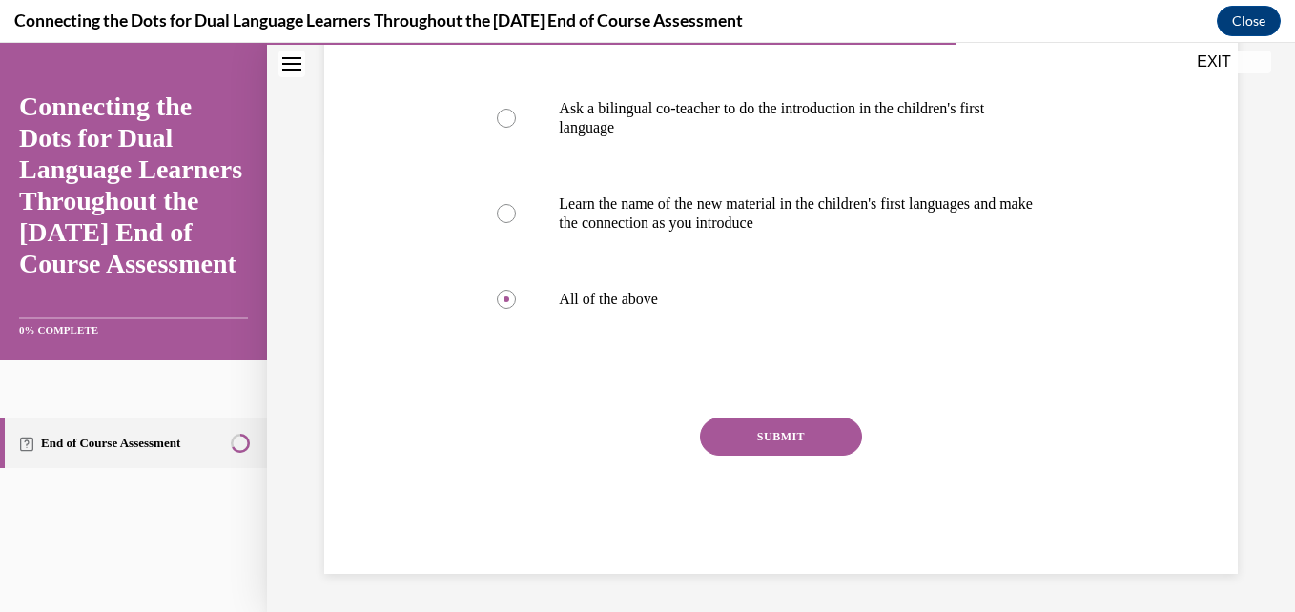
click at [720, 429] on button "SUBMIT" at bounding box center [781, 437] width 162 height 38
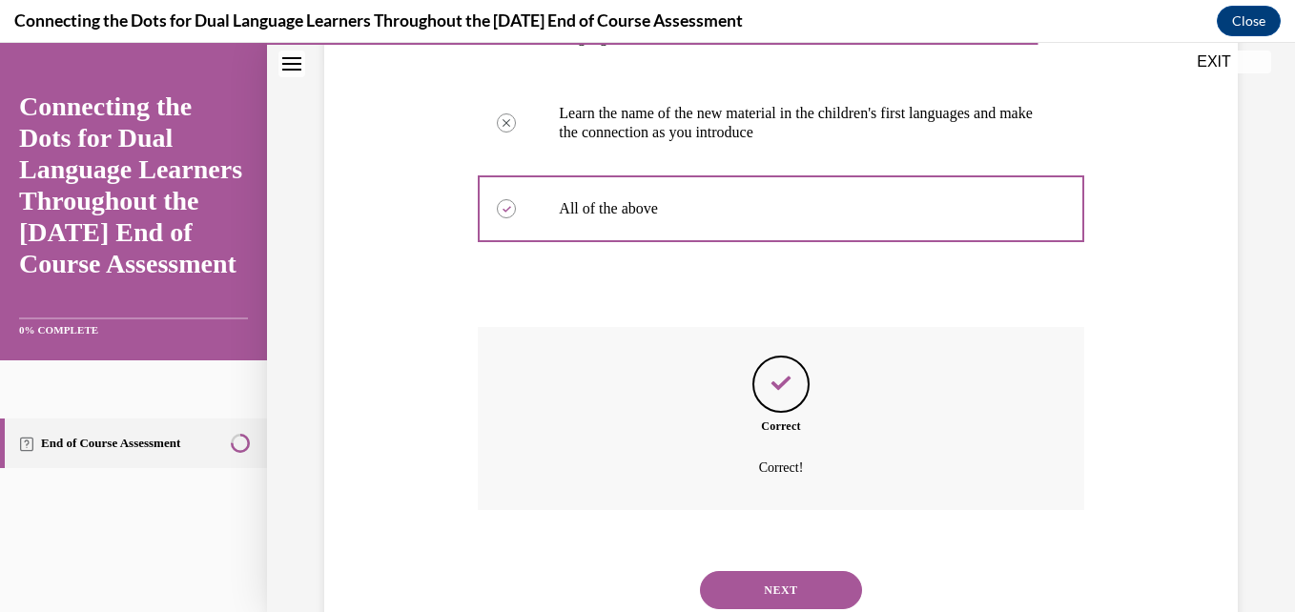
scroll to position [618, 0]
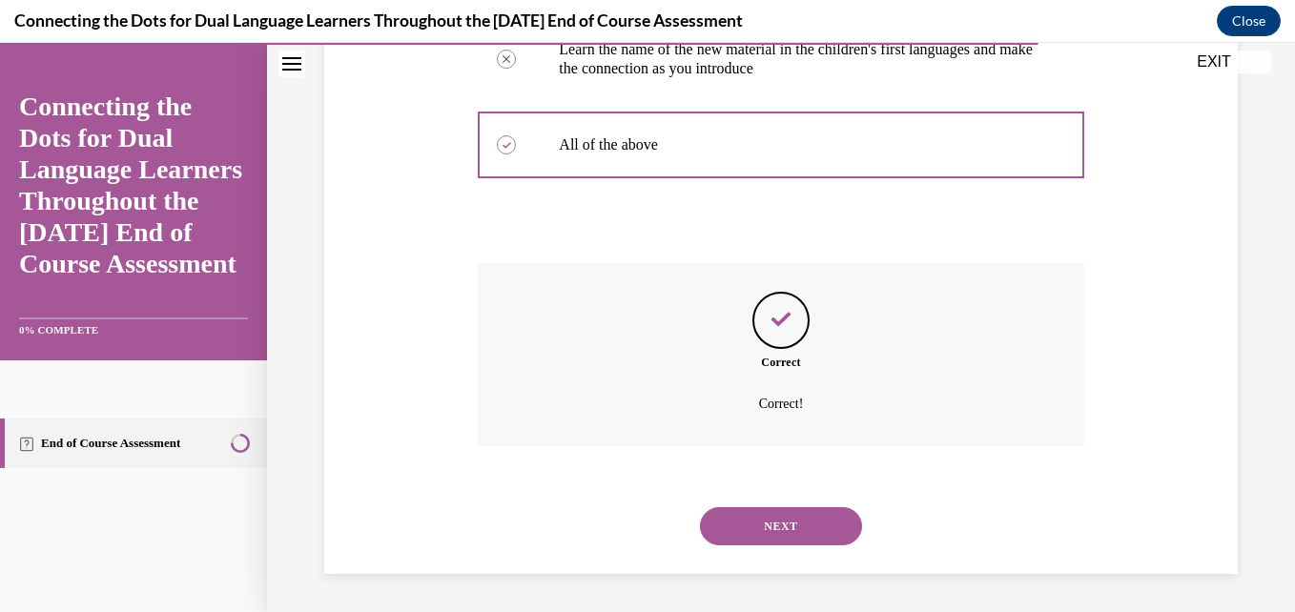
click at [791, 524] on button "NEXT" at bounding box center [781, 526] width 162 height 38
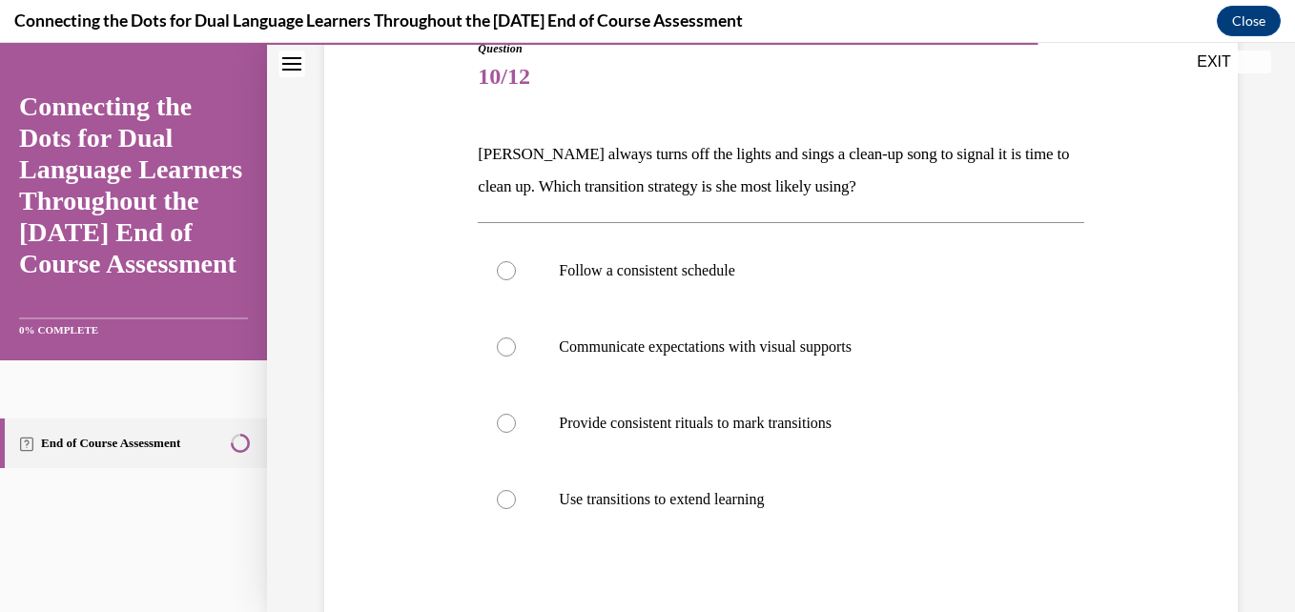
scroll to position [233, 0]
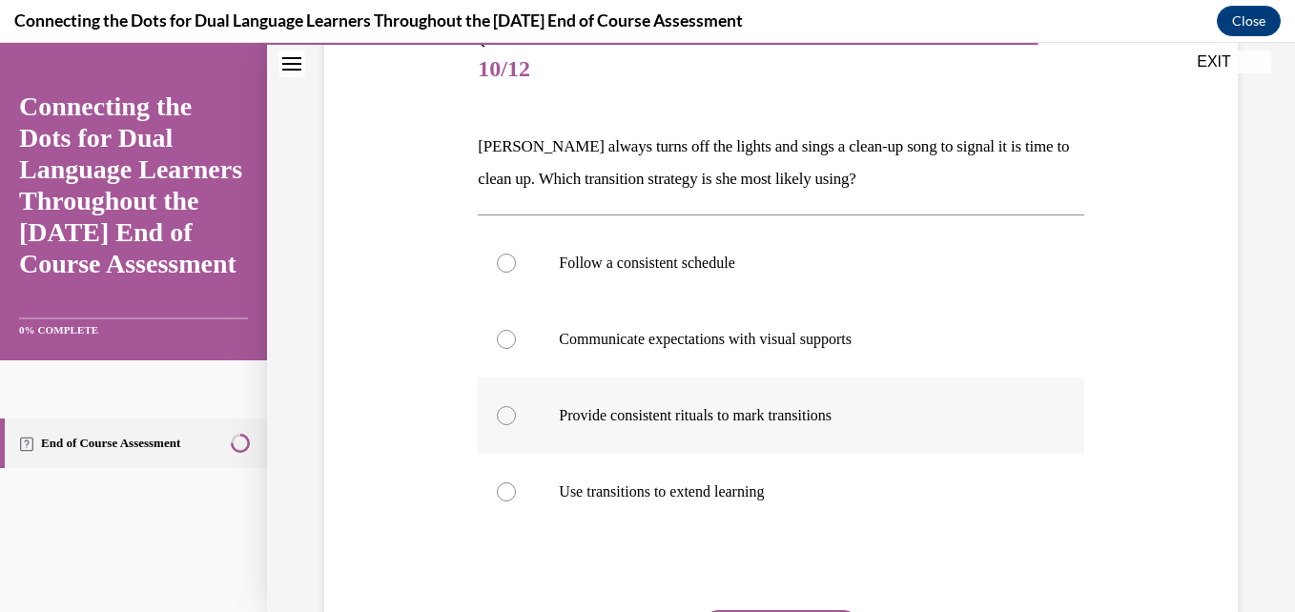
click at [720, 410] on p "Provide consistent rituals to mark transitions" at bounding box center [797, 415] width 477 height 19
click at [516, 410] on input "Provide consistent rituals to mark transitions" at bounding box center [506, 415] width 19 height 19
radio input "true"
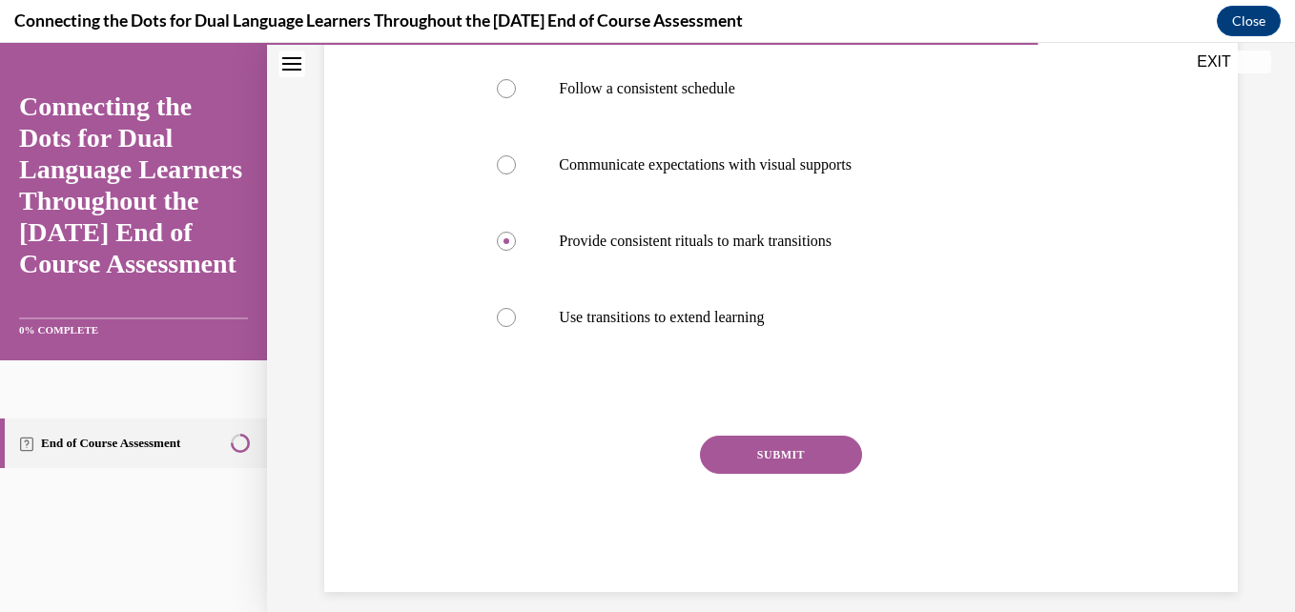
scroll to position [422, 0]
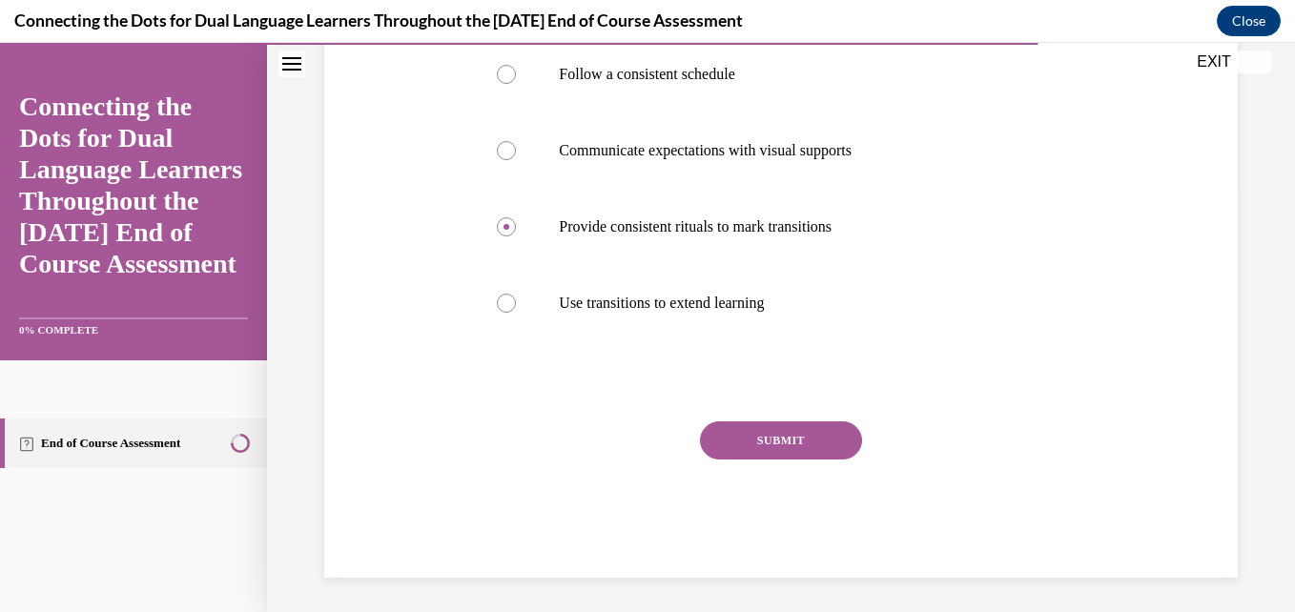
click at [822, 446] on button "SUBMIT" at bounding box center [781, 441] width 162 height 38
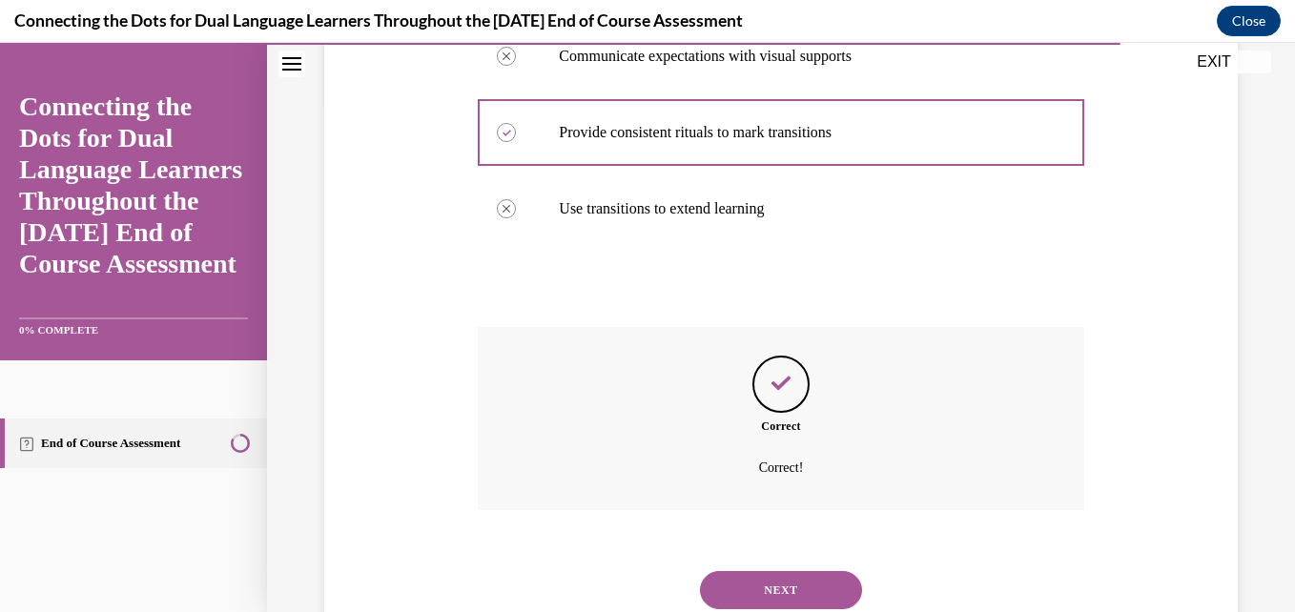
scroll to position [580, 0]
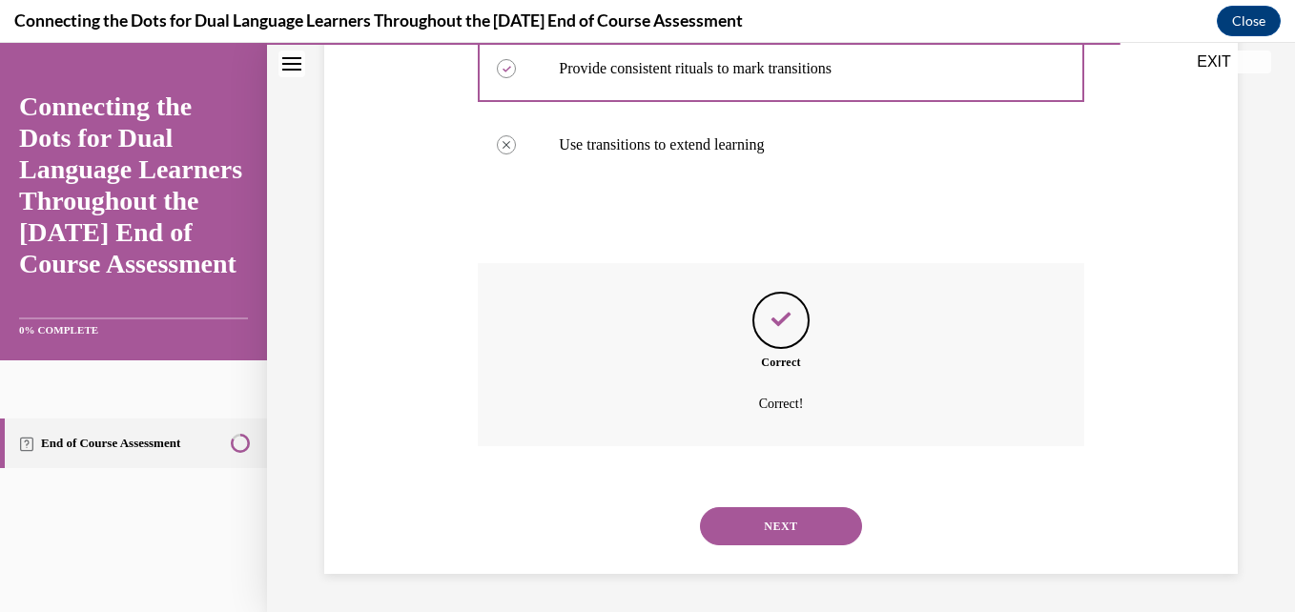
click at [811, 525] on button "NEXT" at bounding box center [781, 526] width 162 height 38
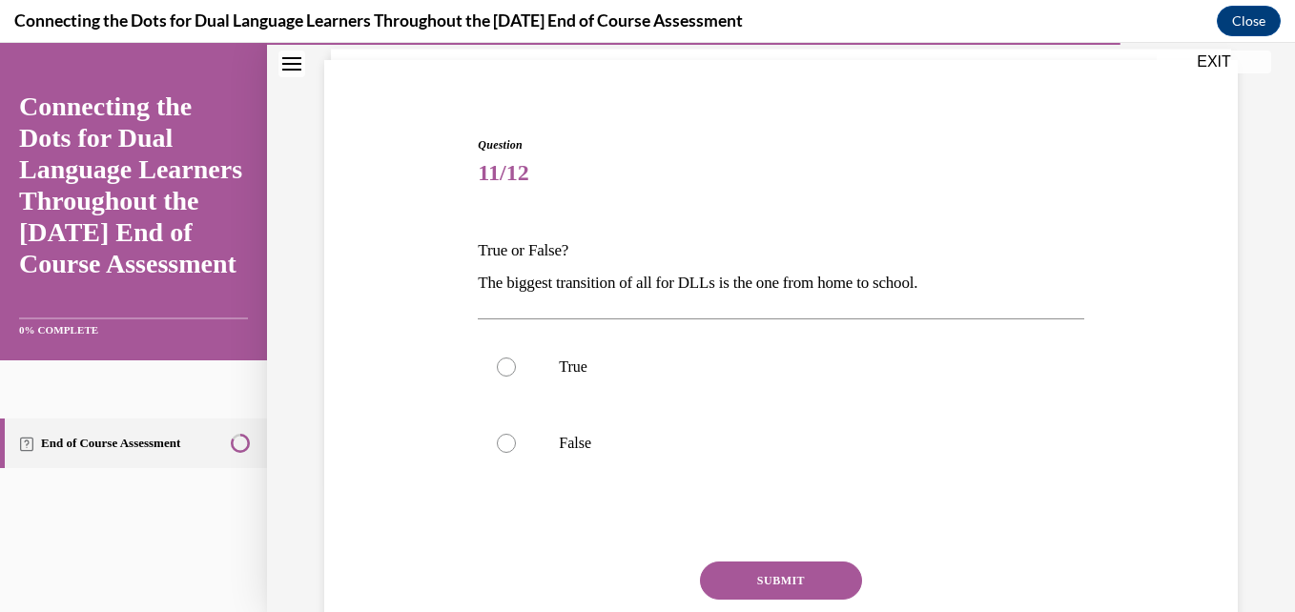
scroll to position [134, 0]
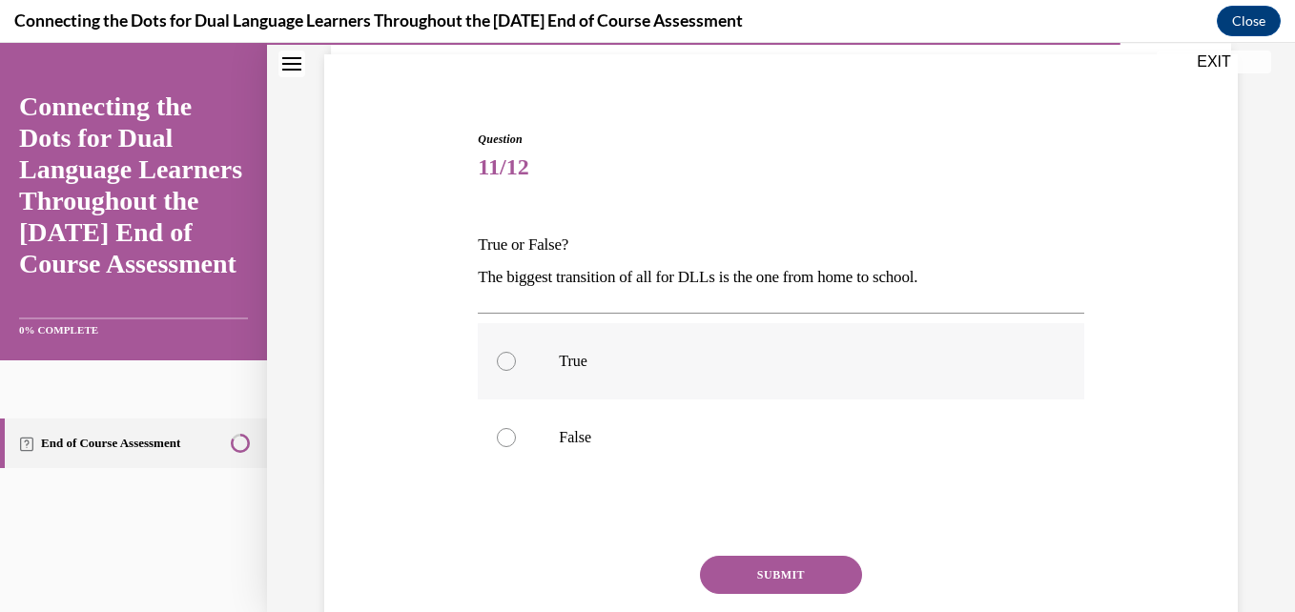
click at [574, 364] on p "True" at bounding box center [797, 361] width 477 height 19
click at [516, 364] on input "True" at bounding box center [506, 361] width 19 height 19
radio input "true"
click at [781, 577] on button "SUBMIT" at bounding box center [781, 575] width 162 height 38
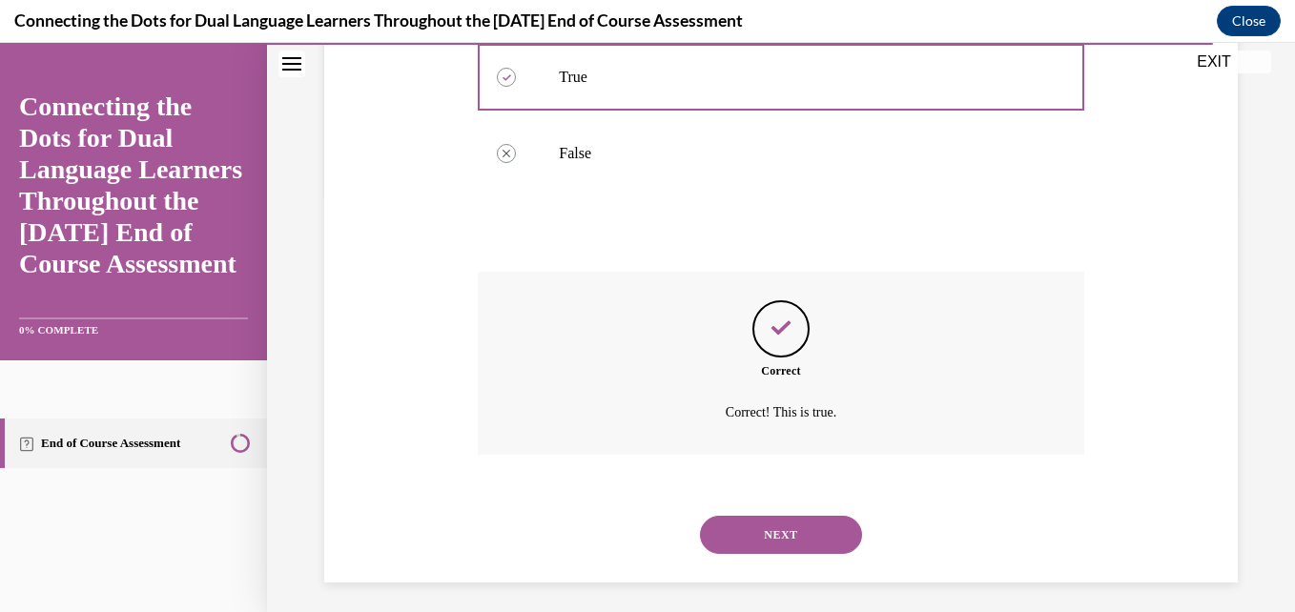
scroll to position [427, 0]
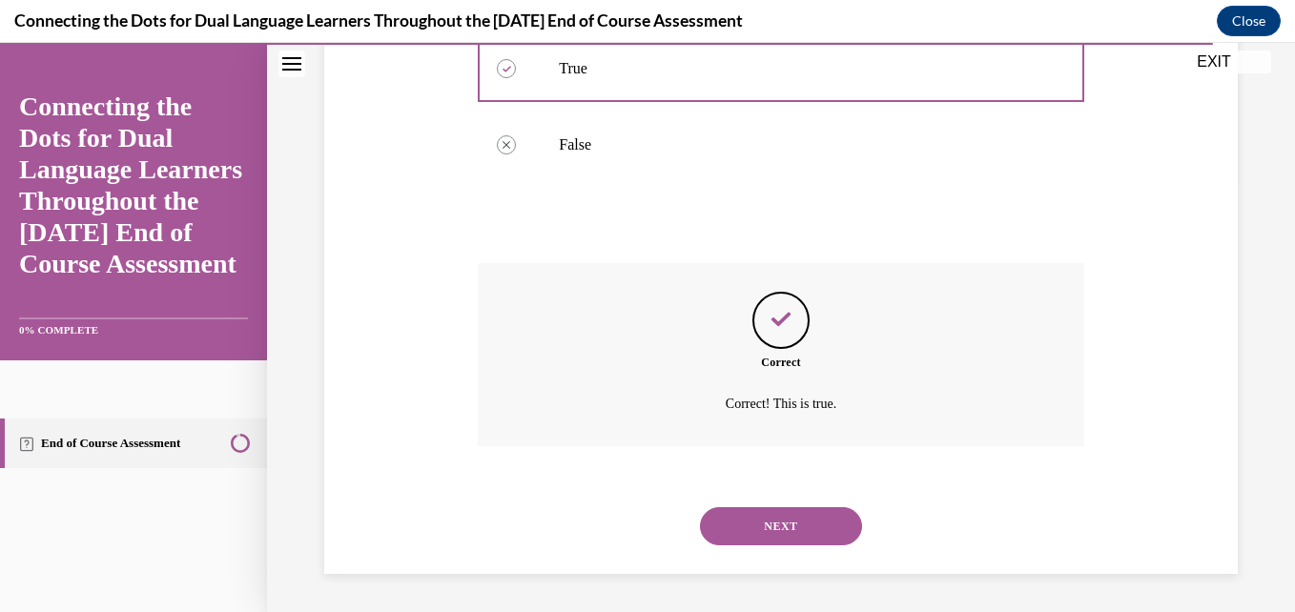
click at [780, 532] on button "NEXT" at bounding box center [781, 526] width 162 height 38
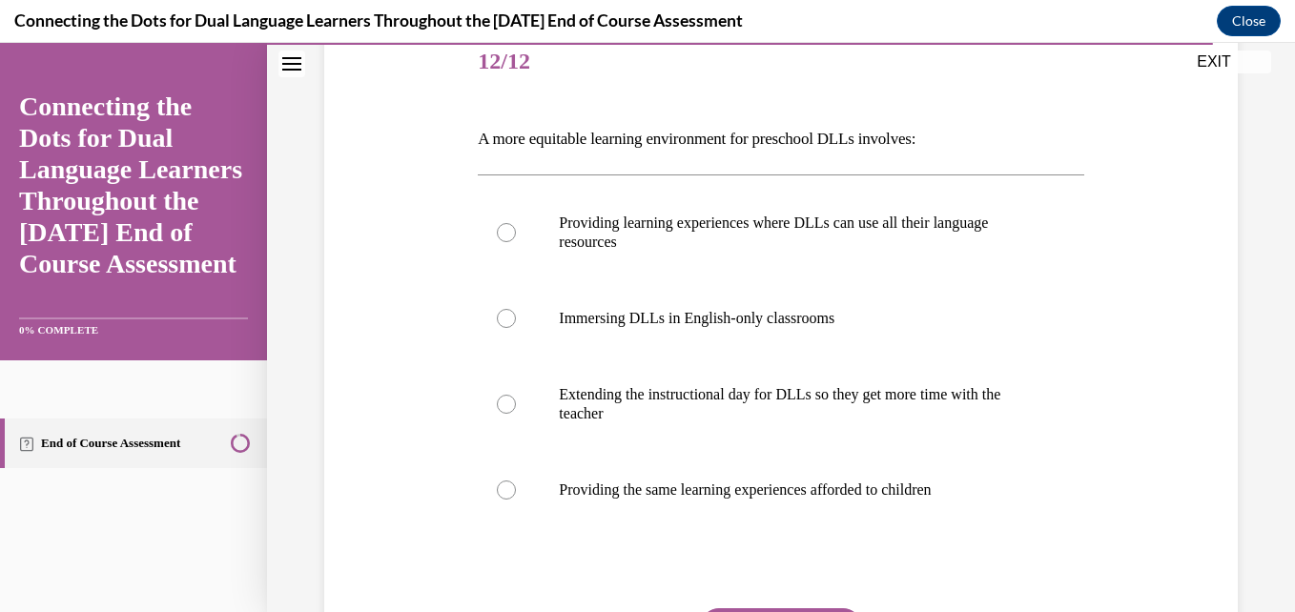
scroll to position [247, 0]
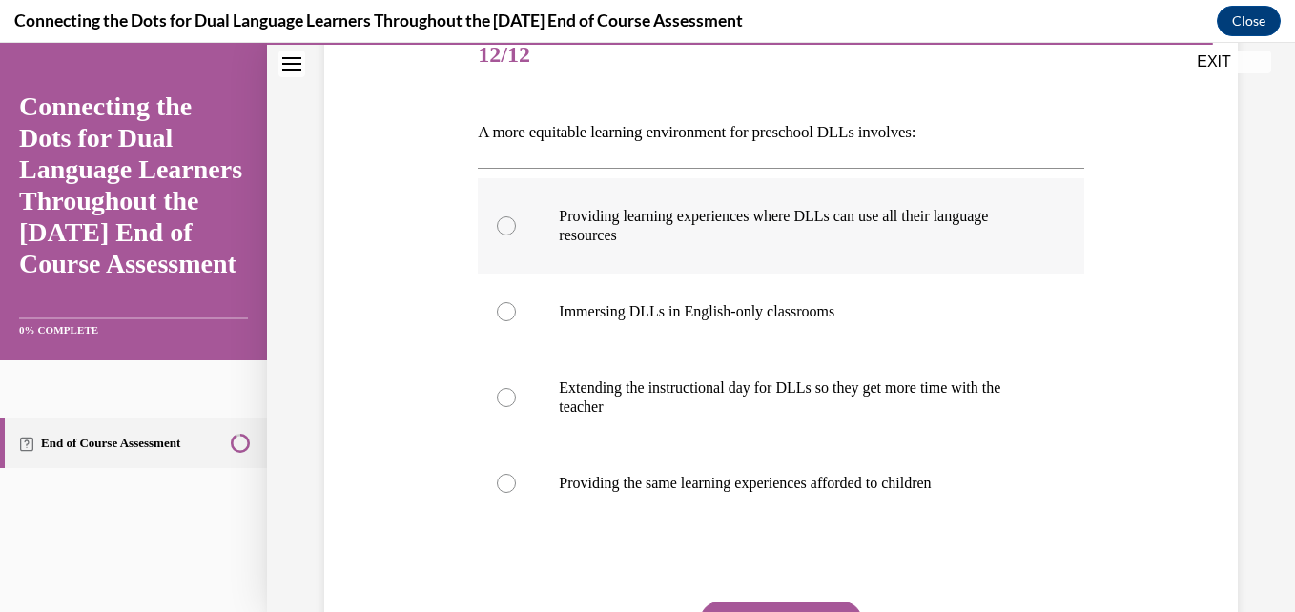
click at [796, 213] on p "Providing learning experiences where DLLs can use all their language resources" at bounding box center [797, 226] width 477 height 38
click at [516, 216] on input "Providing learning experiences where DLLs can use all their language resources" at bounding box center [506, 225] width 19 height 19
radio input "true"
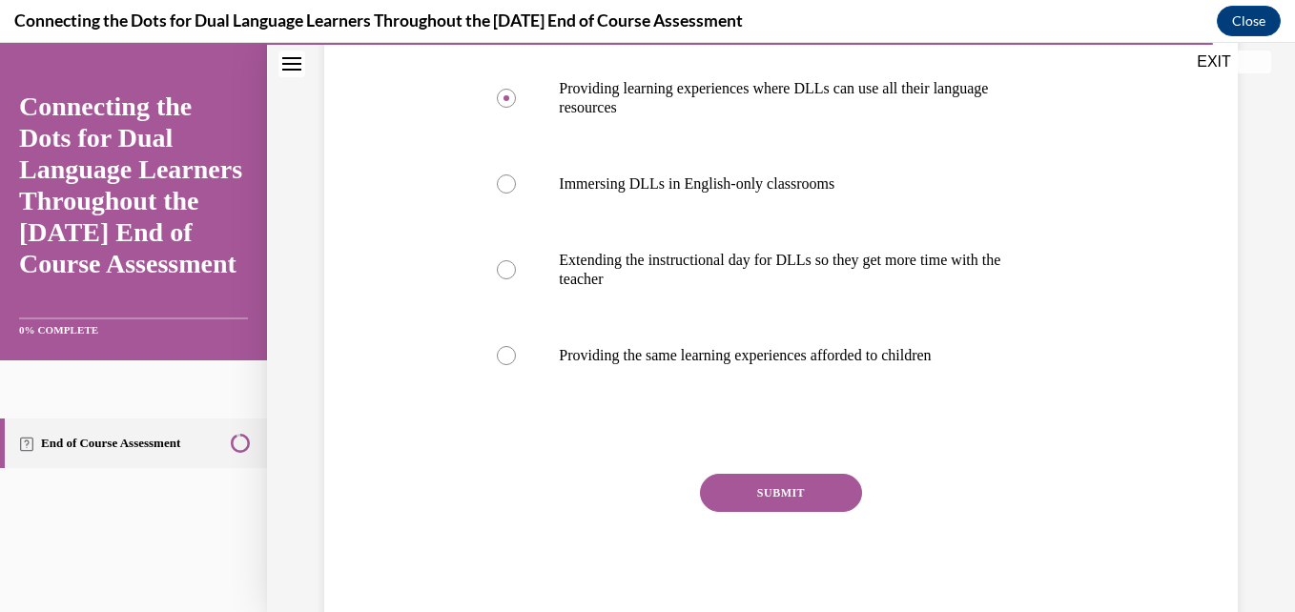
scroll to position [431, 0]
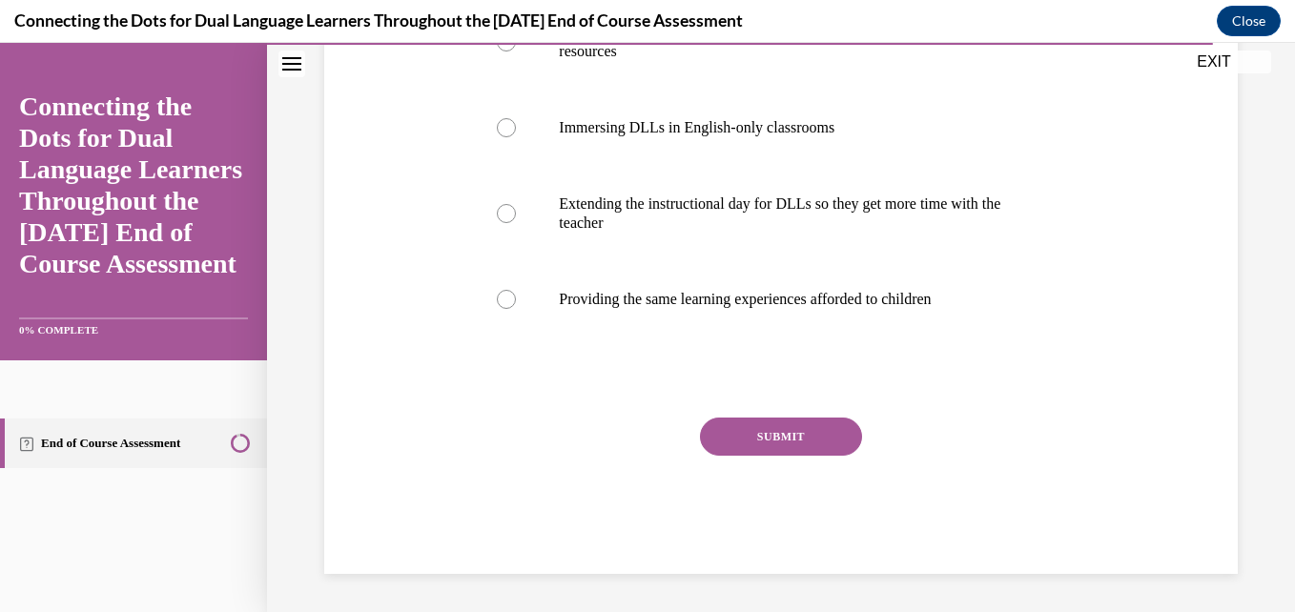
click at [753, 442] on button "SUBMIT" at bounding box center [781, 437] width 162 height 38
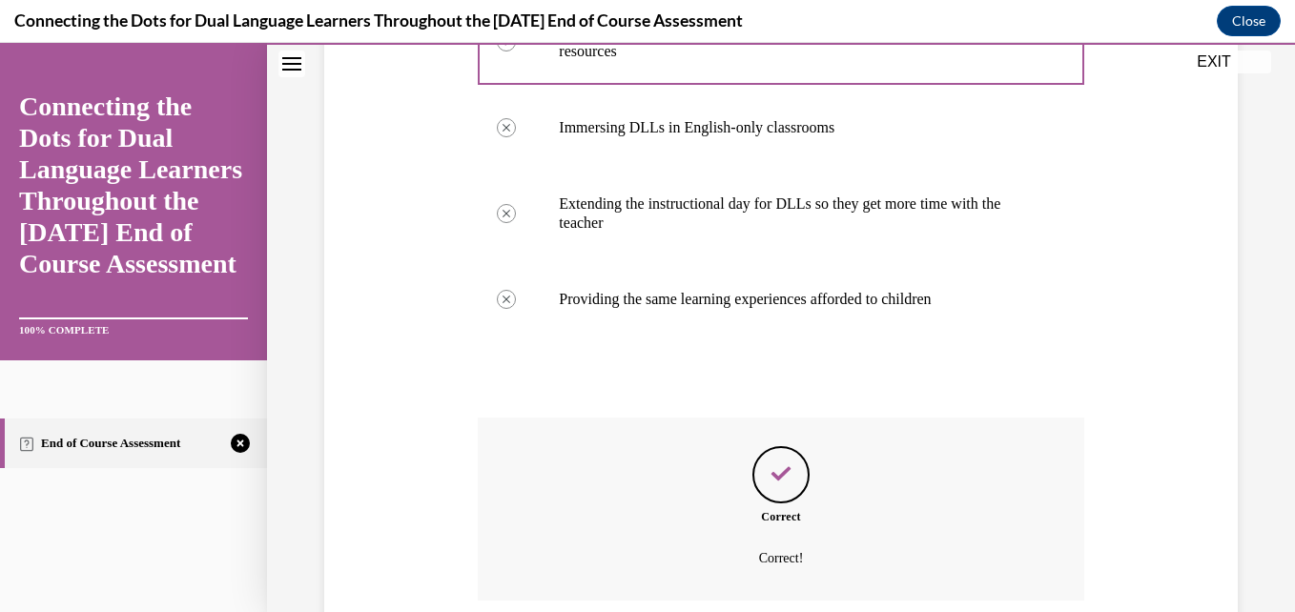
scroll to position [586, 0]
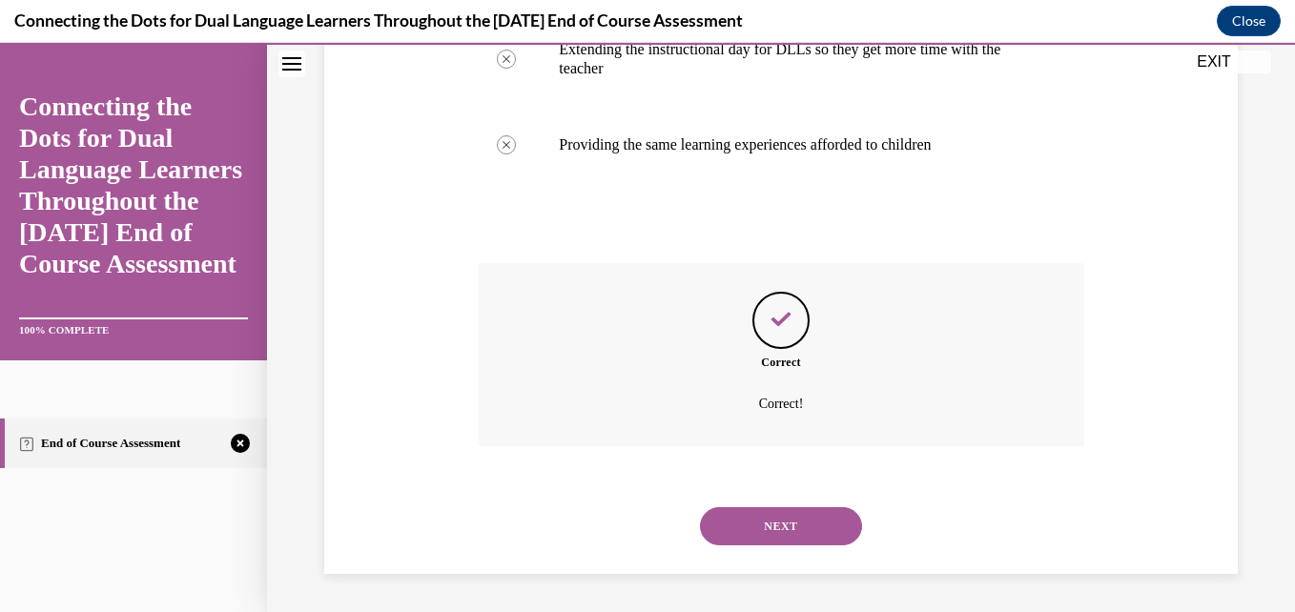
click at [787, 518] on button "NEXT" at bounding box center [781, 526] width 162 height 38
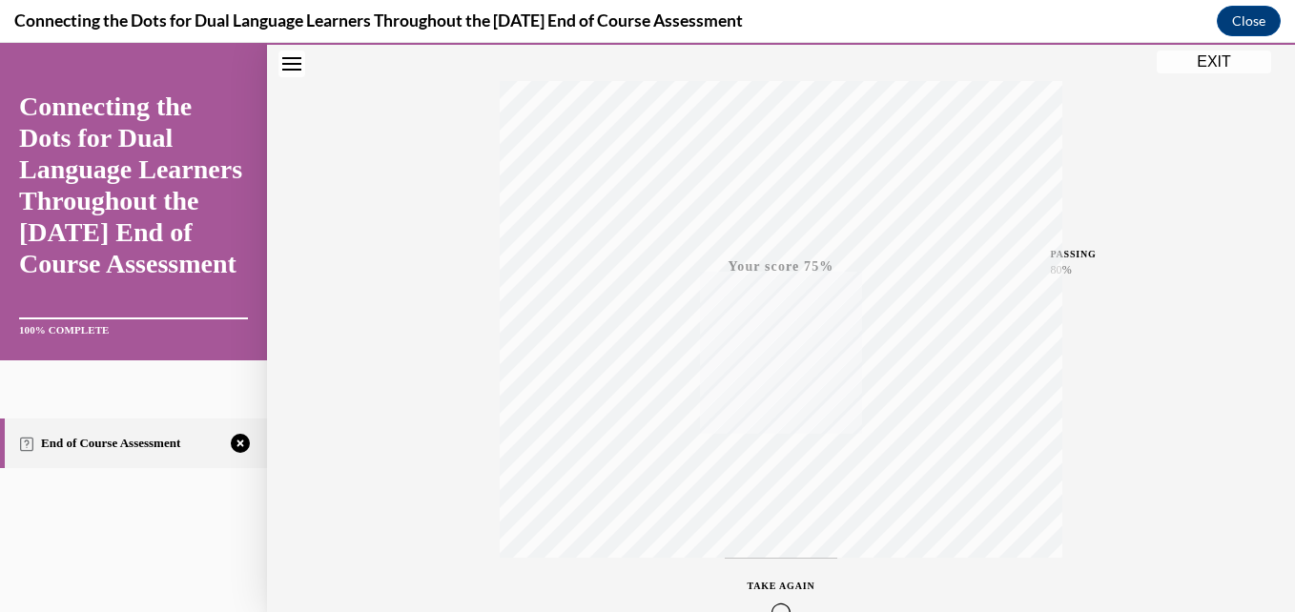
scroll to position [408, 0]
click at [767, 492] on icon "button" at bounding box center [782, 495] width 68 height 21
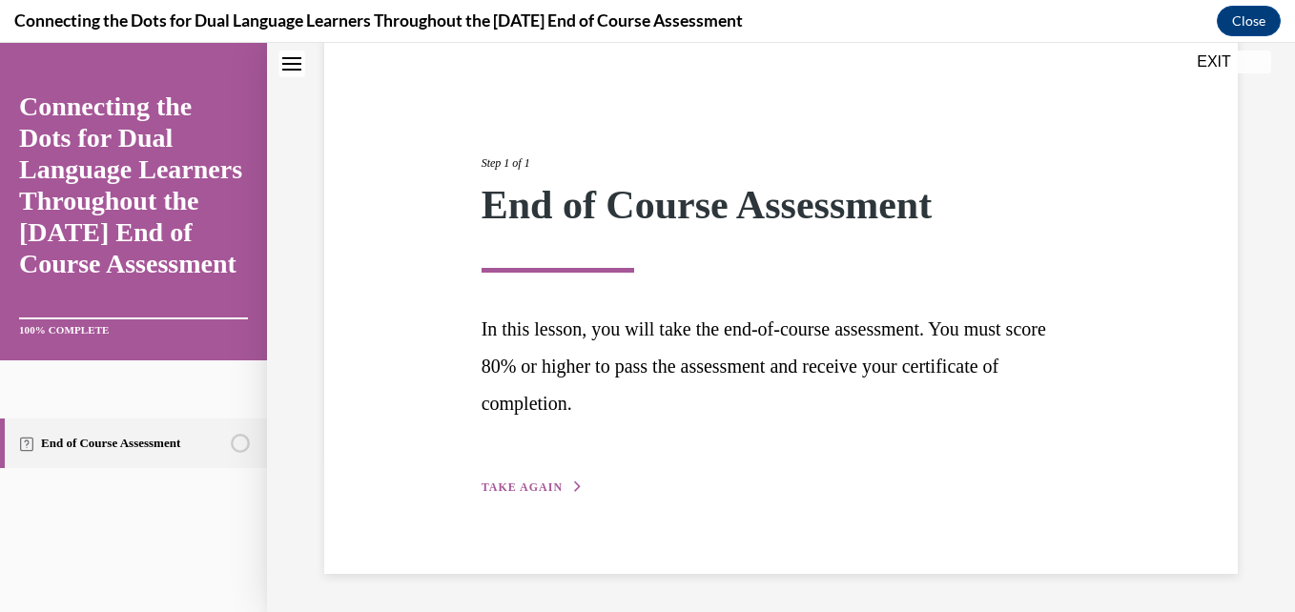
scroll to position [154, 0]
click at [546, 483] on span "TAKE AGAIN" at bounding box center [522, 487] width 81 height 13
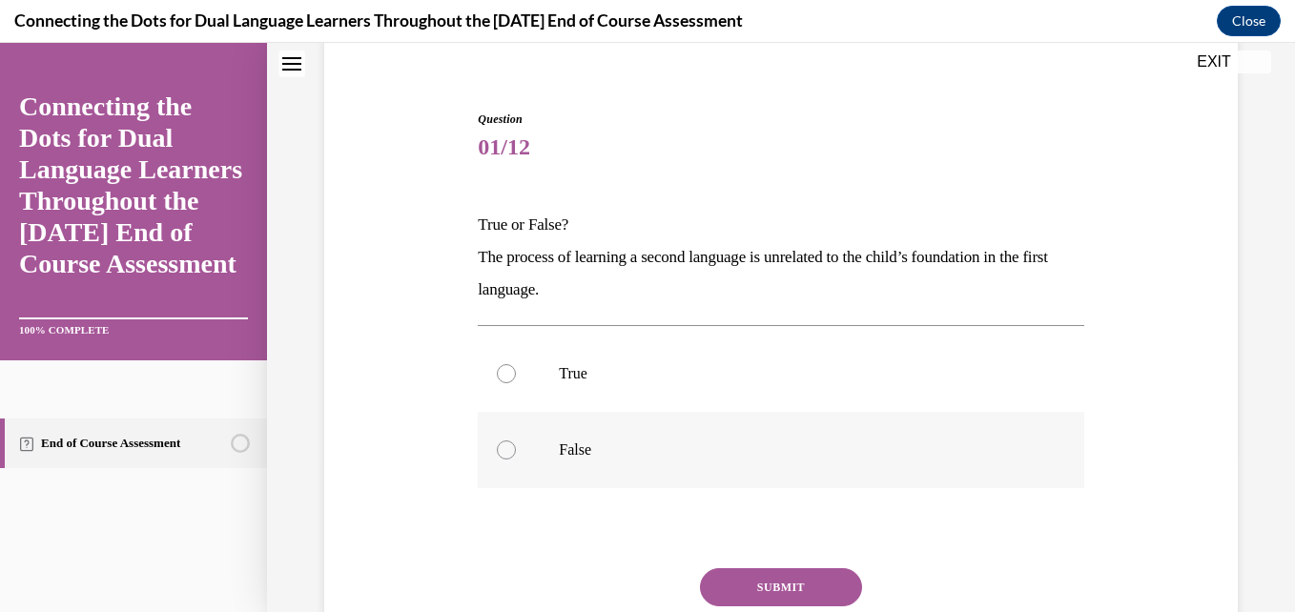
click at [562, 458] on p "False" at bounding box center [797, 450] width 477 height 19
click at [516, 458] on input "False" at bounding box center [506, 450] width 19 height 19
radio input "true"
click at [761, 586] on button "SUBMIT" at bounding box center [781, 587] width 162 height 38
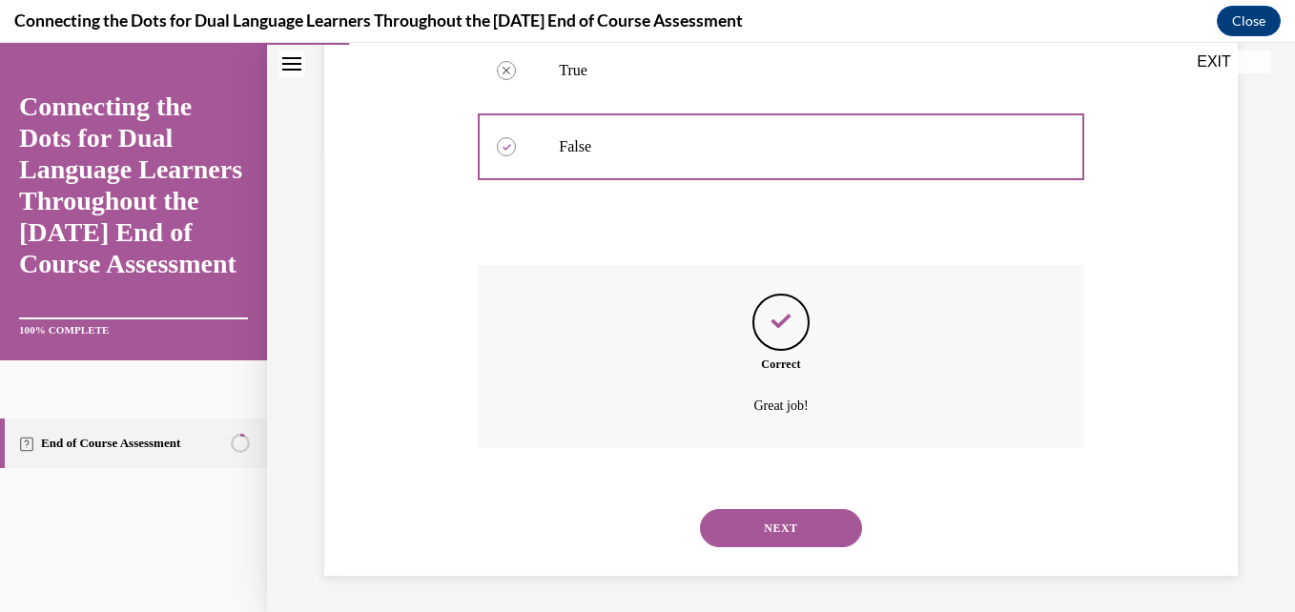
scroll to position [460, 0]
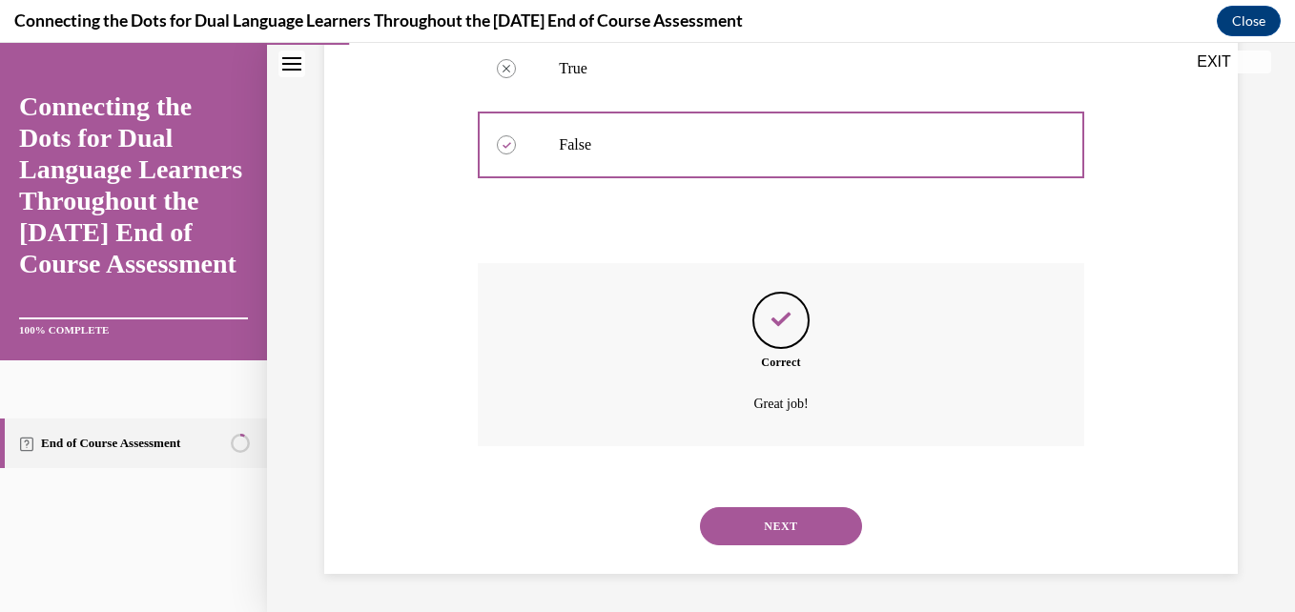
click at [766, 532] on button "NEXT" at bounding box center [781, 526] width 162 height 38
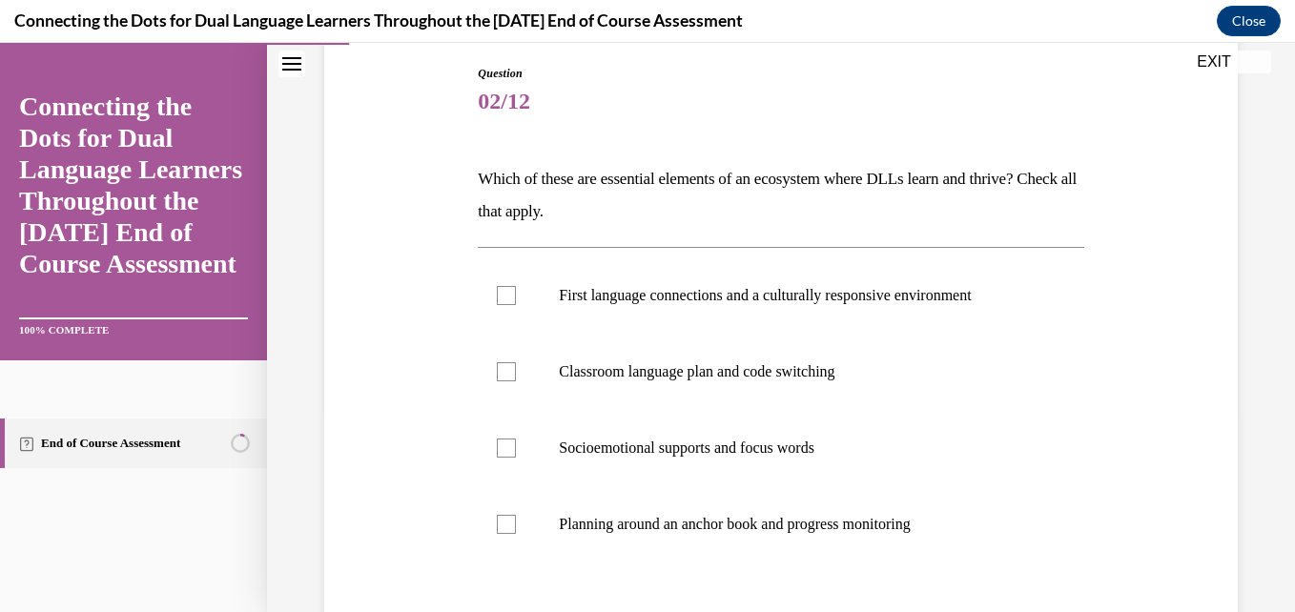
scroll to position [204, 0]
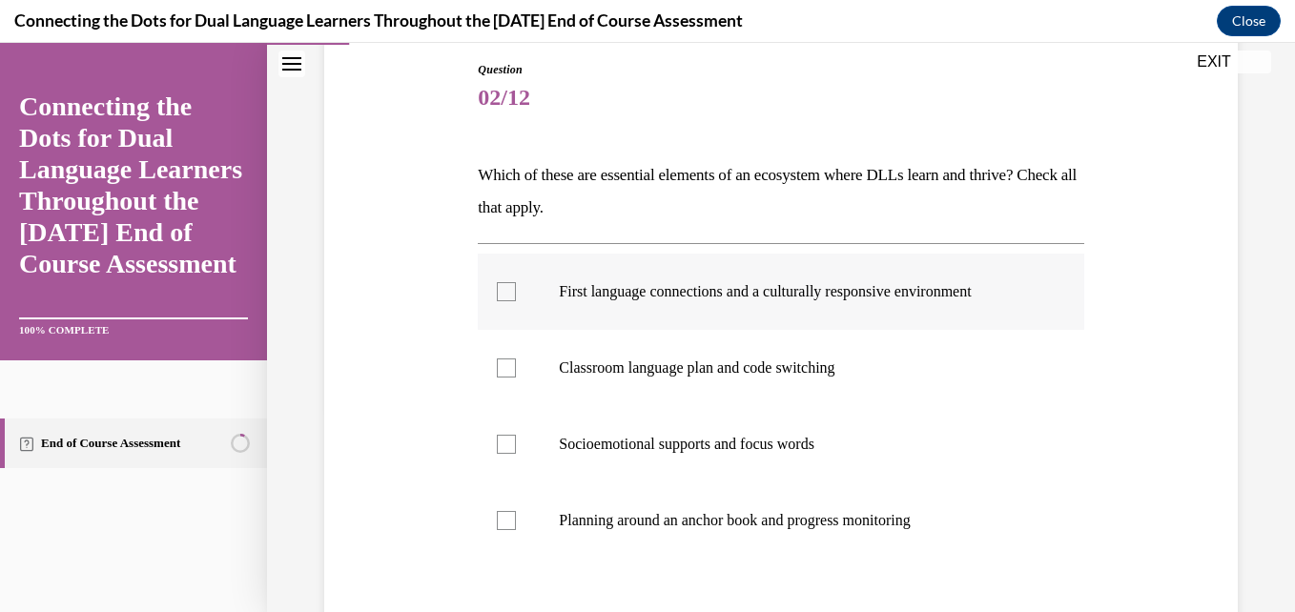
click at [977, 293] on p "First language connections and a culturally responsive environment" at bounding box center [797, 291] width 477 height 19
click at [516, 293] on input "First language connections and a culturally responsive environment" at bounding box center [506, 291] width 19 height 19
checkbox input "true"
click at [830, 520] on p "Planning around an anchor book and progress monitoring" at bounding box center [797, 520] width 477 height 19
click at [516, 520] on input "Planning around an anchor book and progress monitoring" at bounding box center [506, 520] width 19 height 19
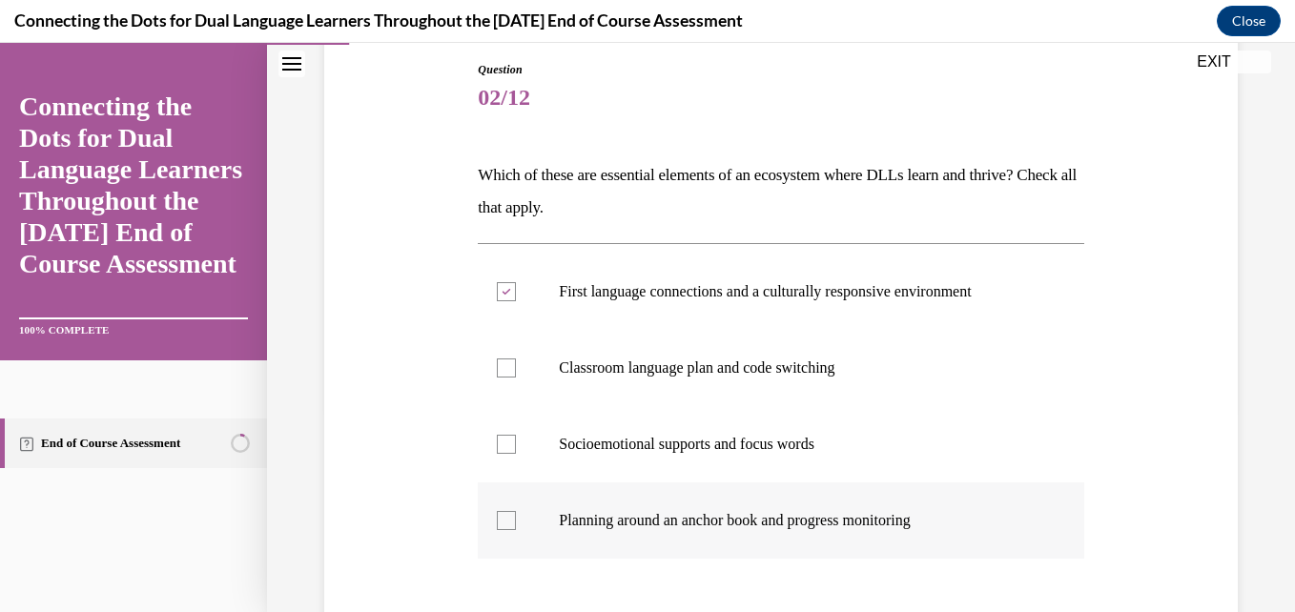
checkbox input "true"
click at [785, 443] on p "Socioemotional supports and focus words" at bounding box center [797, 444] width 477 height 19
click at [516, 443] on input "Socioemotional supports and focus words" at bounding box center [506, 444] width 19 height 19
checkbox input "true"
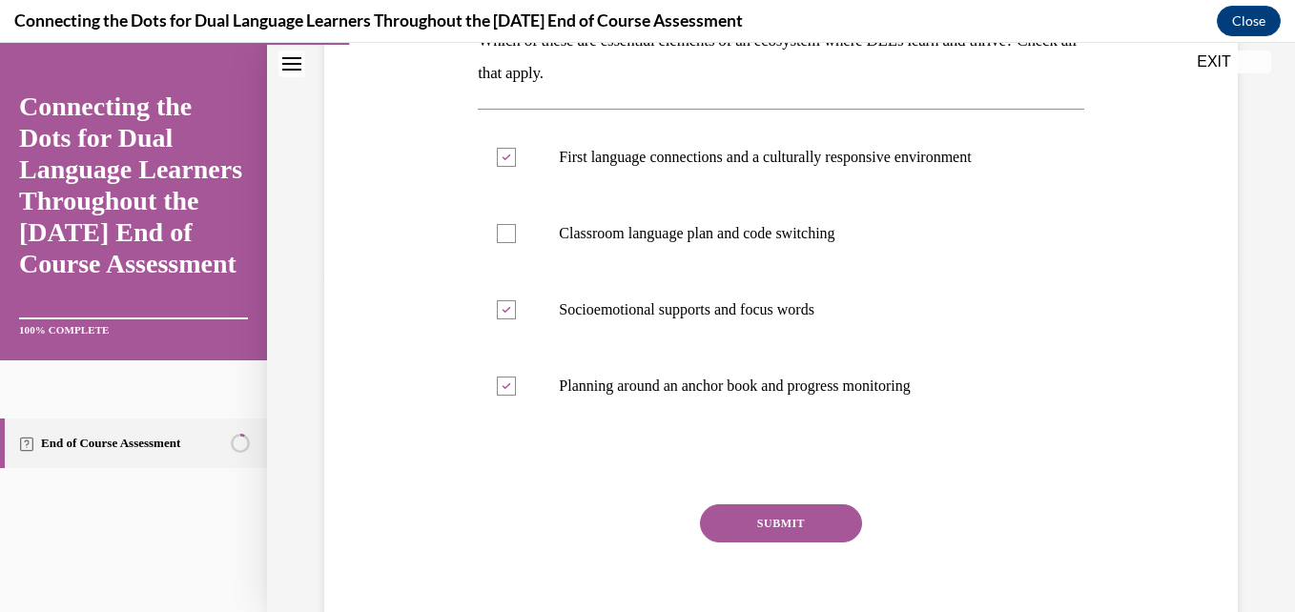
click at [814, 521] on button "SUBMIT" at bounding box center [781, 523] width 162 height 38
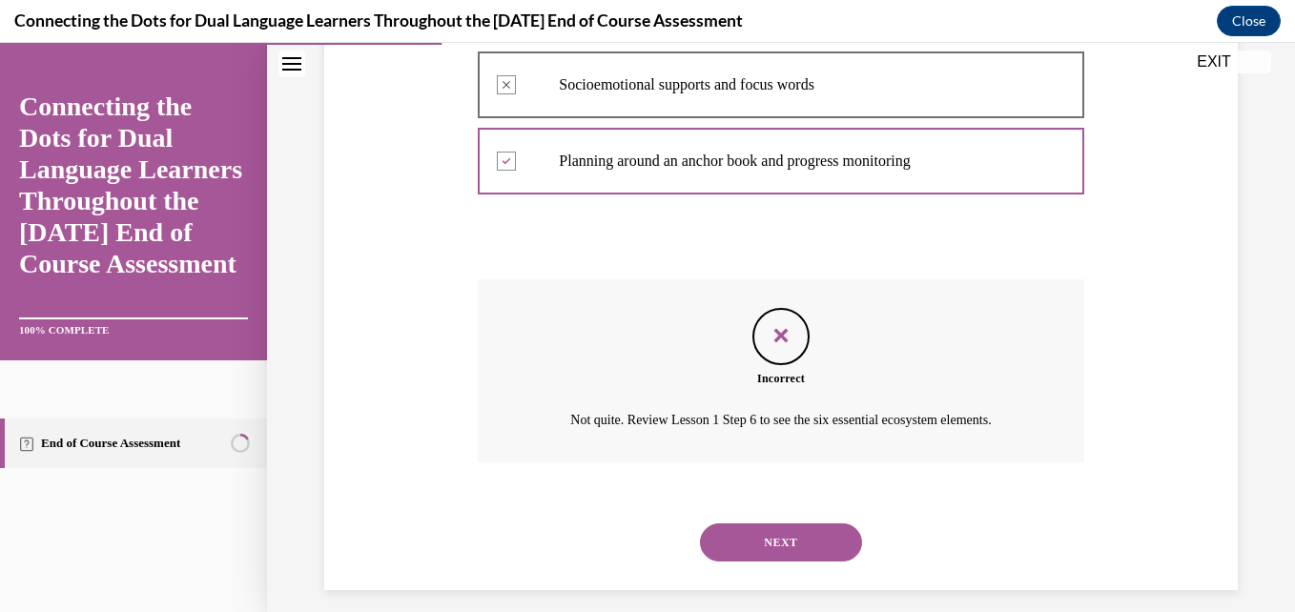
scroll to position [580, 0]
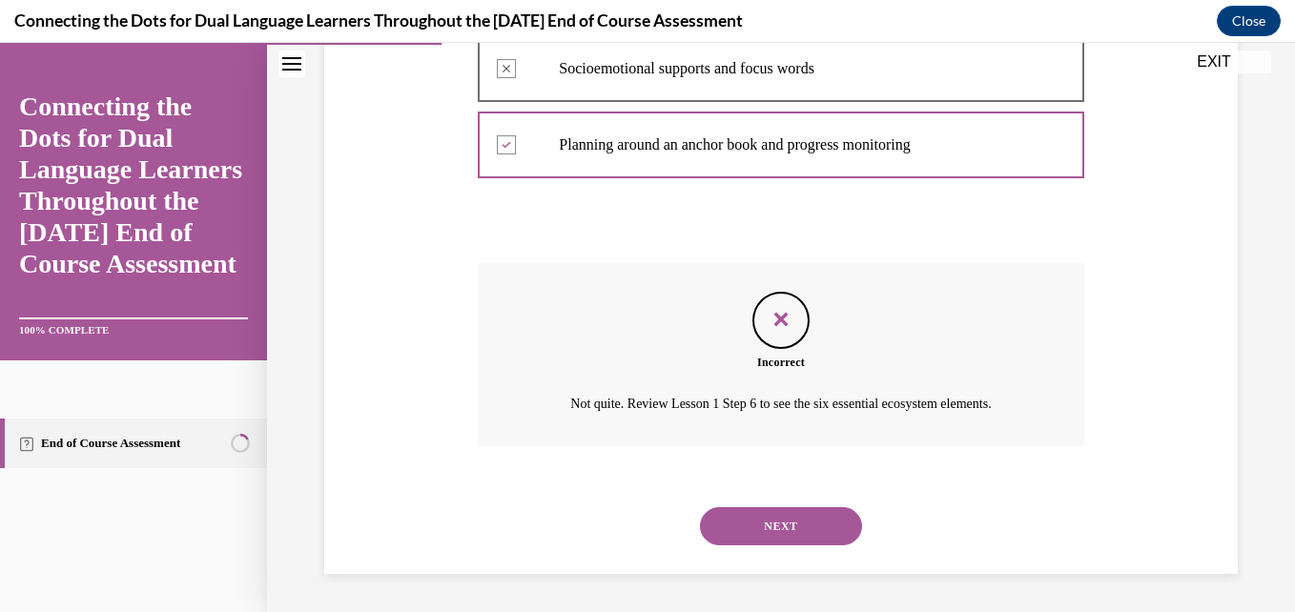
click at [813, 520] on button "NEXT" at bounding box center [781, 526] width 162 height 38
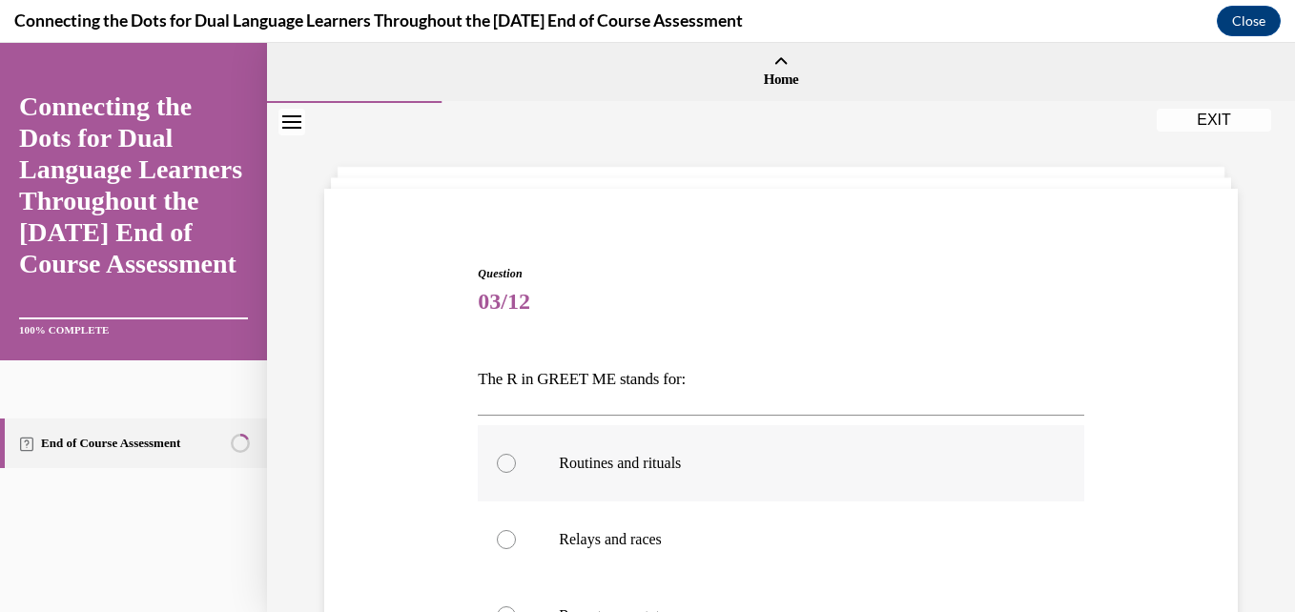
click at [693, 469] on p "Routines and rituals" at bounding box center [797, 463] width 477 height 19
click at [516, 469] on input "Routines and rituals" at bounding box center [506, 463] width 19 height 19
radio input "true"
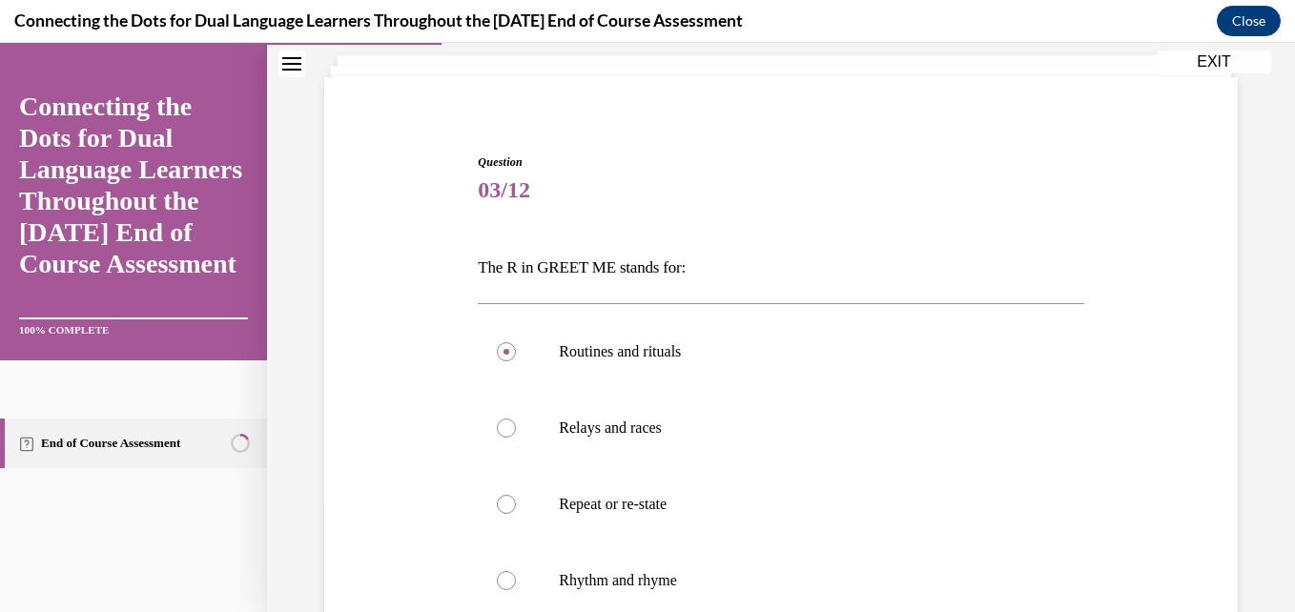
scroll to position [336, 0]
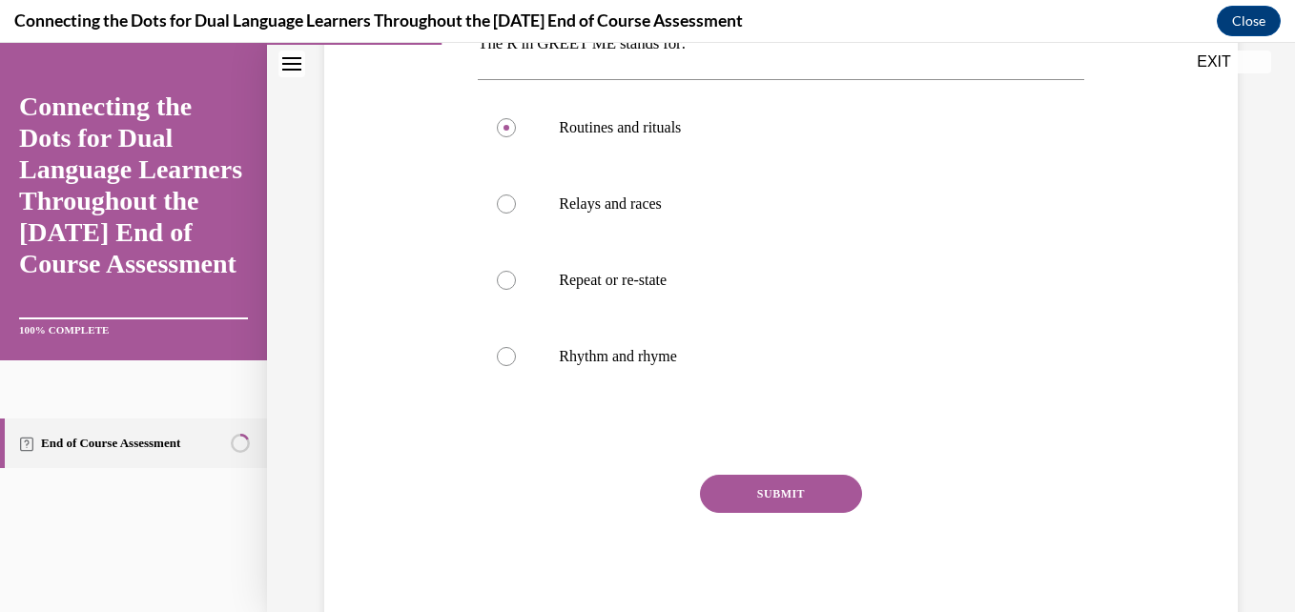
click at [796, 488] on button "SUBMIT" at bounding box center [781, 494] width 162 height 38
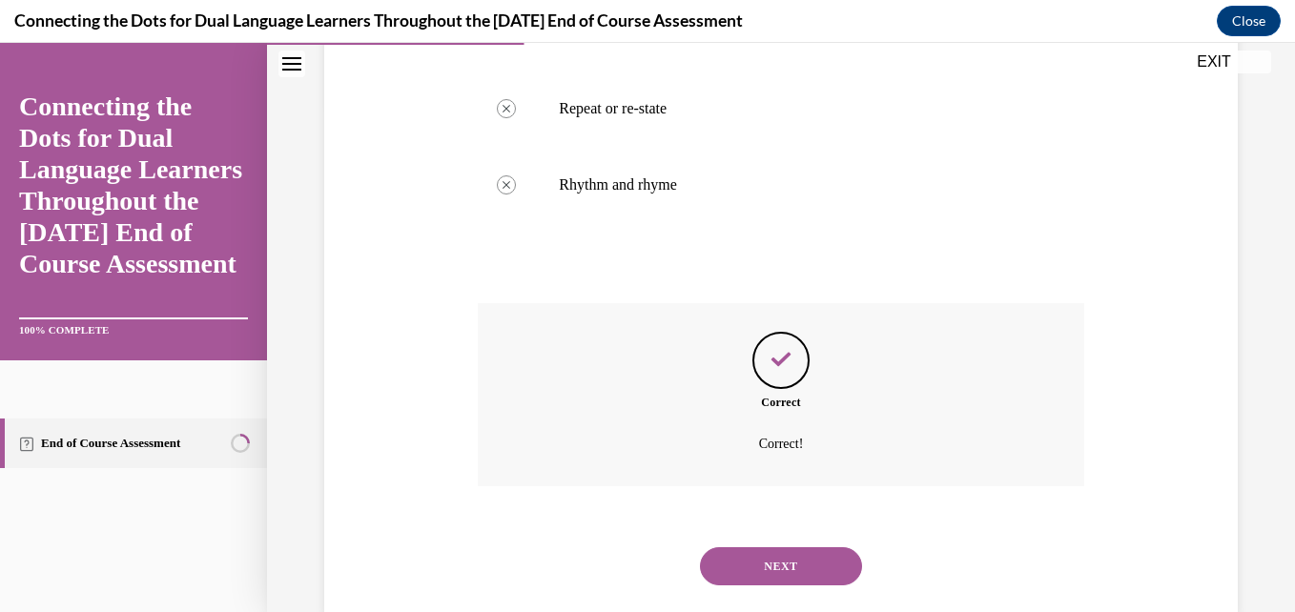
scroll to position [547, 0]
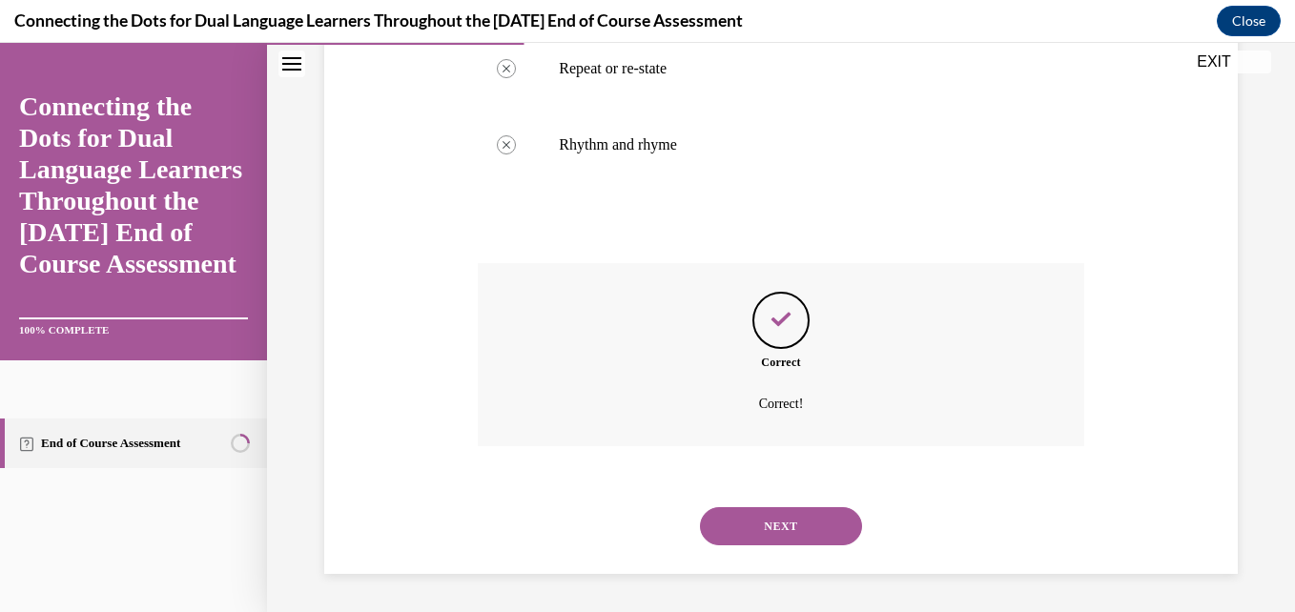
click at [797, 525] on button "NEXT" at bounding box center [781, 526] width 162 height 38
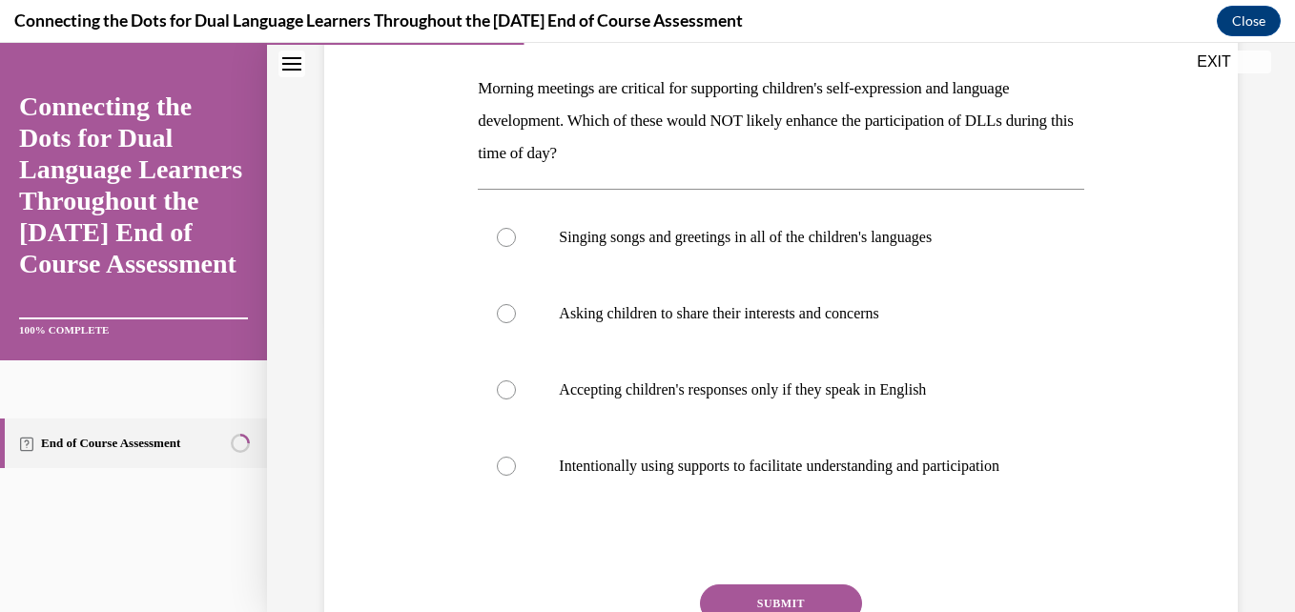
scroll to position [298, 0]
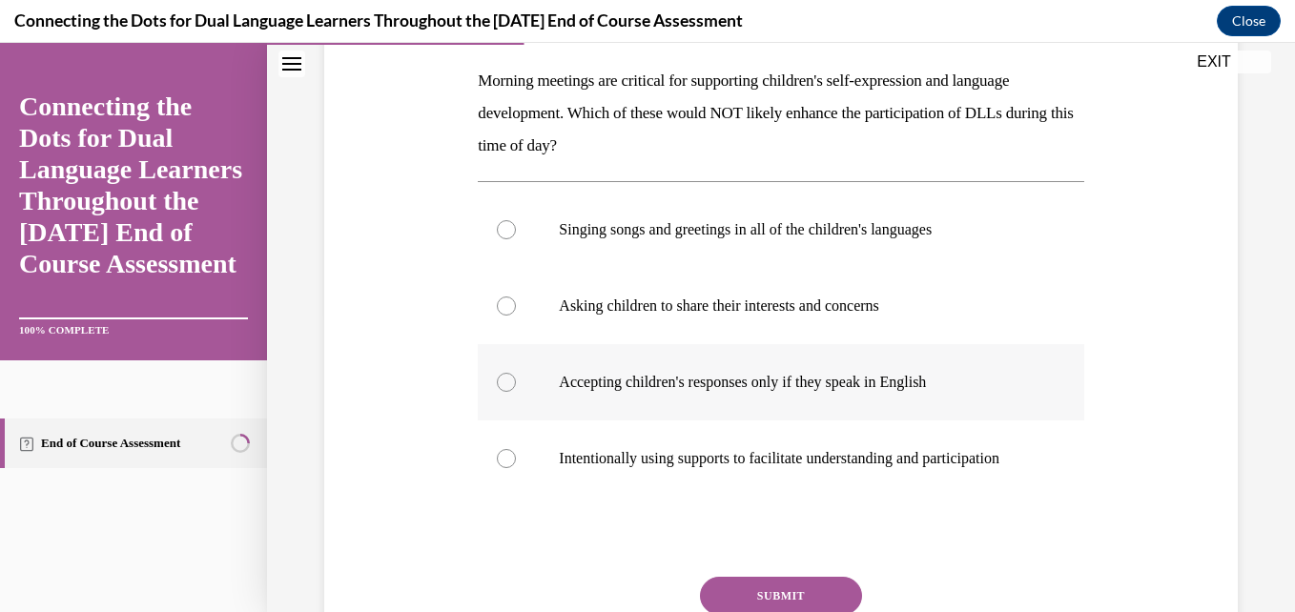
click at [835, 374] on p "Accepting children's responses only if they speak in English" at bounding box center [797, 382] width 477 height 19
click at [516, 374] on input "Accepting children's responses only if they speak in English" at bounding box center [506, 382] width 19 height 19
radio input "true"
click at [797, 599] on button "SUBMIT" at bounding box center [781, 596] width 162 height 38
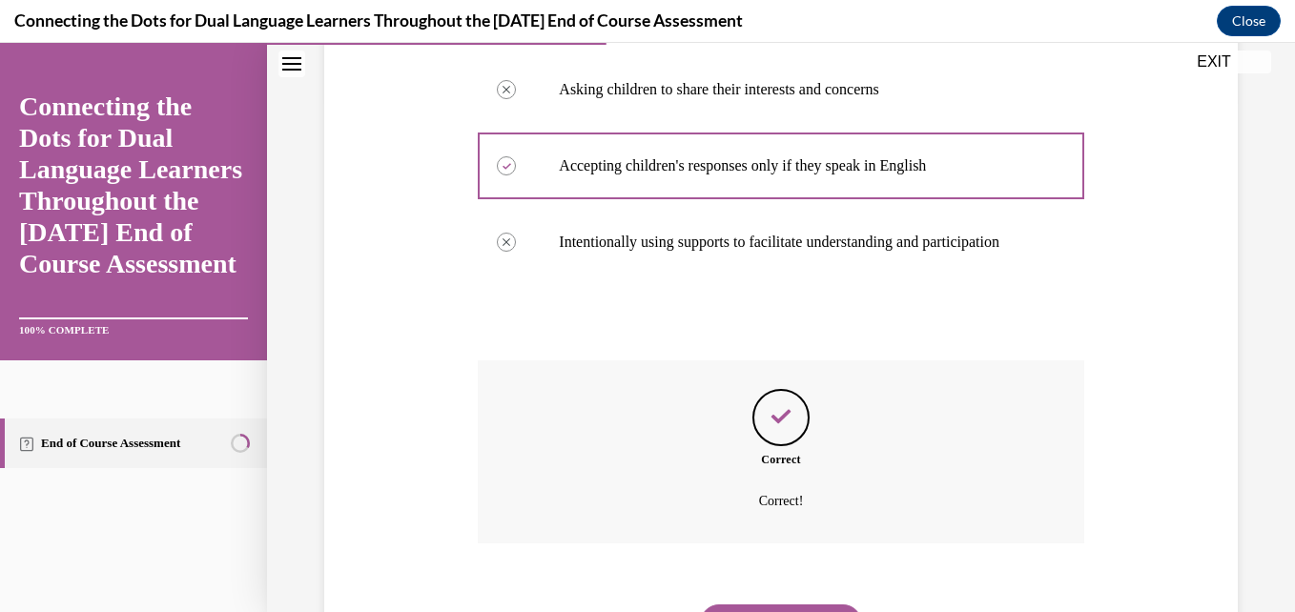
scroll to position [631, 0]
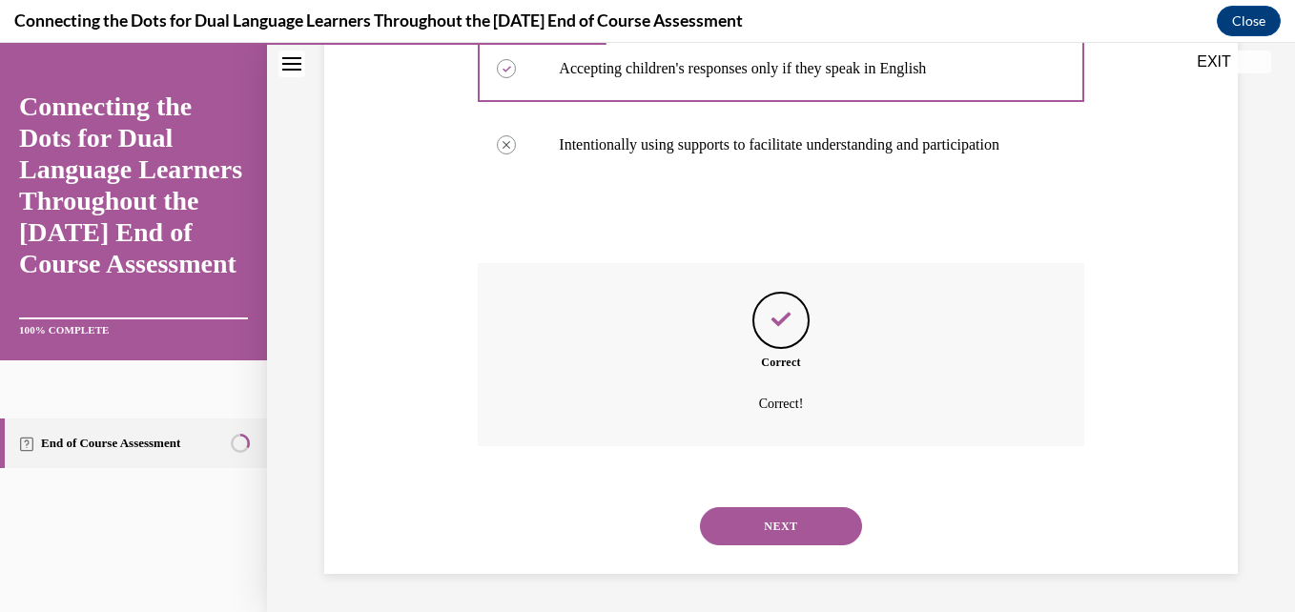
click at [780, 525] on button "NEXT" at bounding box center [781, 526] width 162 height 38
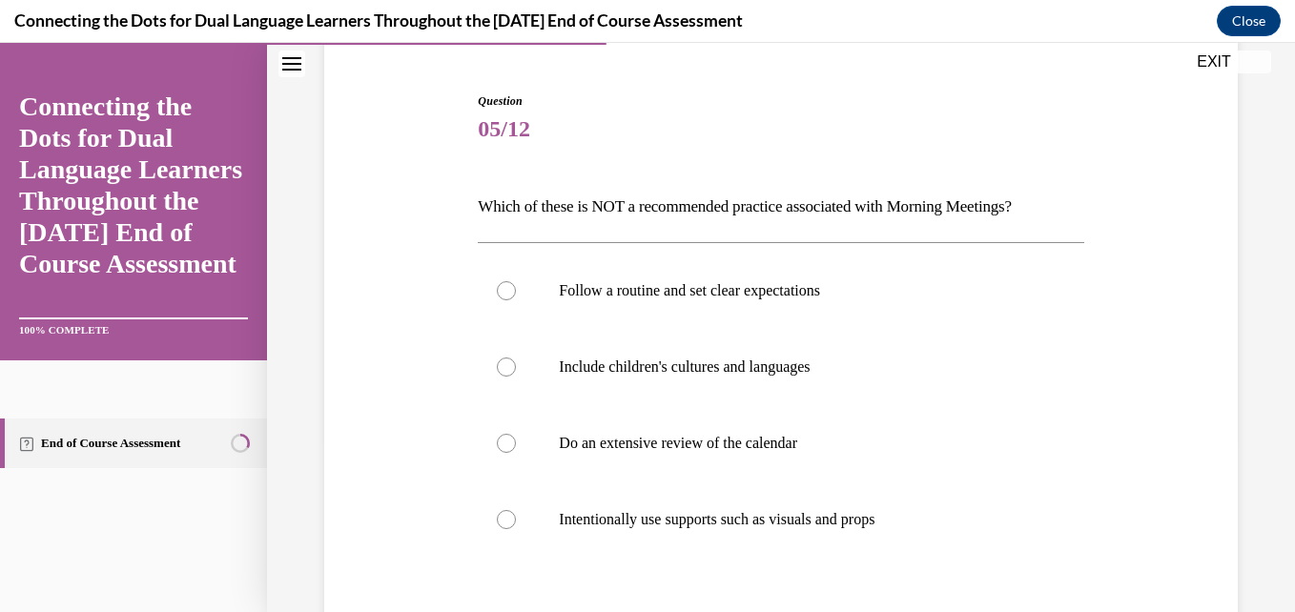
scroll to position [181, 0]
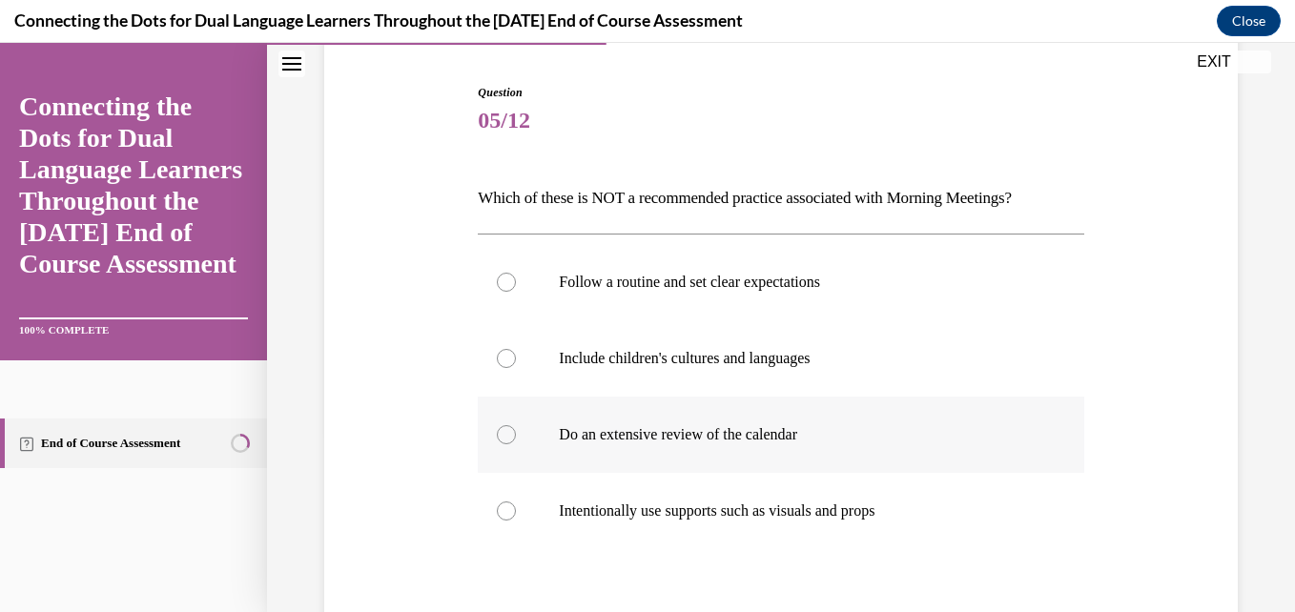
click at [794, 432] on p "Do an extensive review of the calendar" at bounding box center [797, 434] width 477 height 19
click at [516, 432] on input "Do an extensive review of the calendar" at bounding box center [506, 434] width 19 height 19
radio input "true"
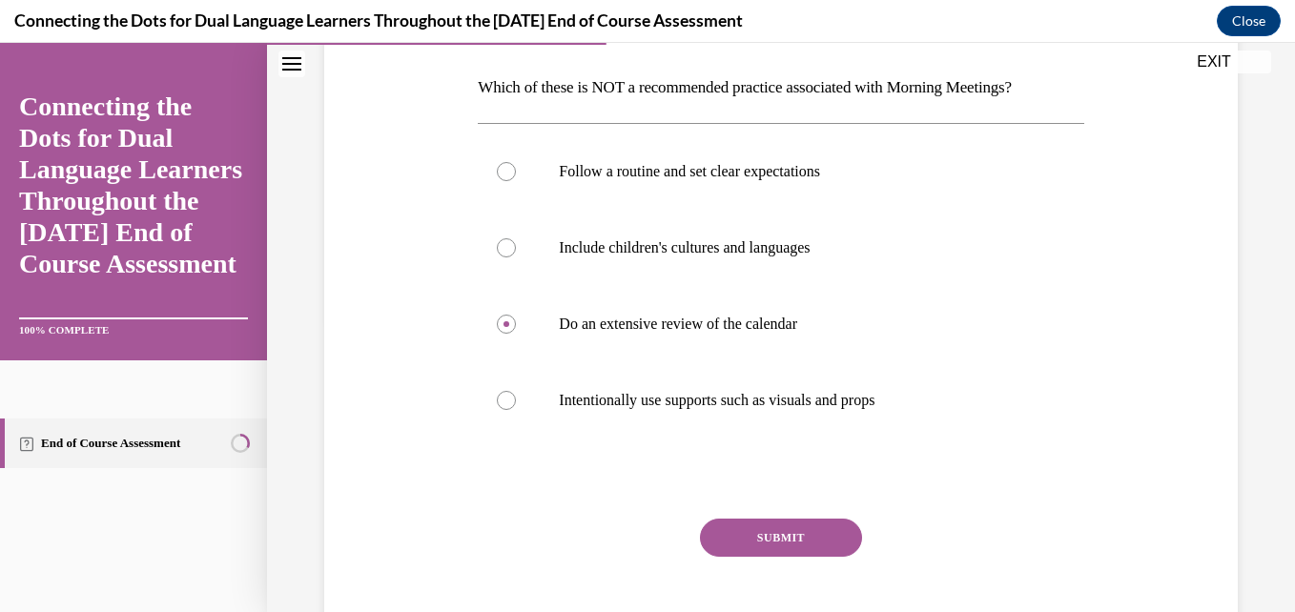
scroll to position [295, 0]
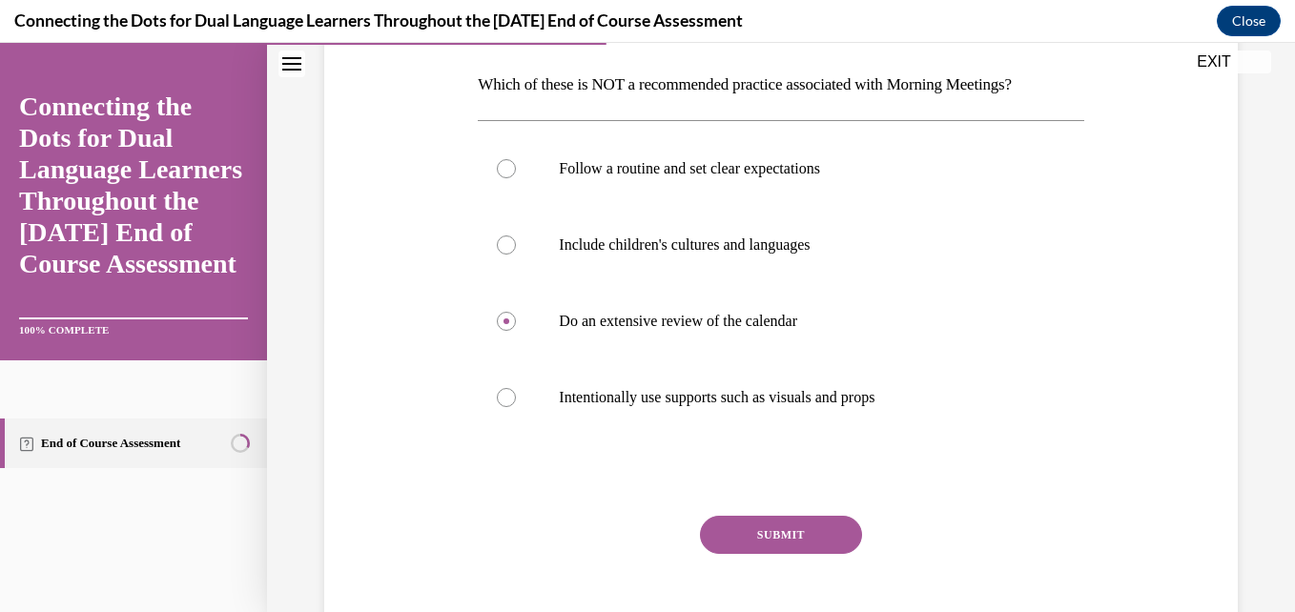
click at [808, 522] on button "SUBMIT" at bounding box center [781, 535] width 162 height 38
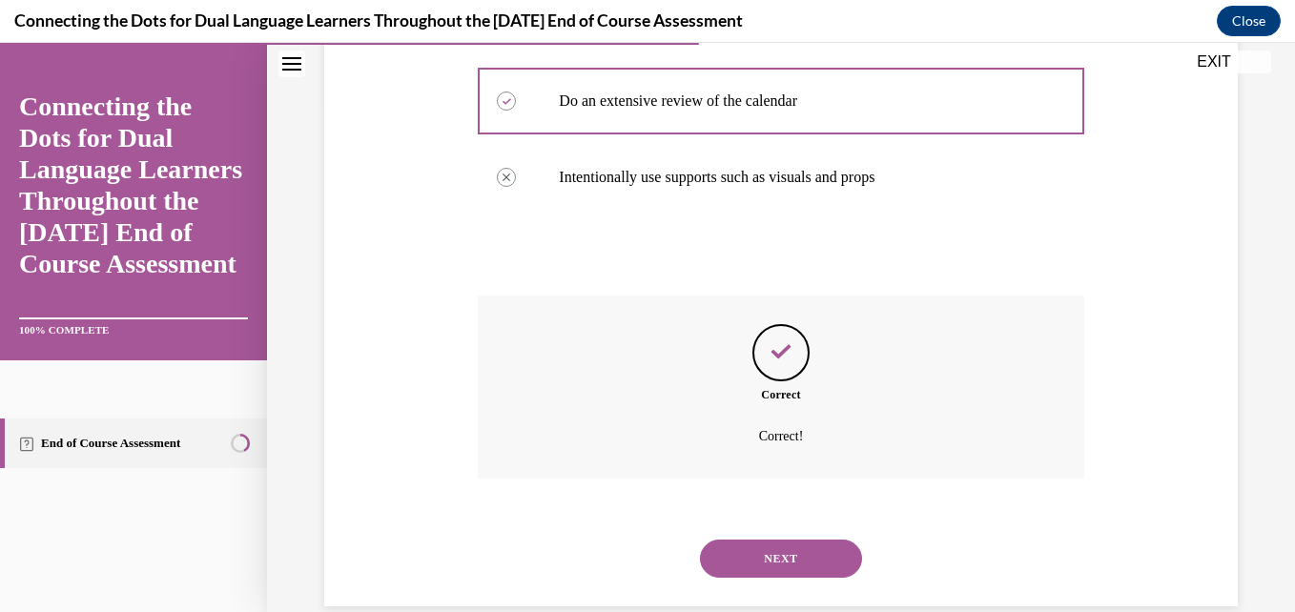
scroll to position [547, 0]
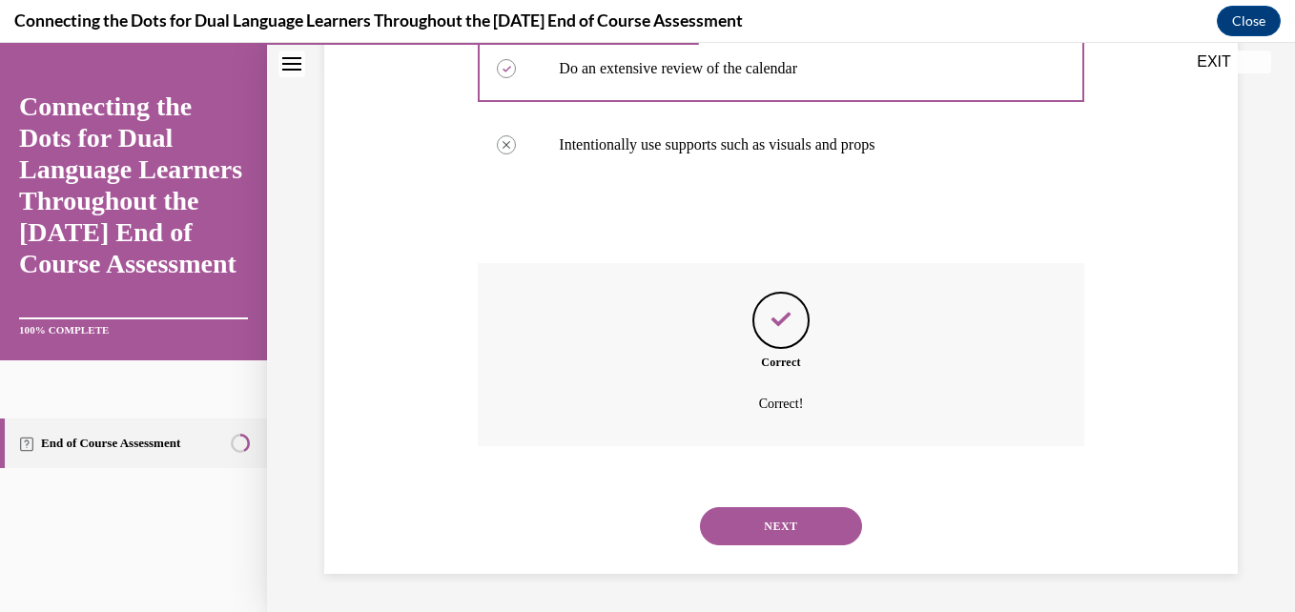
click at [808, 522] on button "NEXT" at bounding box center [781, 526] width 162 height 38
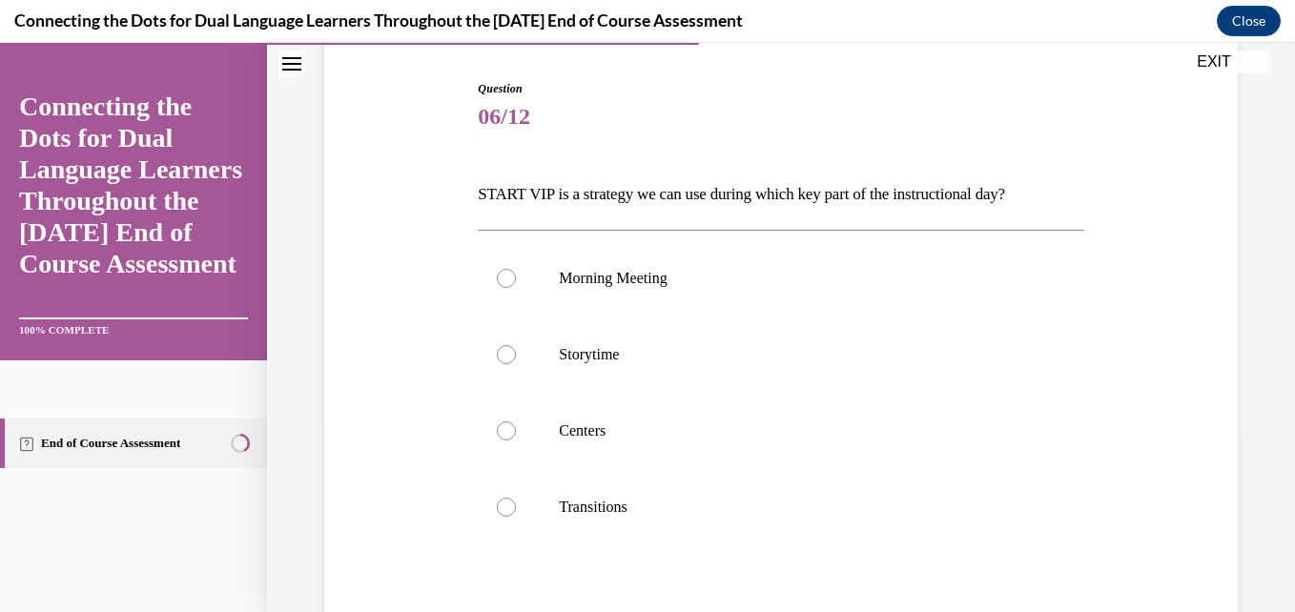
scroll to position [202, 0]
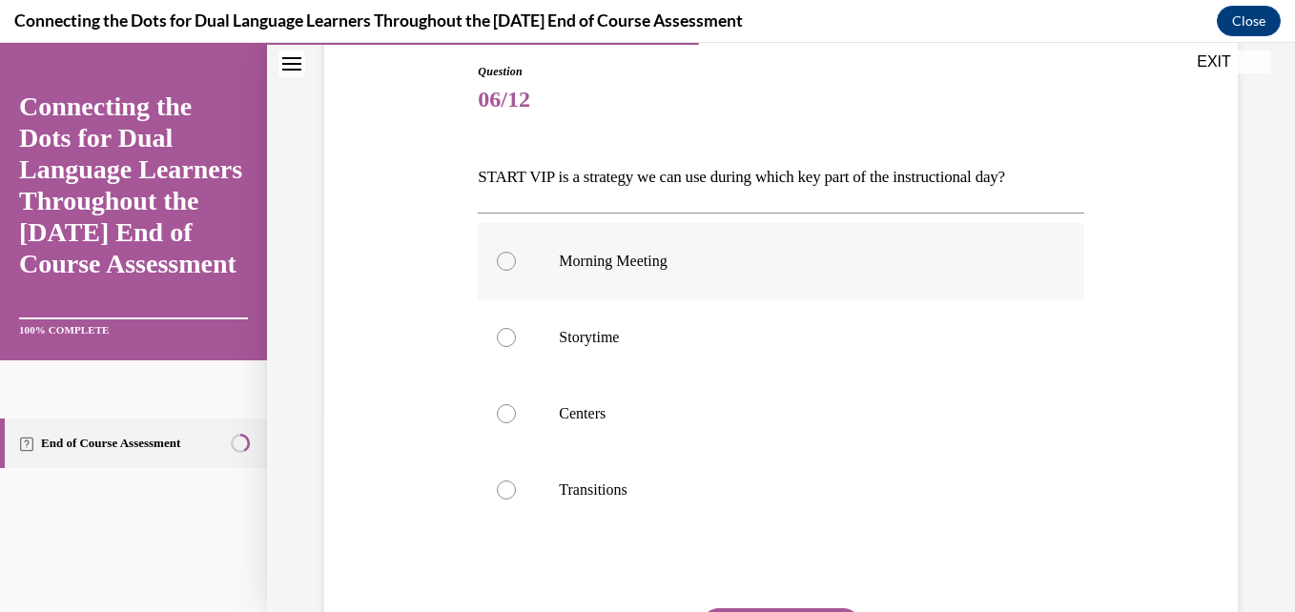
click at [654, 266] on p "Morning Meeting" at bounding box center [797, 261] width 477 height 19
click at [516, 266] on input "Morning Meeting" at bounding box center [506, 261] width 19 height 19
radio input "true"
click at [599, 342] on p "Storytime" at bounding box center [797, 337] width 477 height 19
click at [516, 342] on input "Storytime" at bounding box center [506, 337] width 19 height 19
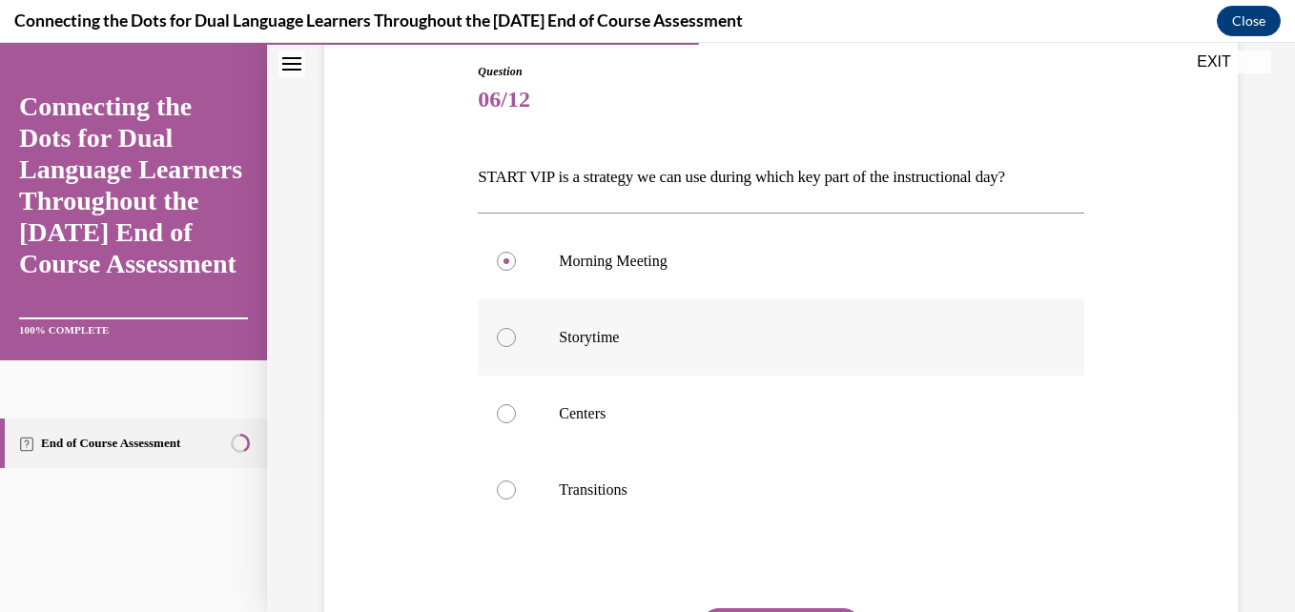
radio input "true"
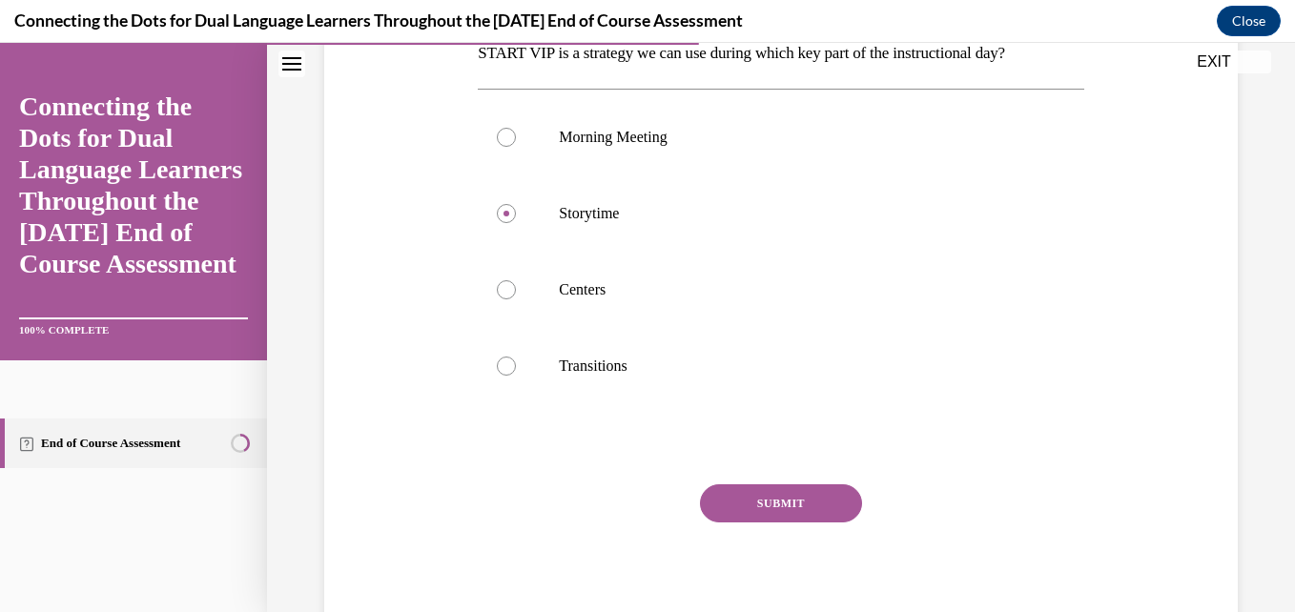
scroll to position [336, 0]
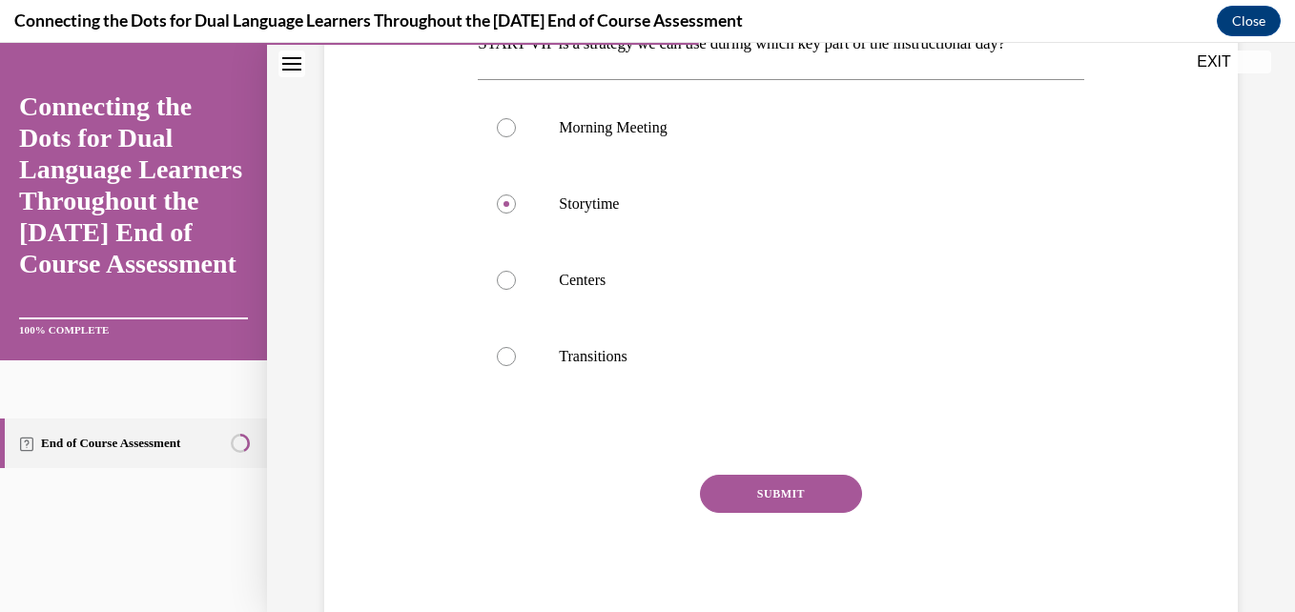
click at [748, 504] on button "SUBMIT" at bounding box center [781, 494] width 162 height 38
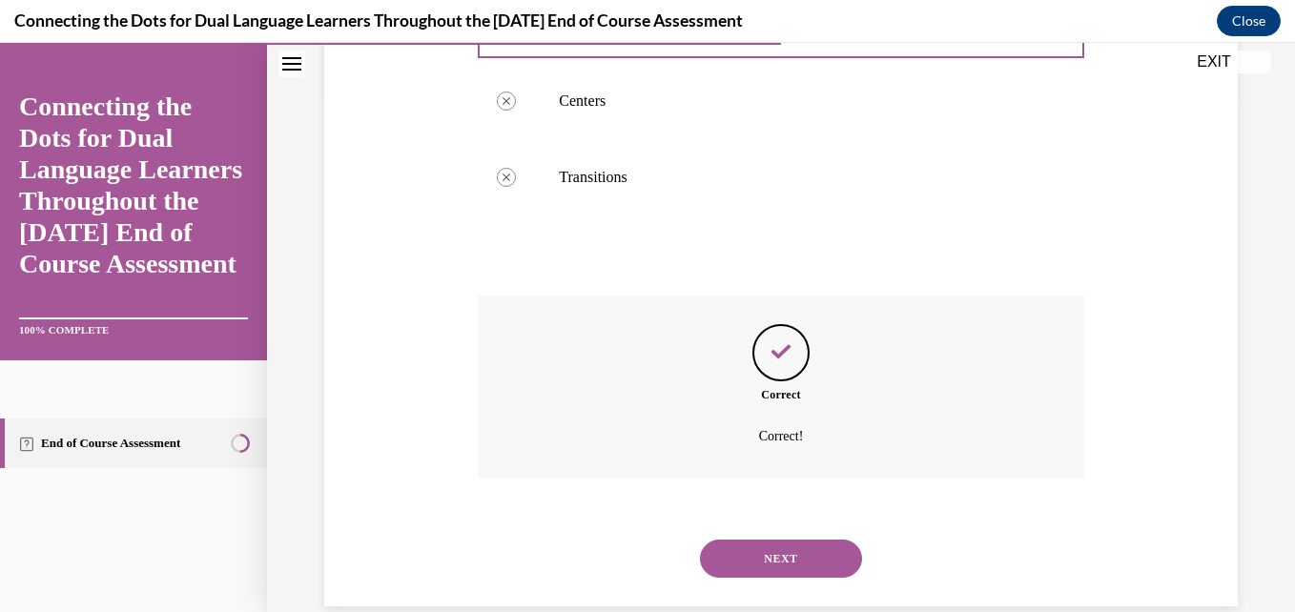
scroll to position [547, 0]
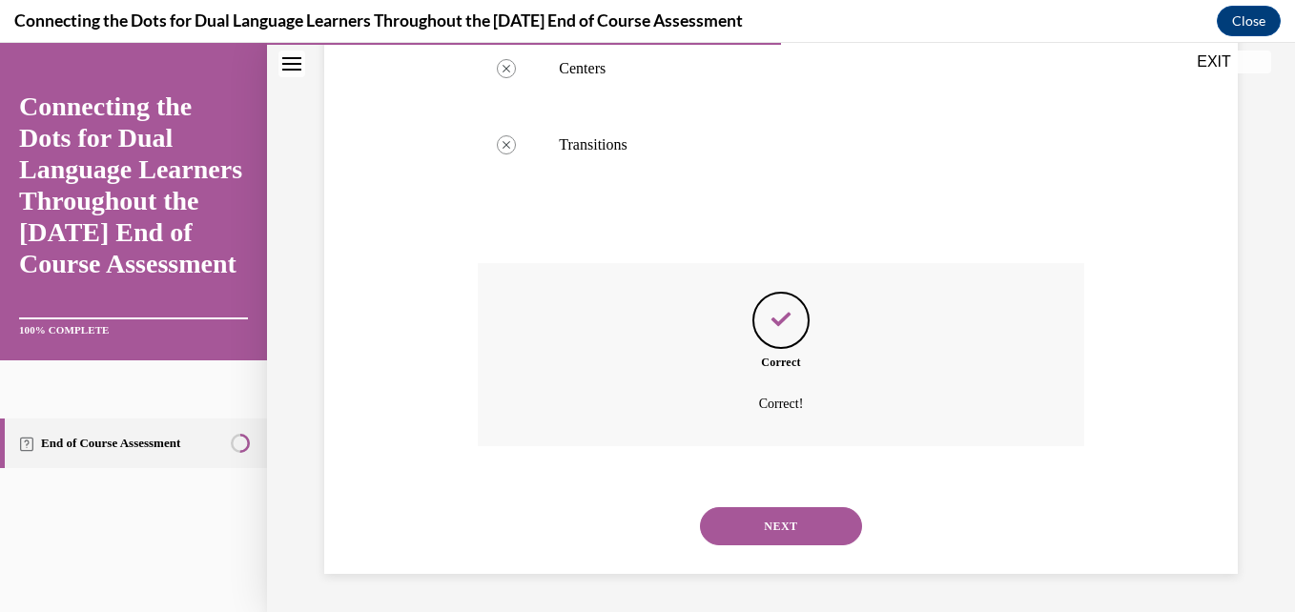
click at [764, 527] on button "NEXT" at bounding box center [781, 526] width 162 height 38
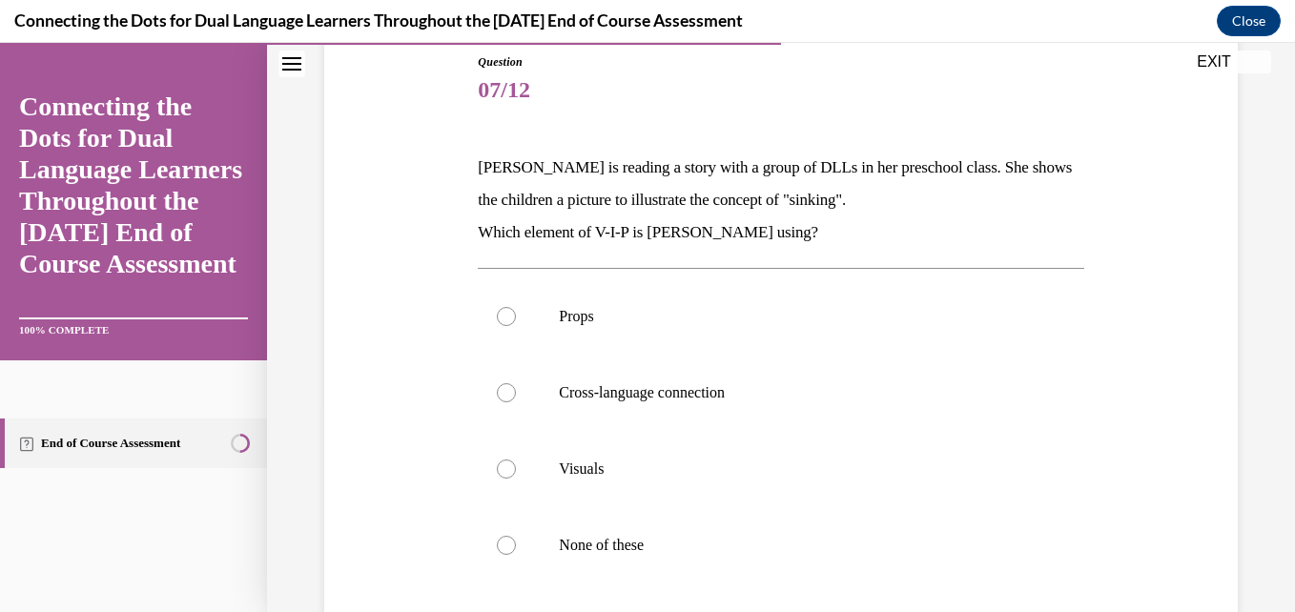
scroll to position [285, 0]
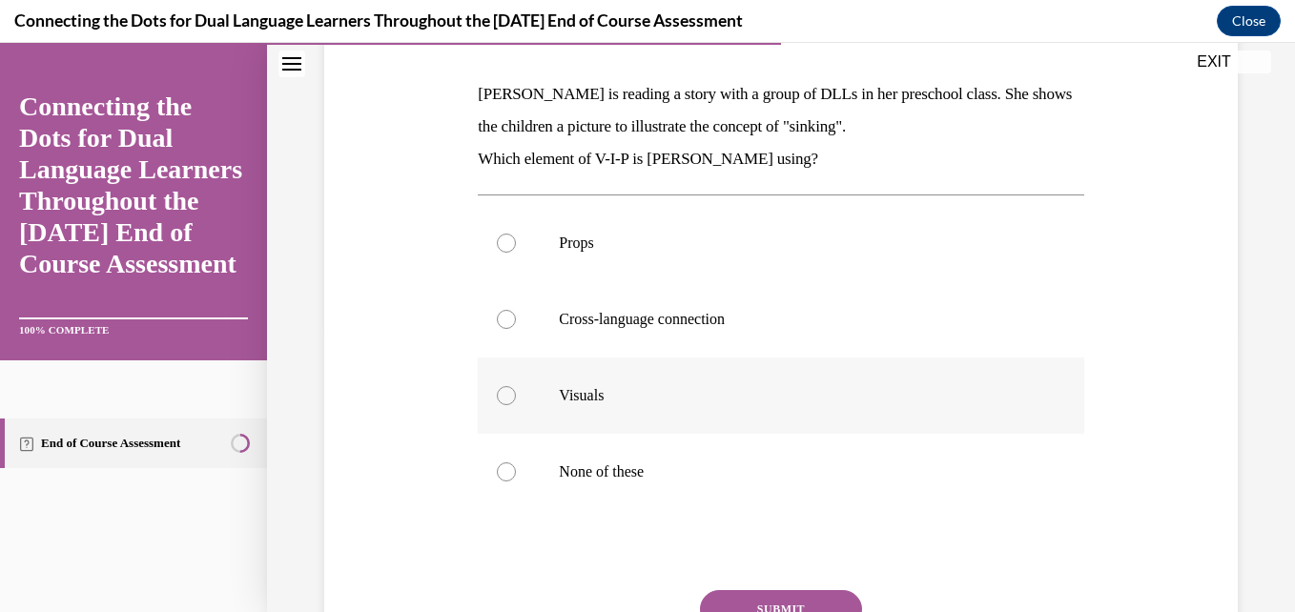
click at [575, 405] on label "Visuals" at bounding box center [781, 396] width 606 height 76
click at [516, 405] on input "Visuals" at bounding box center [506, 395] width 19 height 19
radio input "true"
click at [730, 596] on button "SUBMIT" at bounding box center [781, 609] width 162 height 38
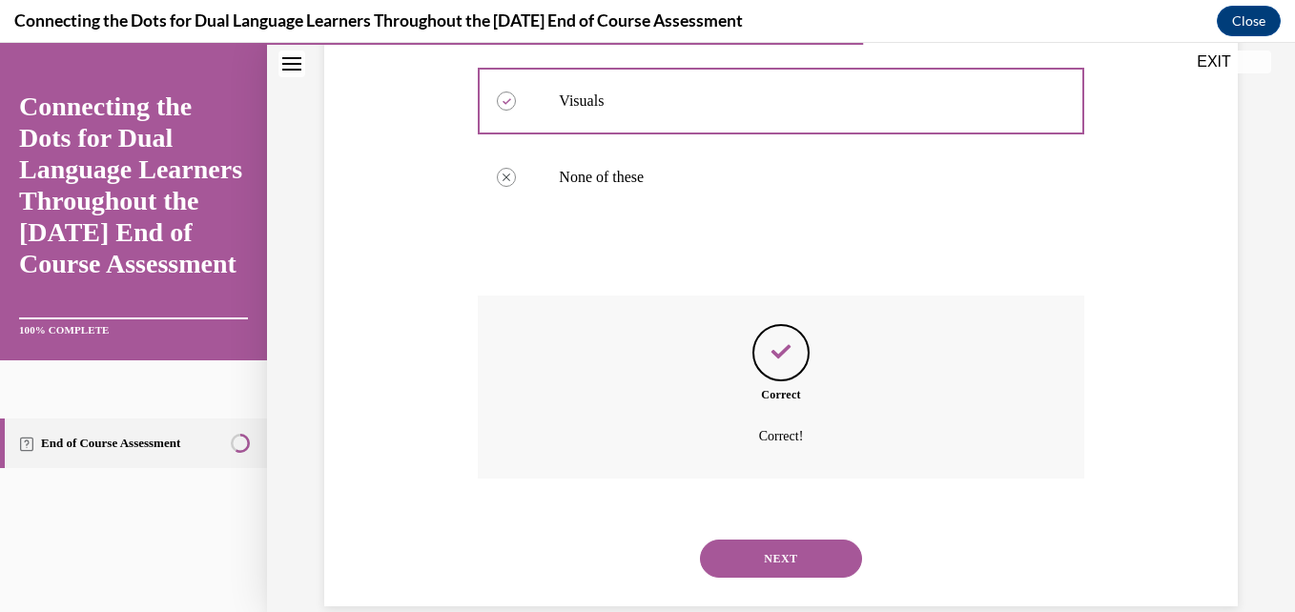
scroll to position [612, 0]
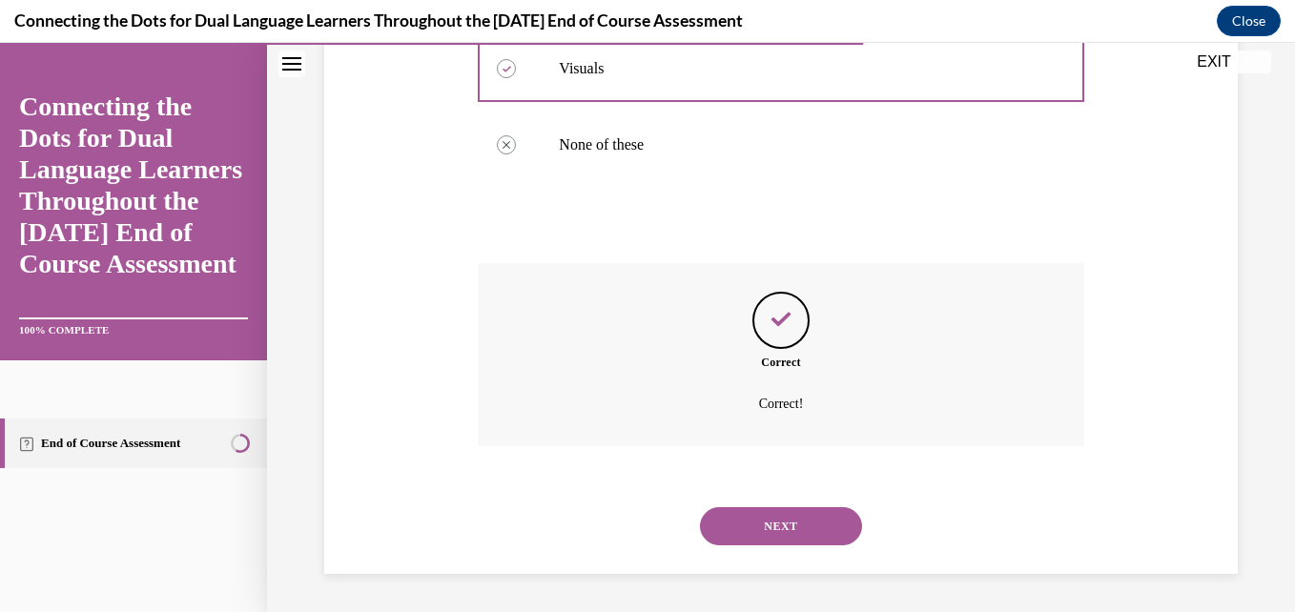
click at [755, 528] on button "NEXT" at bounding box center [781, 526] width 162 height 38
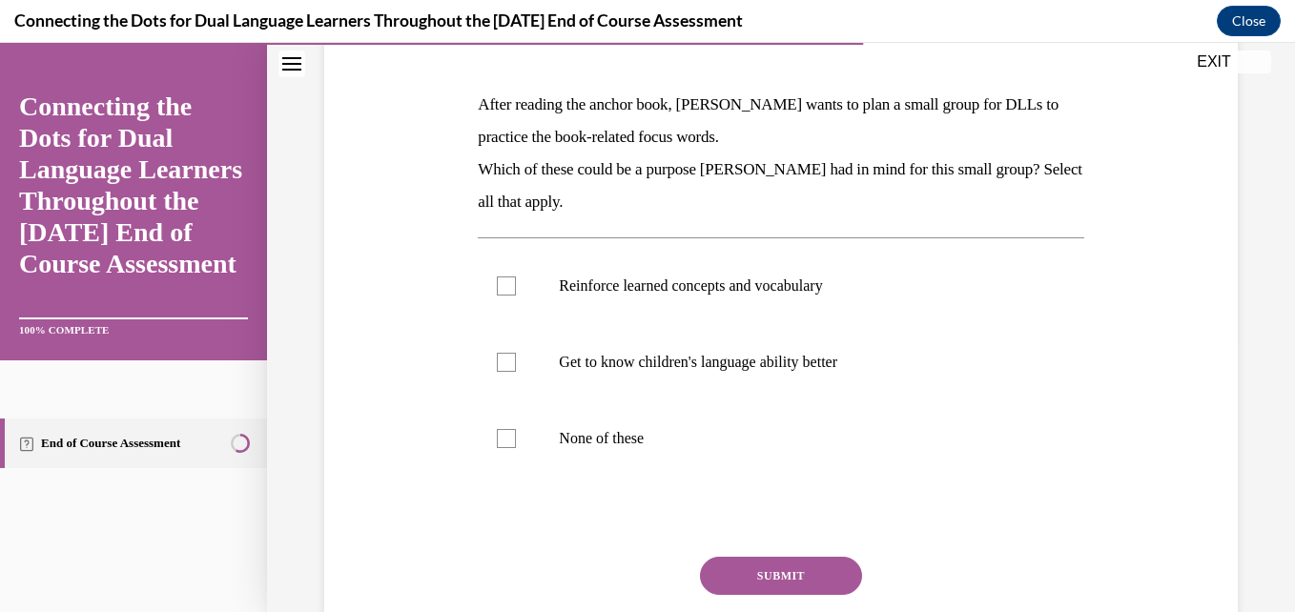
scroll to position [311, 0]
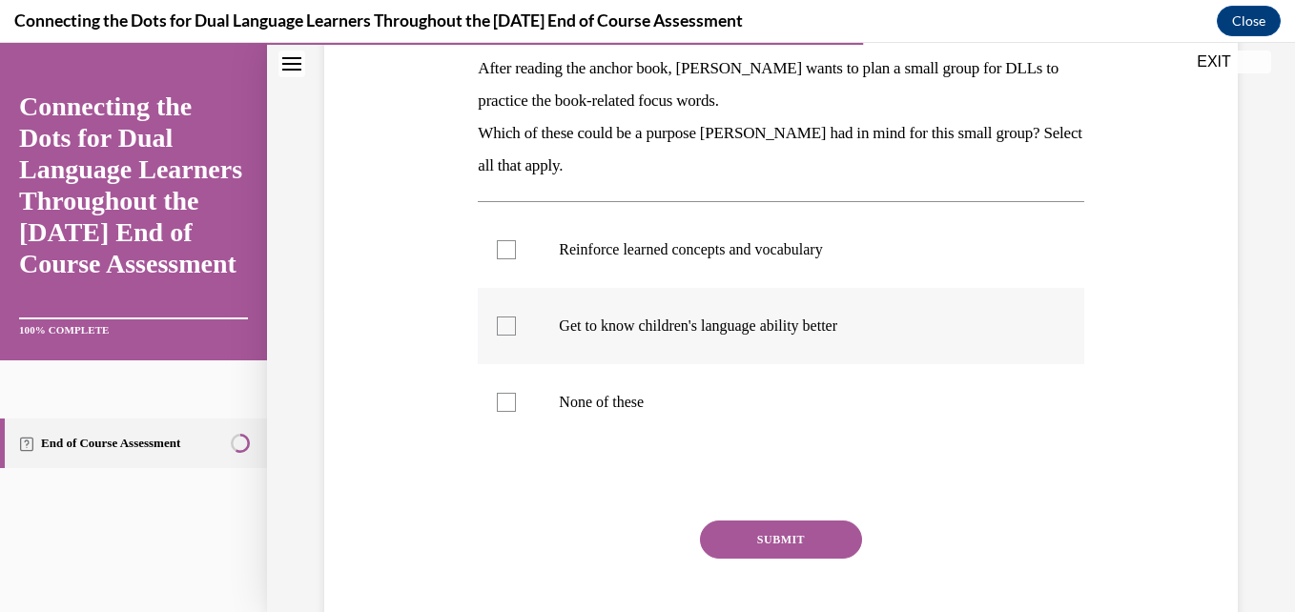
click at [750, 321] on p "Get to know children's language ability better" at bounding box center [797, 326] width 477 height 19
click at [516, 321] on input "Get to know children's language ability better" at bounding box center [506, 326] width 19 height 19
checkbox input "true"
click at [506, 247] on div at bounding box center [506, 249] width 19 height 19
click at [506, 247] on input "Reinforce learned concepts and vocabulary" at bounding box center [506, 249] width 19 height 19
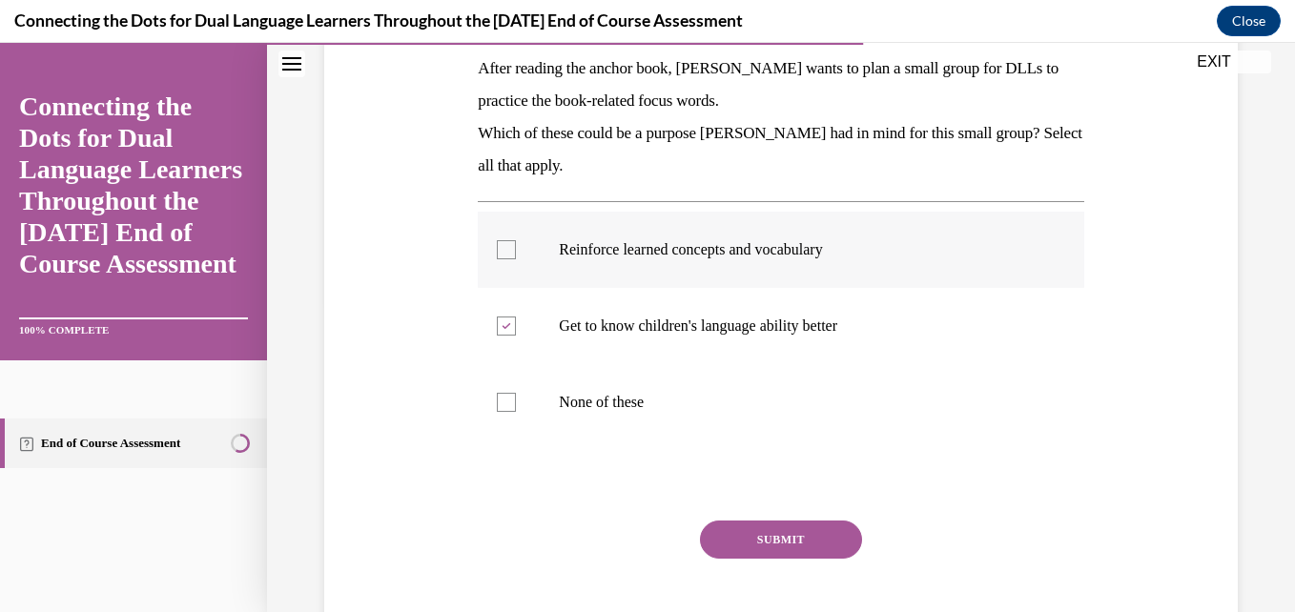
checkbox input "true"
click at [744, 531] on button "SUBMIT" at bounding box center [781, 540] width 162 height 38
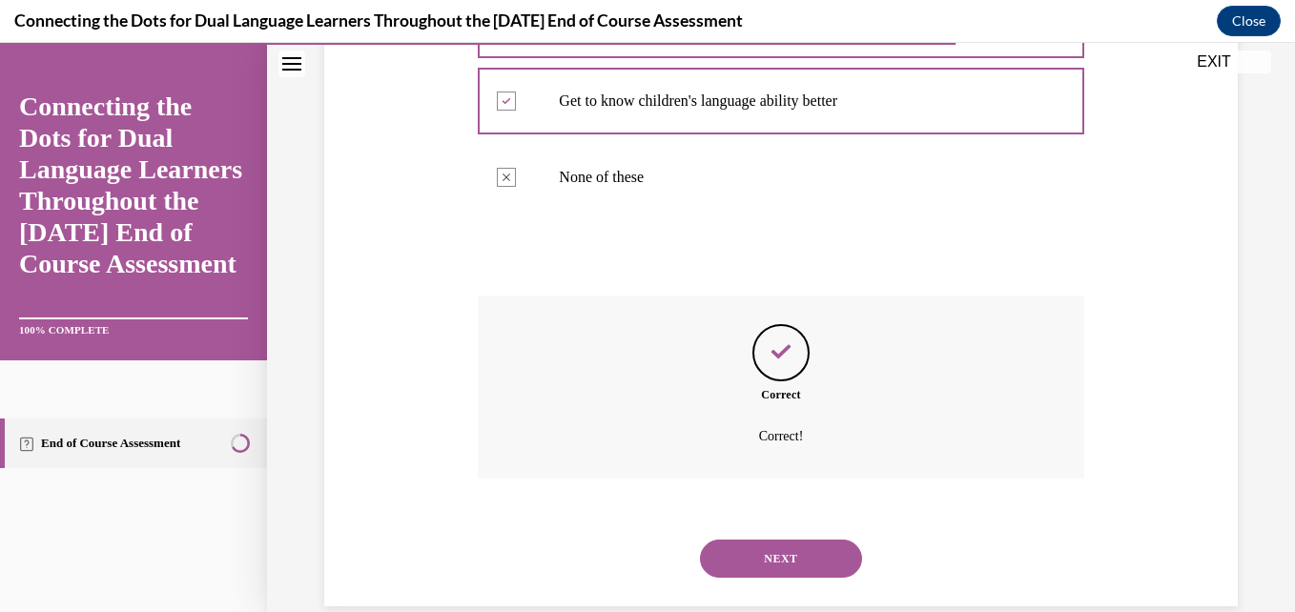
scroll to position [568, 0]
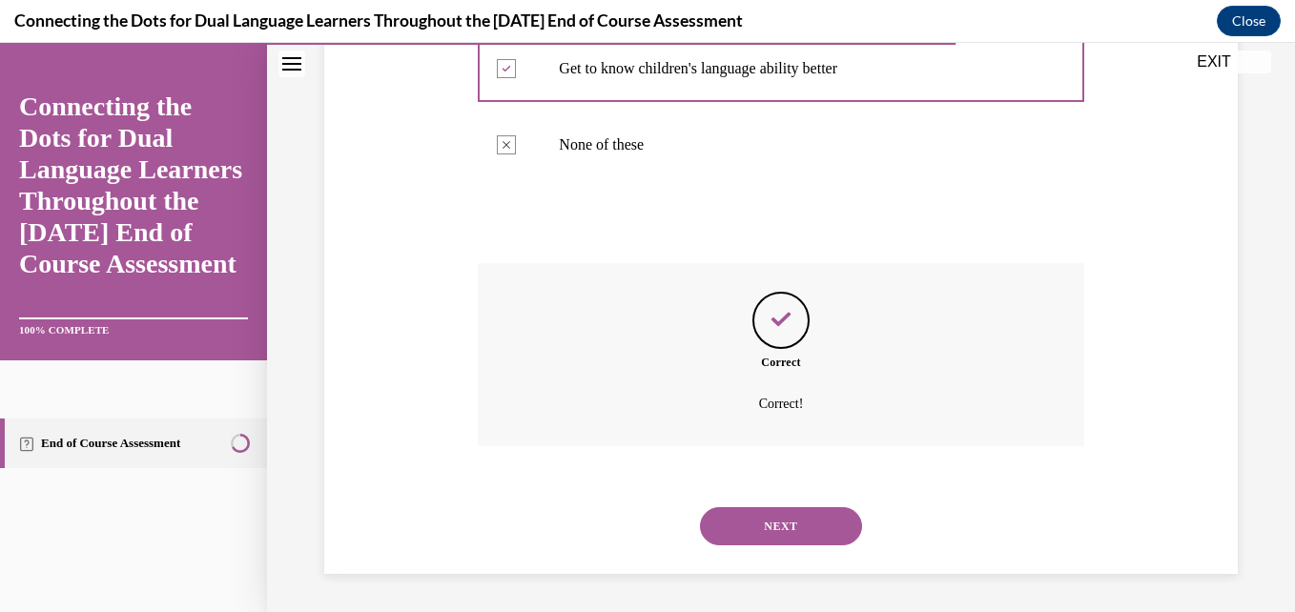
click at [744, 531] on button "NEXT" at bounding box center [781, 526] width 162 height 38
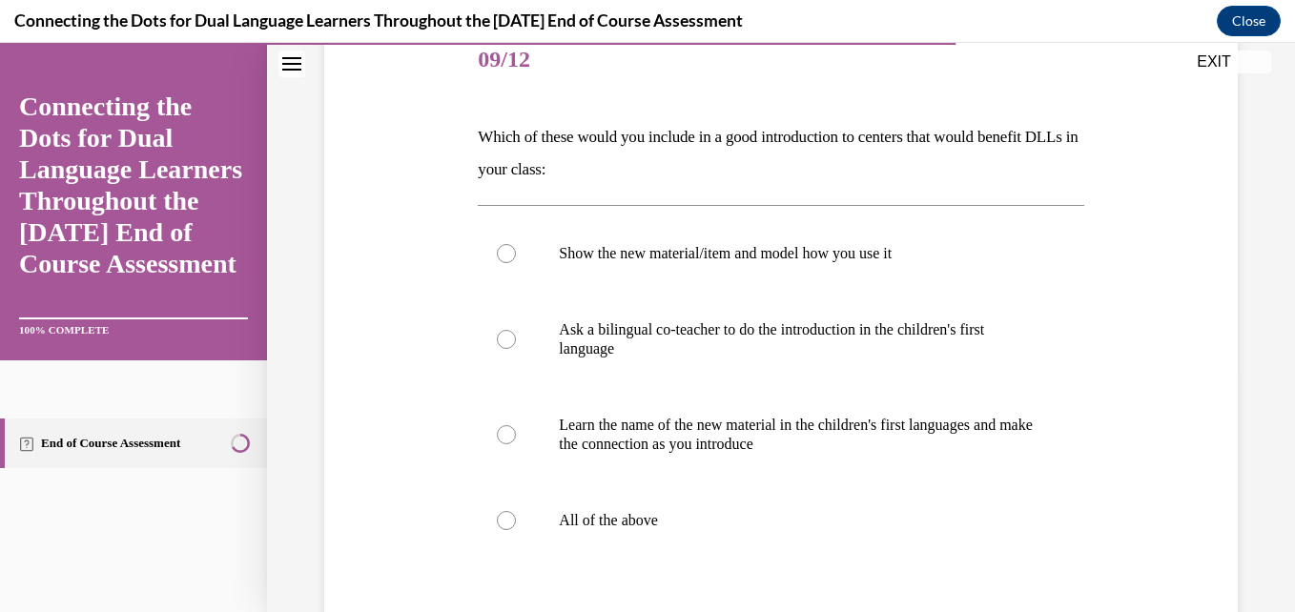
scroll to position [252, 0]
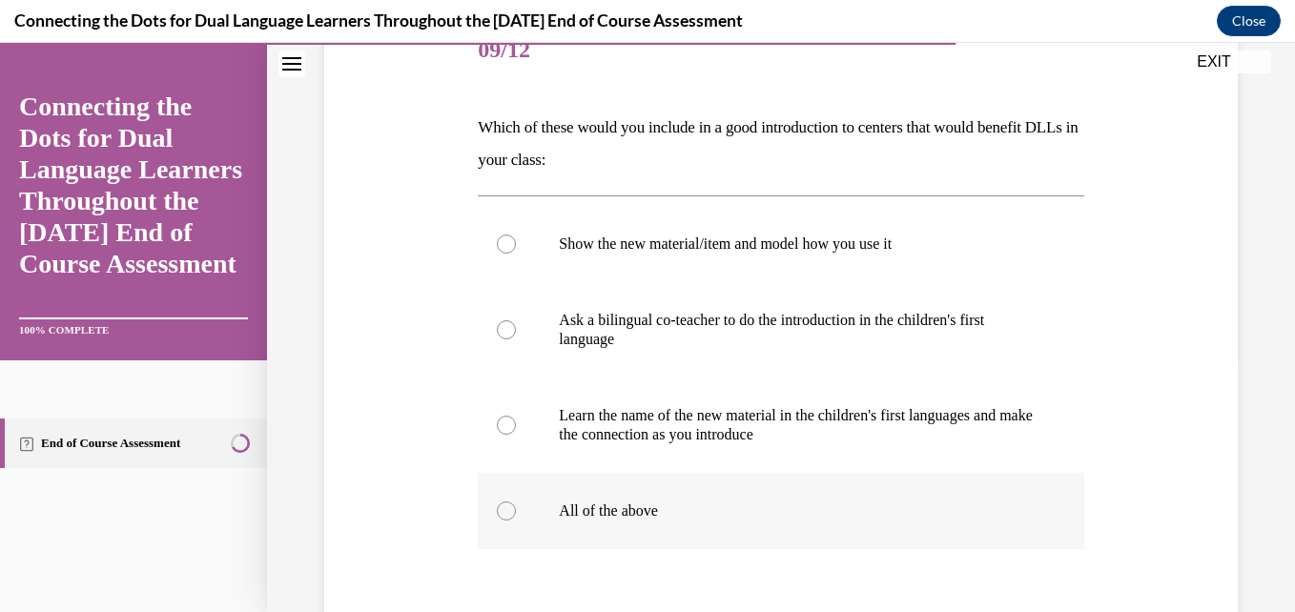
click at [509, 510] on div at bounding box center [506, 511] width 19 height 19
click at [509, 510] on input "All of the above" at bounding box center [506, 511] width 19 height 19
radio input "true"
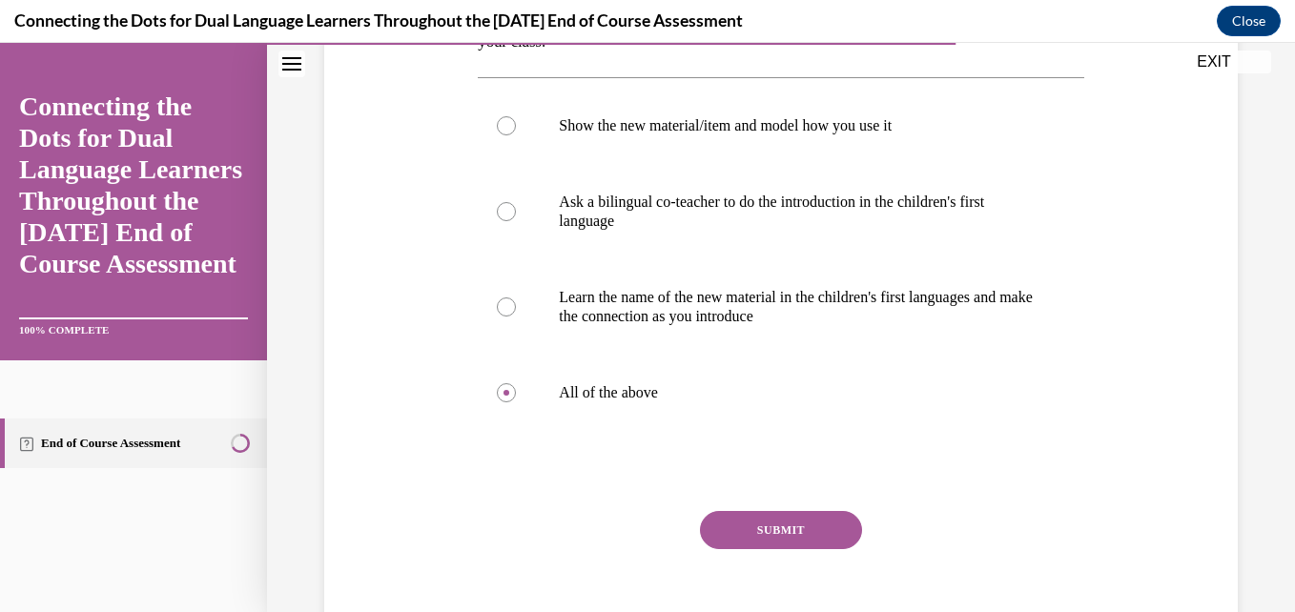
scroll to position [463, 0]
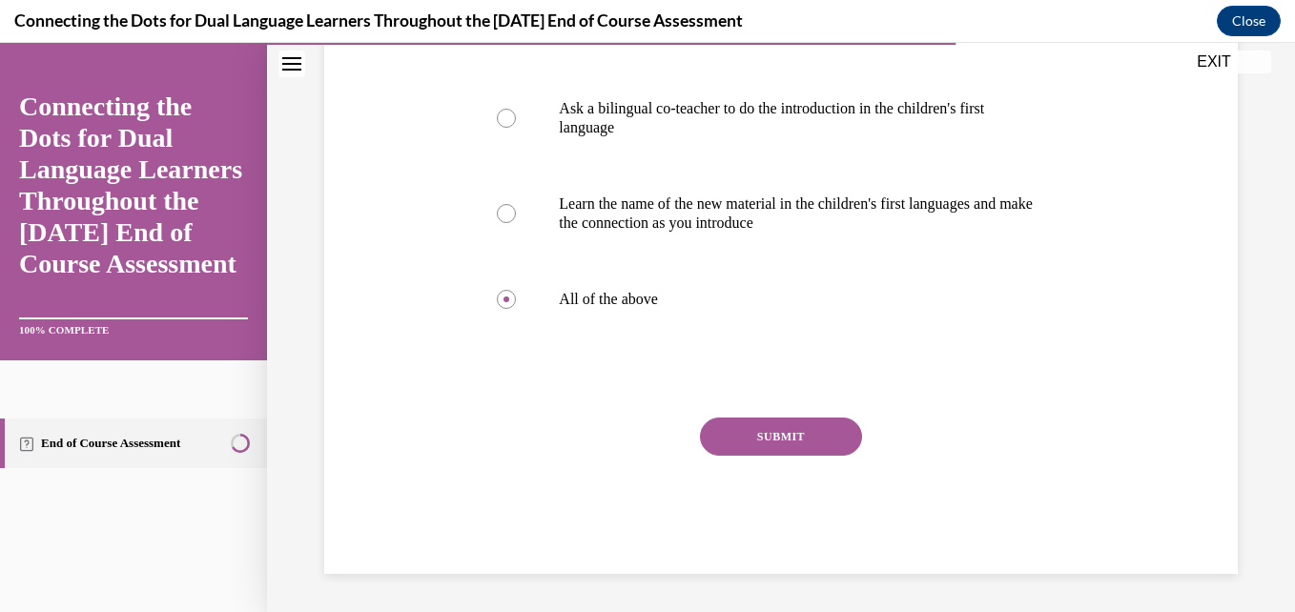
click at [715, 434] on button "SUBMIT" at bounding box center [781, 437] width 162 height 38
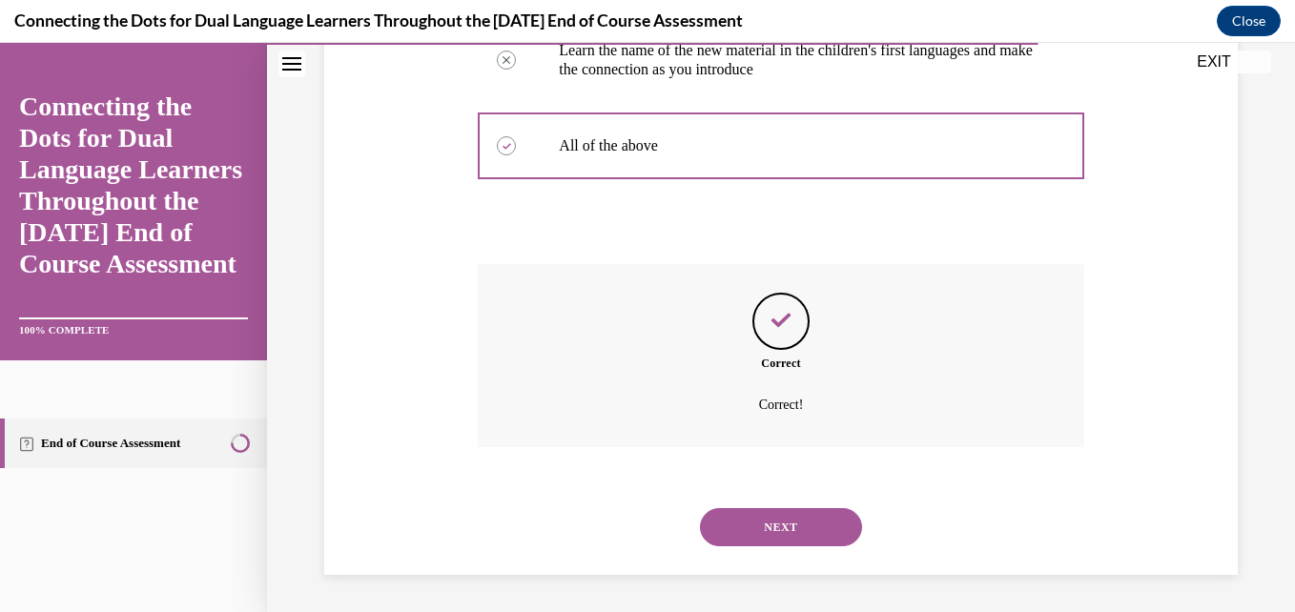
scroll to position [618, 0]
click at [767, 527] on button "NEXT" at bounding box center [781, 526] width 162 height 38
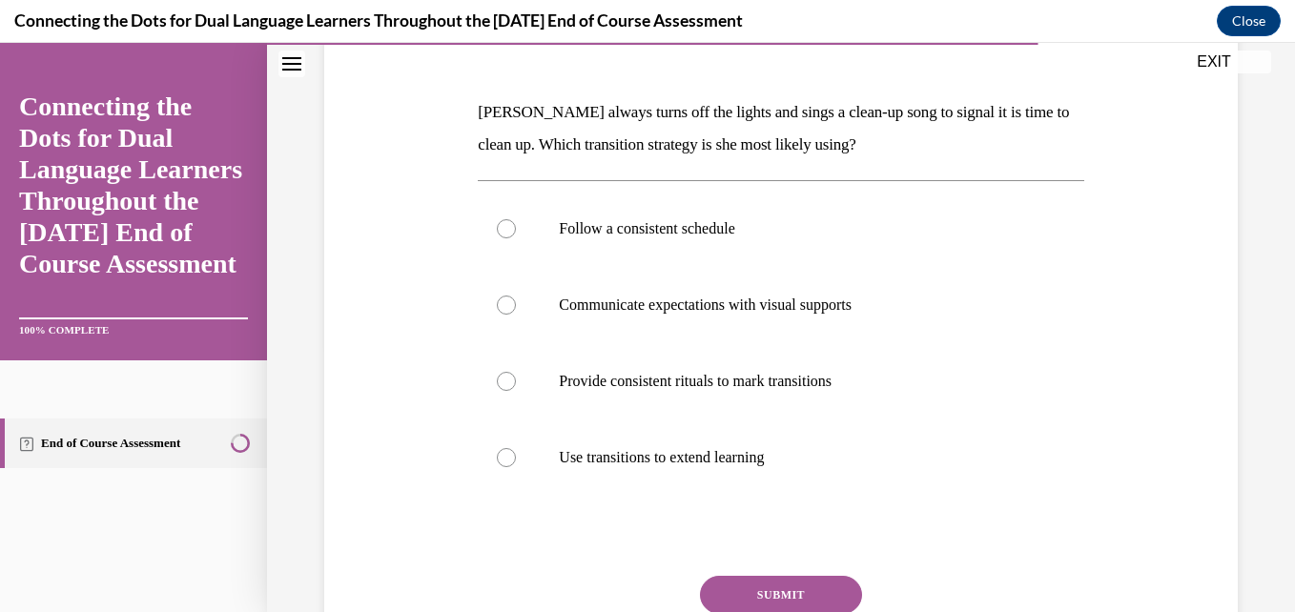
scroll to position [269, 0]
click at [833, 377] on p "Provide consistent rituals to mark transitions" at bounding box center [797, 379] width 477 height 19
click at [516, 377] on input "Provide consistent rituals to mark transitions" at bounding box center [506, 379] width 19 height 19
radio input "true"
click at [785, 598] on button "SUBMIT" at bounding box center [781, 593] width 162 height 38
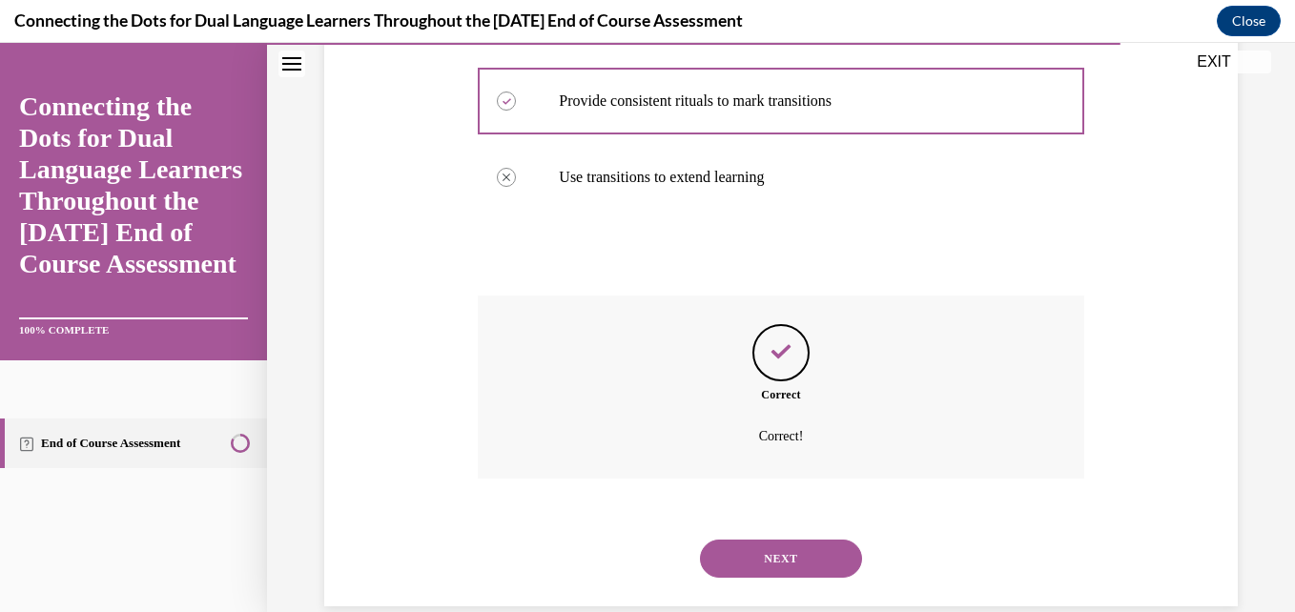
scroll to position [580, 0]
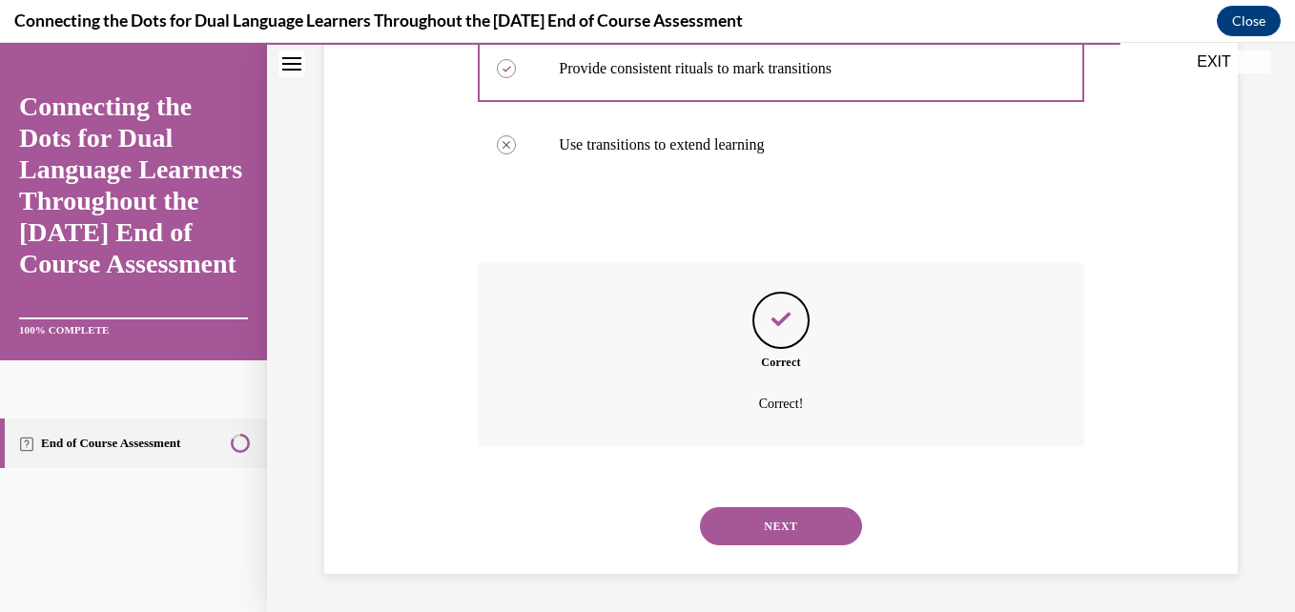
click at [793, 521] on button "NEXT" at bounding box center [781, 526] width 162 height 38
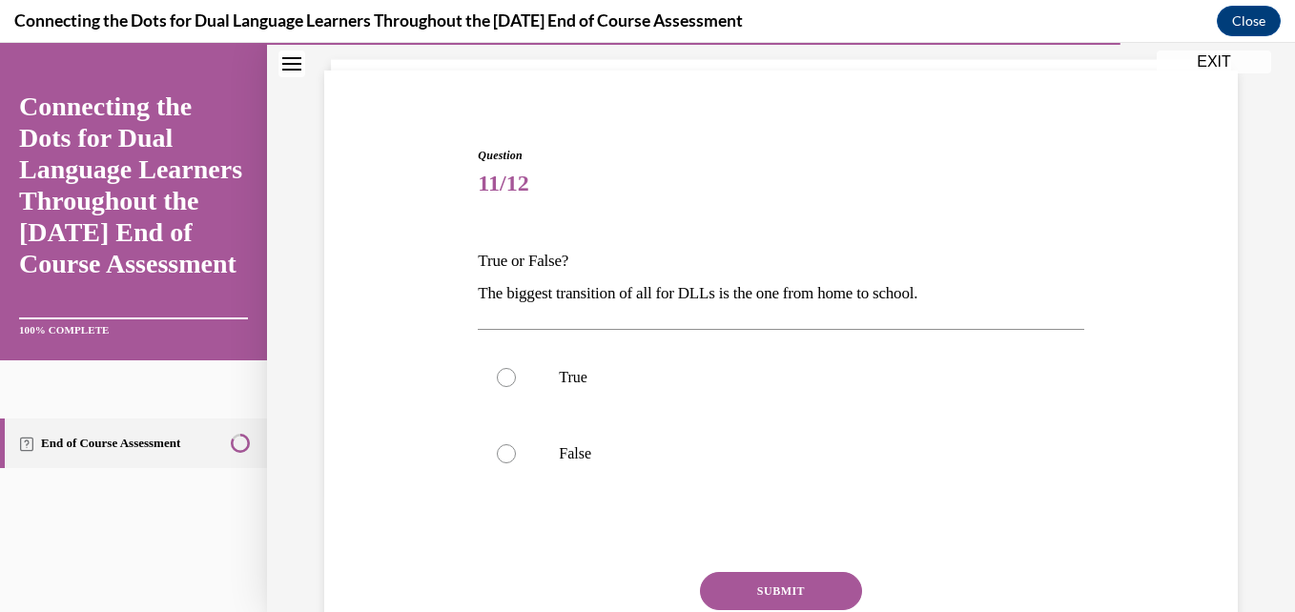
scroll to position [172, 0]
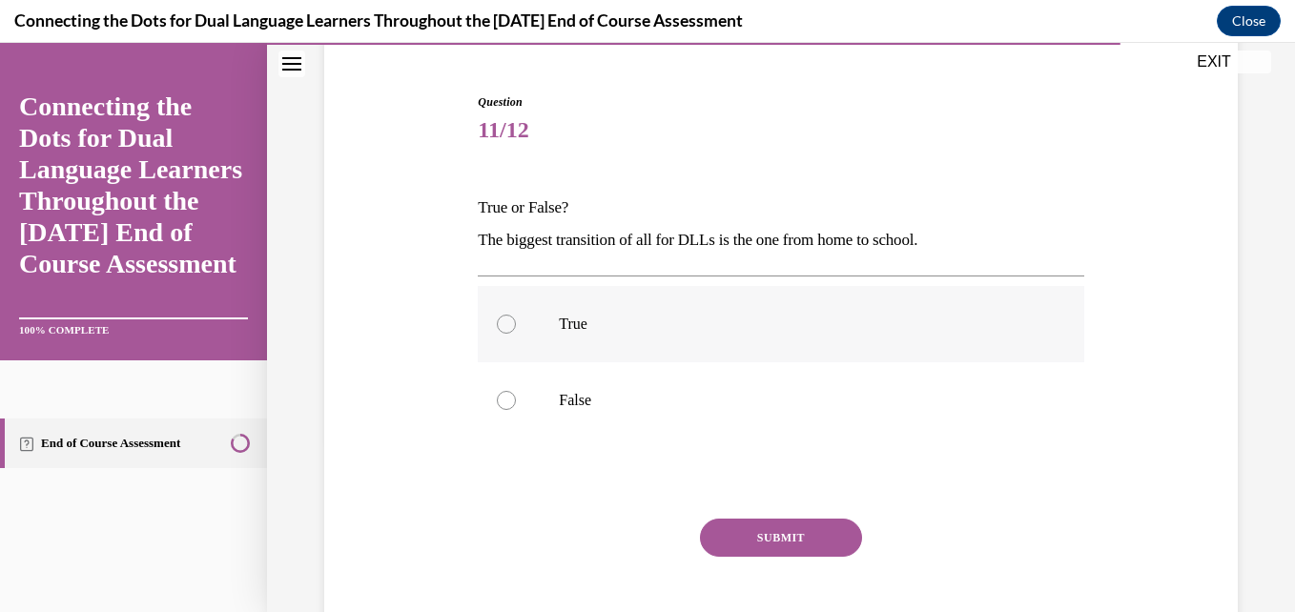
click at [672, 296] on label "True" at bounding box center [781, 324] width 606 height 76
click at [516, 315] on input "True" at bounding box center [506, 324] width 19 height 19
radio input "true"
click at [734, 517] on div "Question 11/12 True or False? The biggest transition of all for DLLs is the one…" at bounding box center [781, 384] width 606 height 582
click at [737, 530] on button "SUBMIT" at bounding box center [781, 538] width 162 height 38
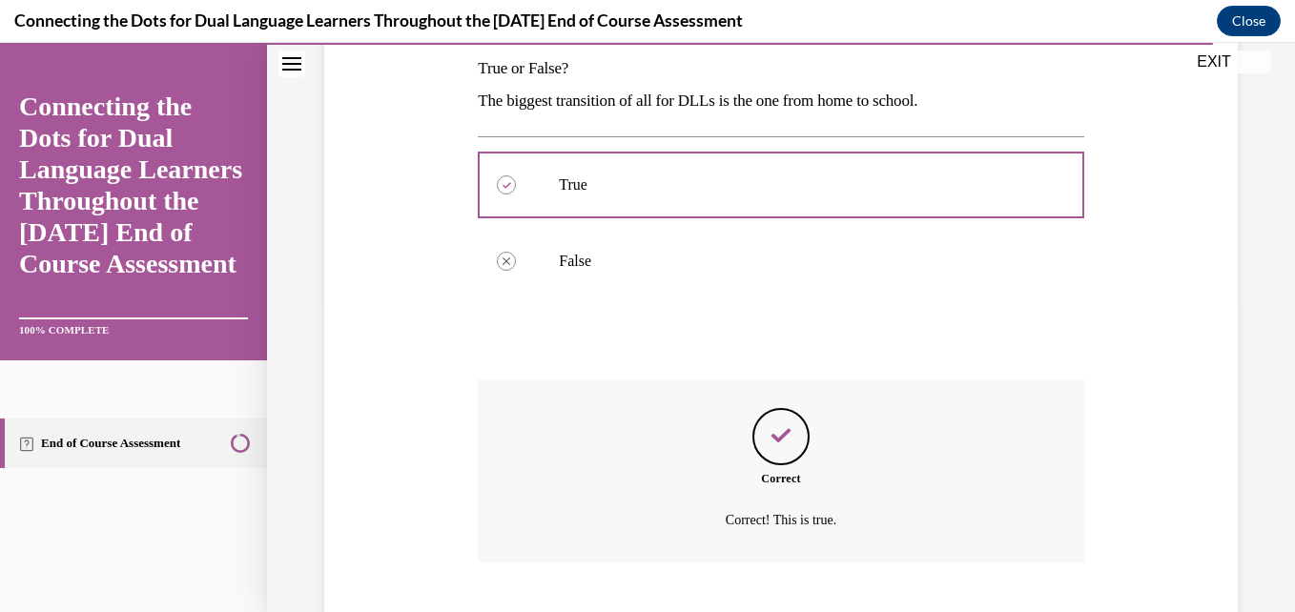
scroll to position [427, 0]
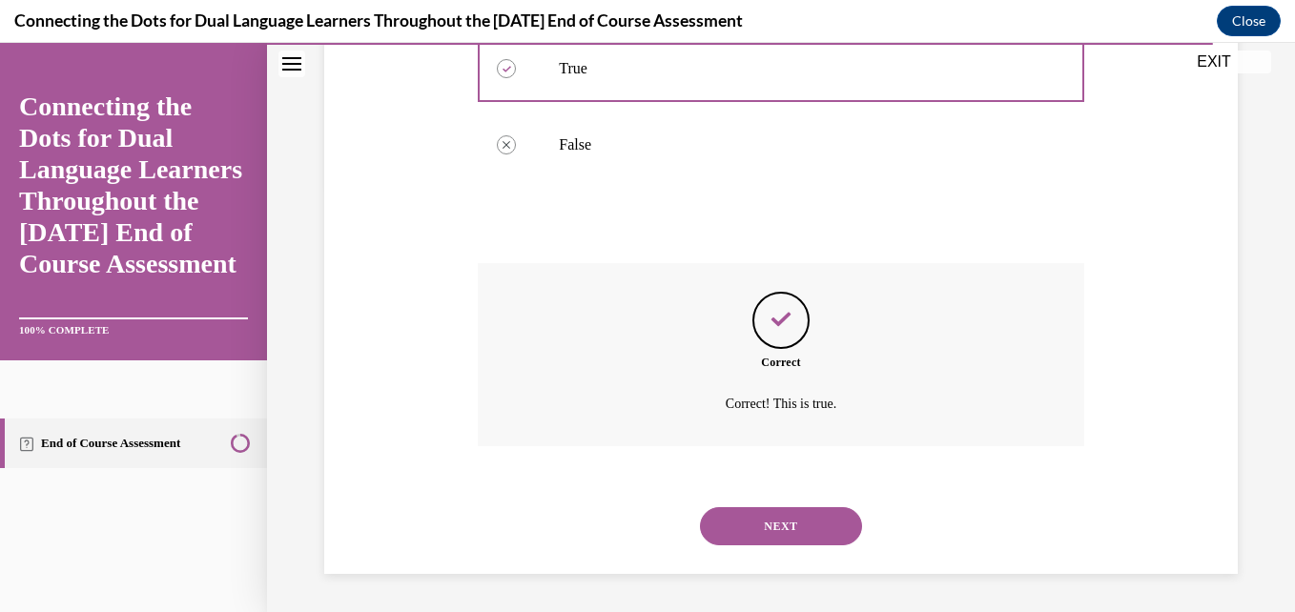
click at [737, 530] on div "NEXT" at bounding box center [781, 526] width 606 height 76
click at [737, 530] on button "NEXT" at bounding box center [781, 526] width 162 height 38
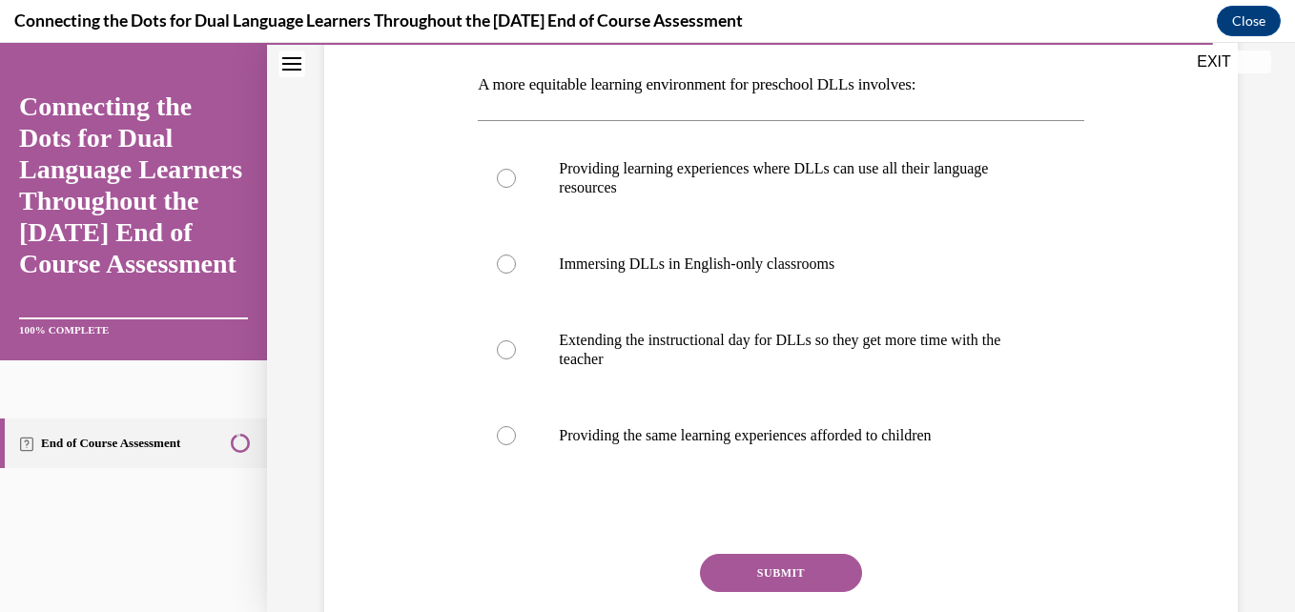
scroll to position [297, 0]
click at [504, 176] on div at bounding box center [506, 176] width 19 height 19
click at [504, 176] on input "Providing learning experiences where DLLs can use all their language resources" at bounding box center [506, 176] width 19 height 19
radio input "true"
click at [816, 579] on button "SUBMIT" at bounding box center [781, 571] width 162 height 38
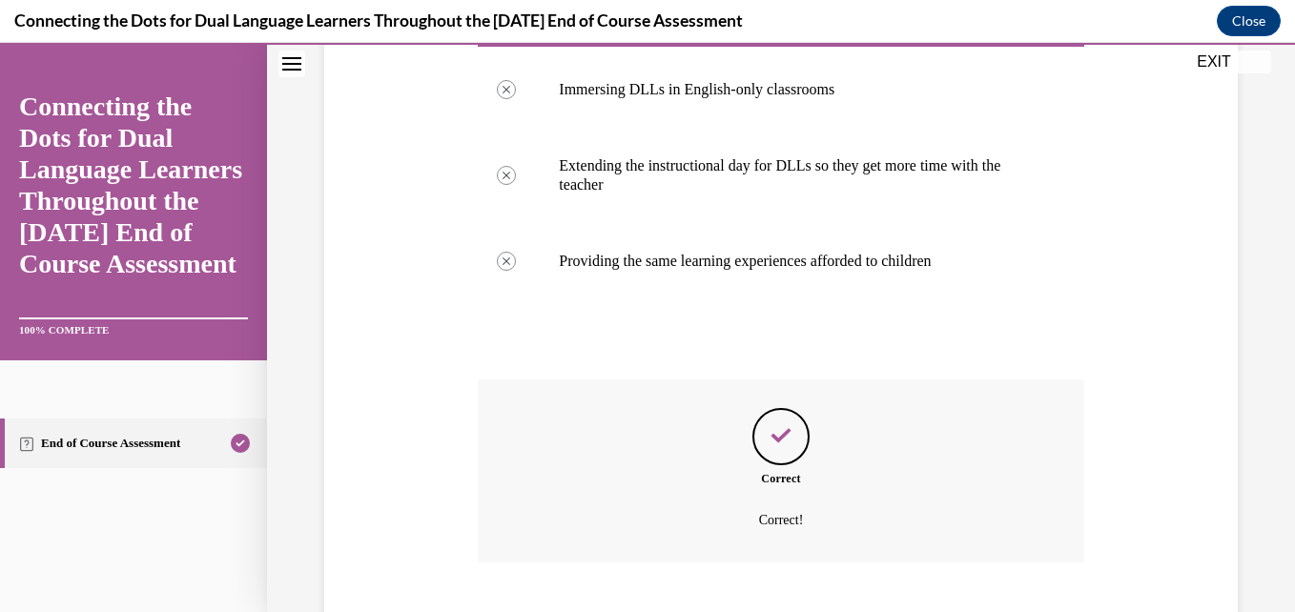
scroll to position [586, 0]
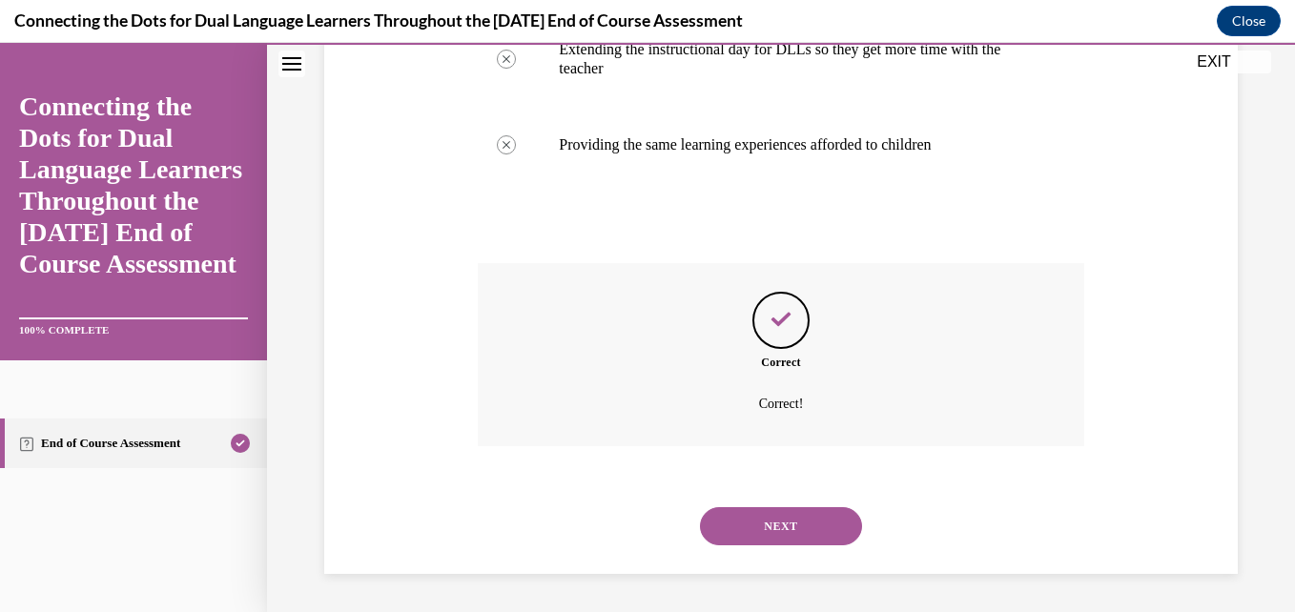
click at [808, 518] on button "NEXT" at bounding box center [781, 526] width 162 height 38
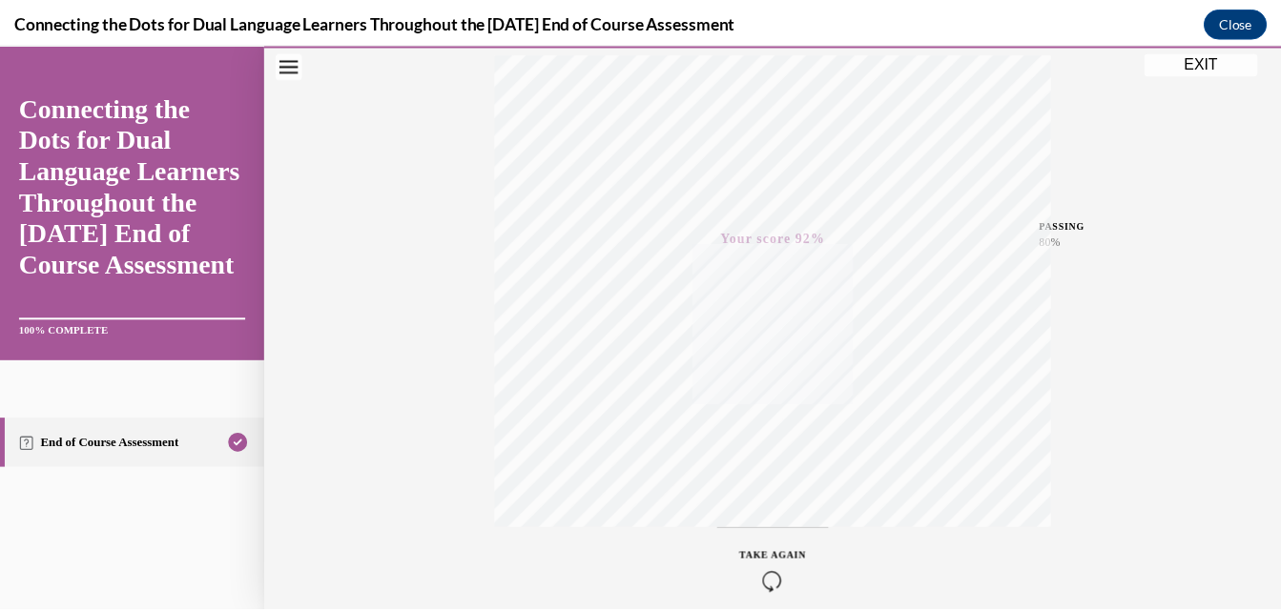
scroll to position [408, 0]
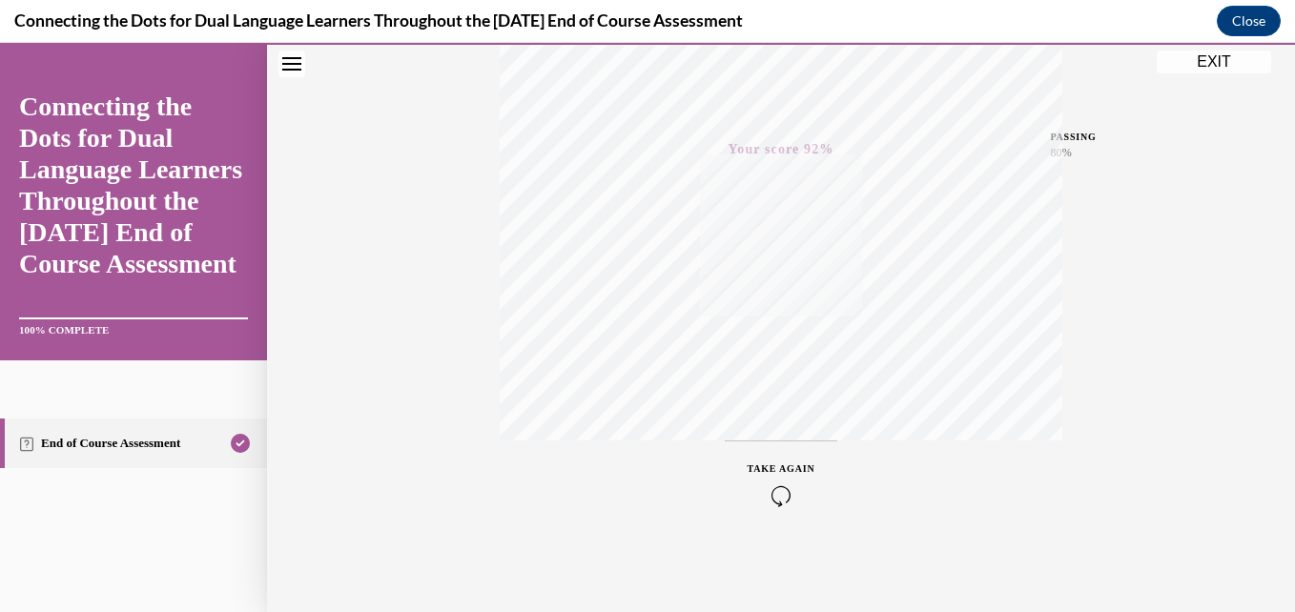
click at [1215, 61] on button "EXIT" at bounding box center [1214, 62] width 114 height 23
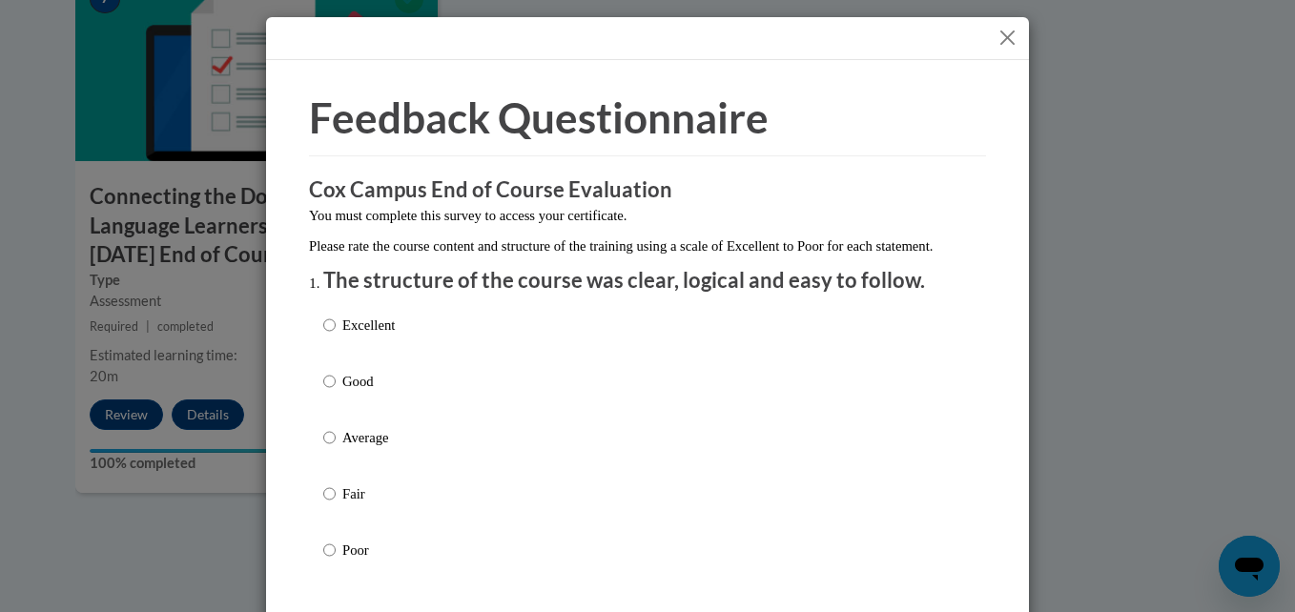
click at [997, 35] on button "Close" at bounding box center [1008, 38] width 24 height 24
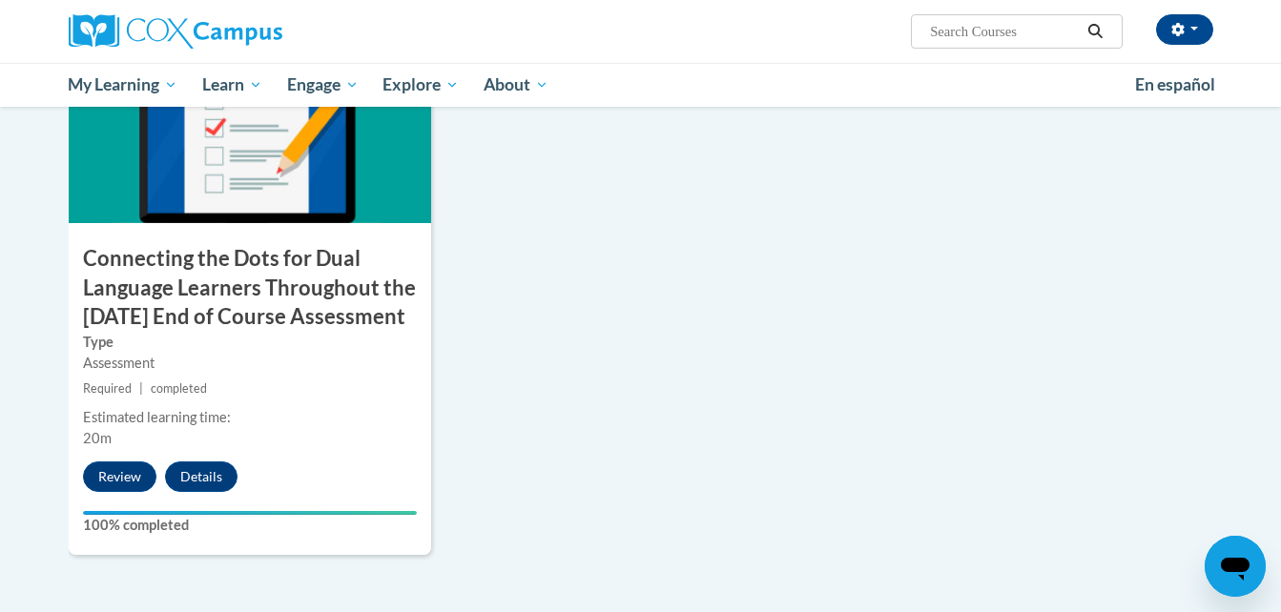
scroll to position [2027, 0]
